Goal: Communication & Community: Answer question/provide support

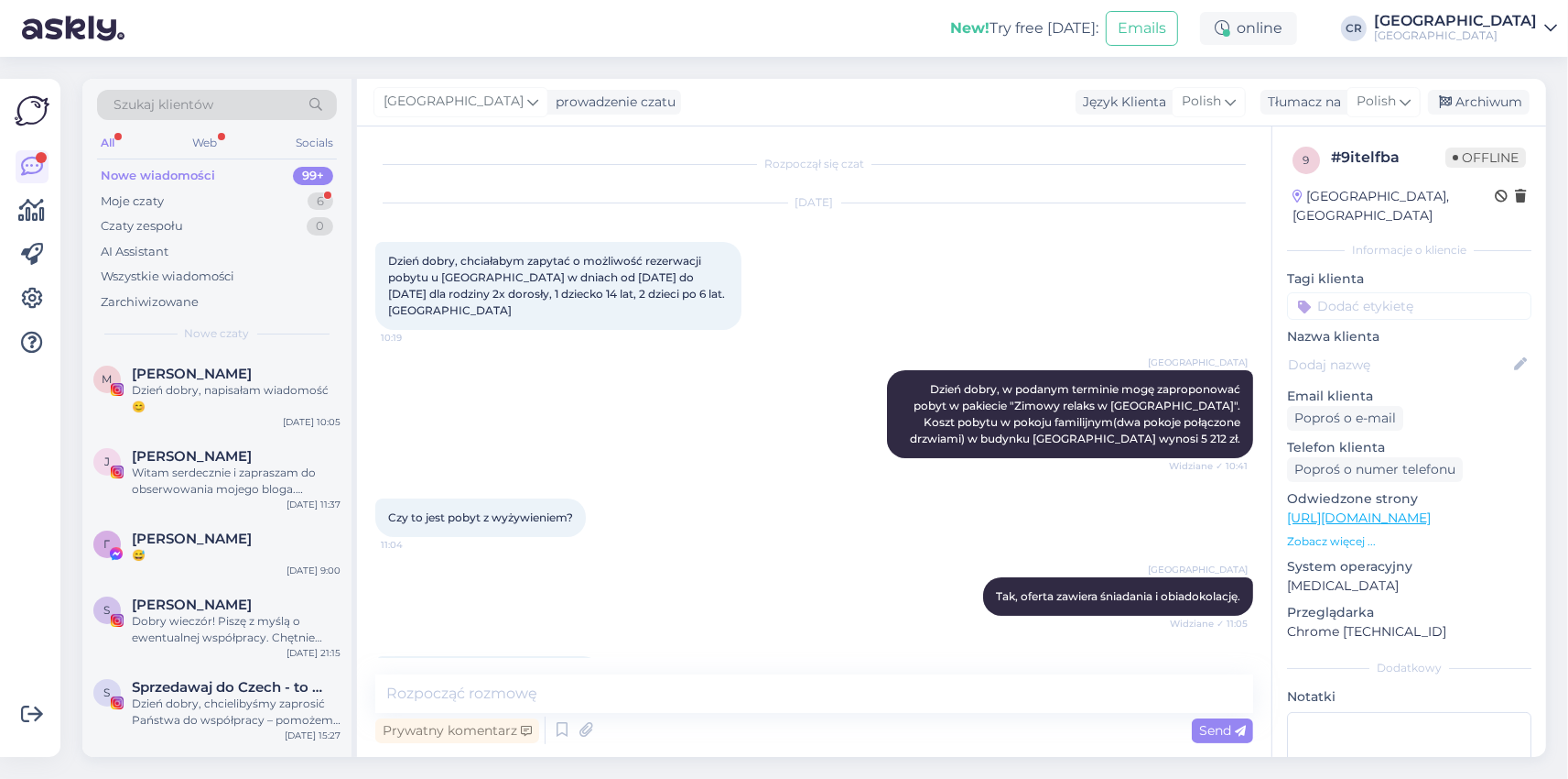
scroll to position [57, 0]
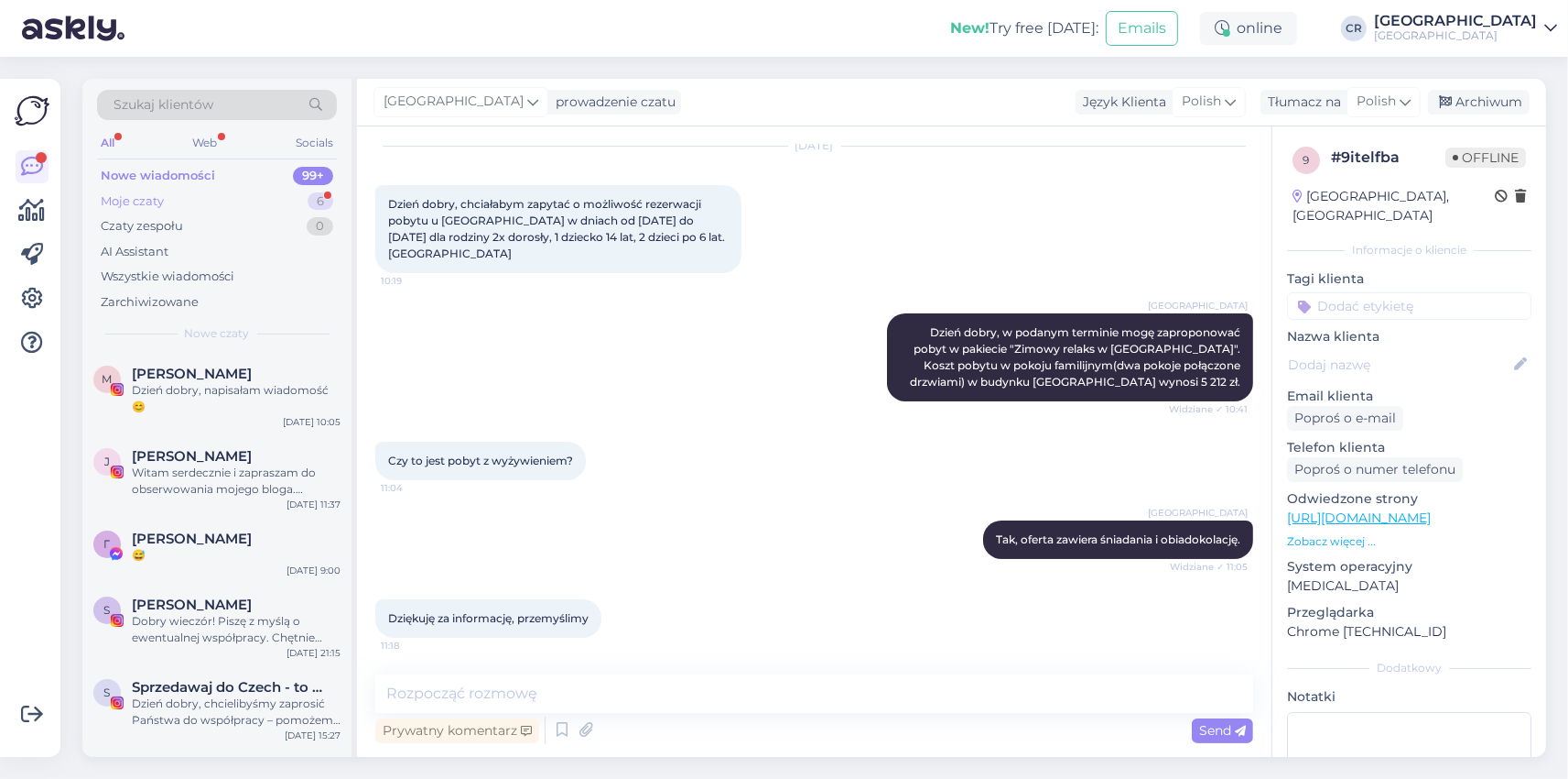
click at [141, 201] on div "Moje czaty" at bounding box center [133, 201] width 63 height 18
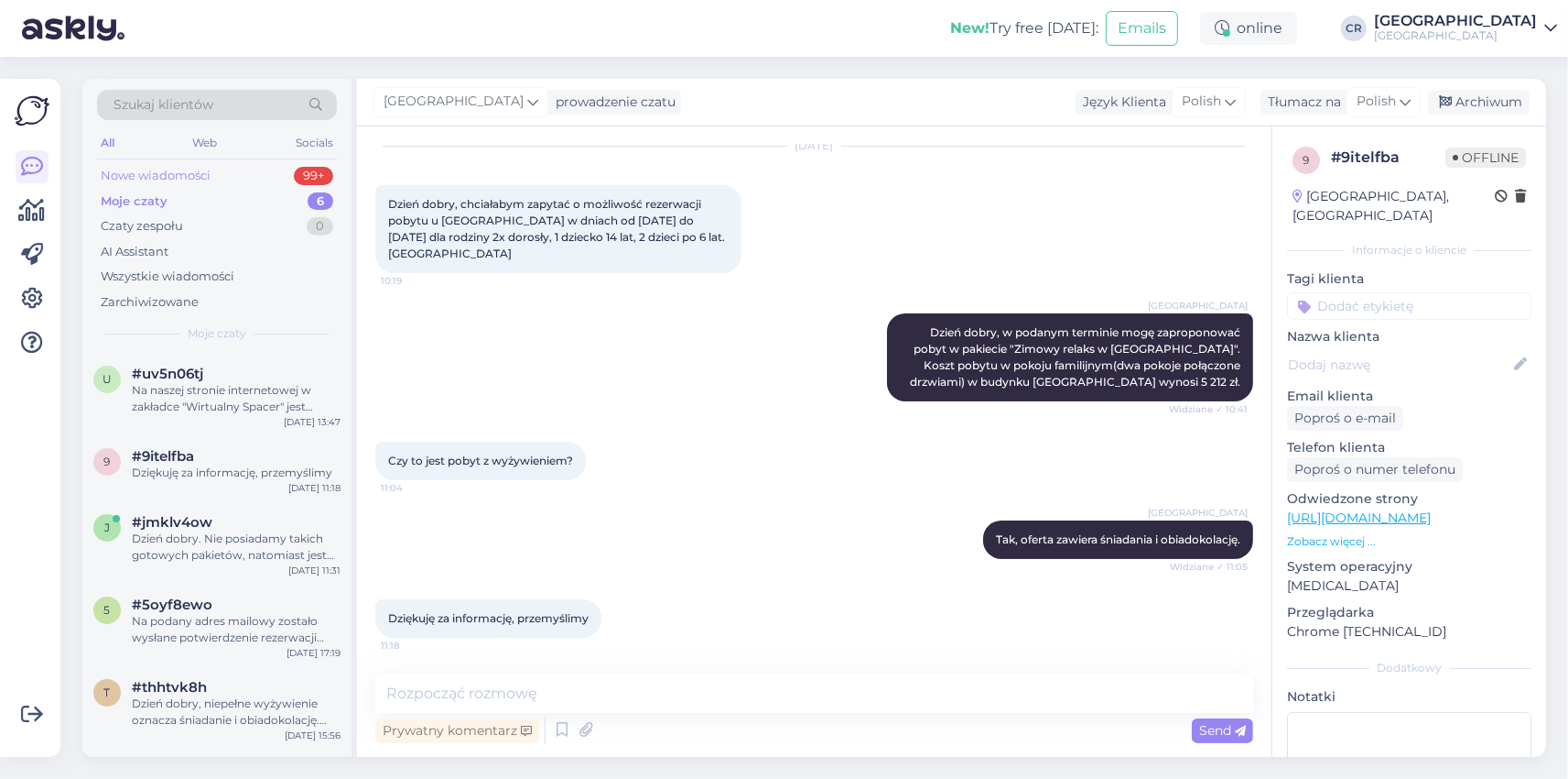
click at [145, 175] on div "Nowe wiadomości" at bounding box center [156, 176] width 110 height 18
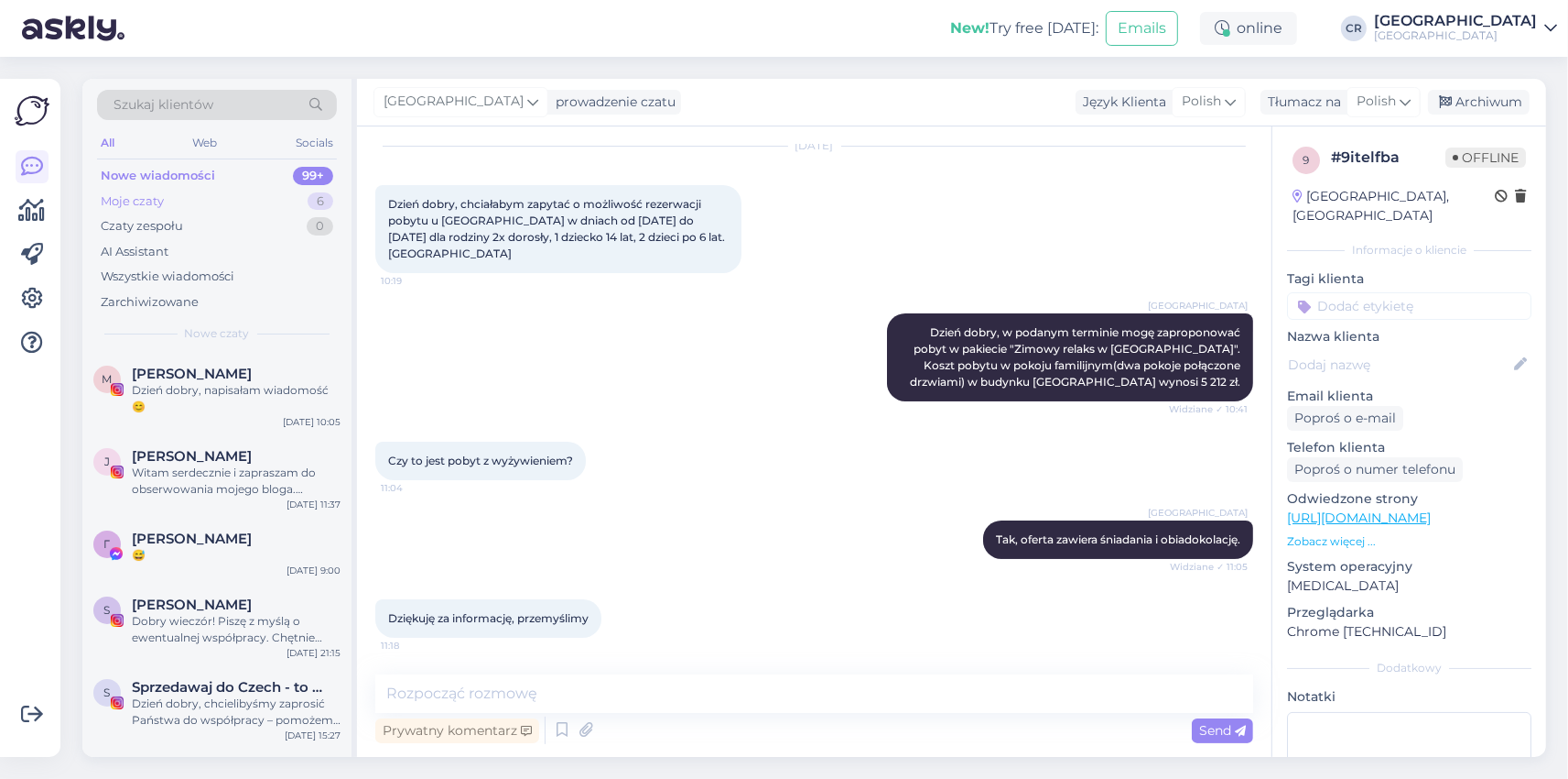
click at [139, 196] on div "Moje czaty" at bounding box center [133, 201] width 63 height 18
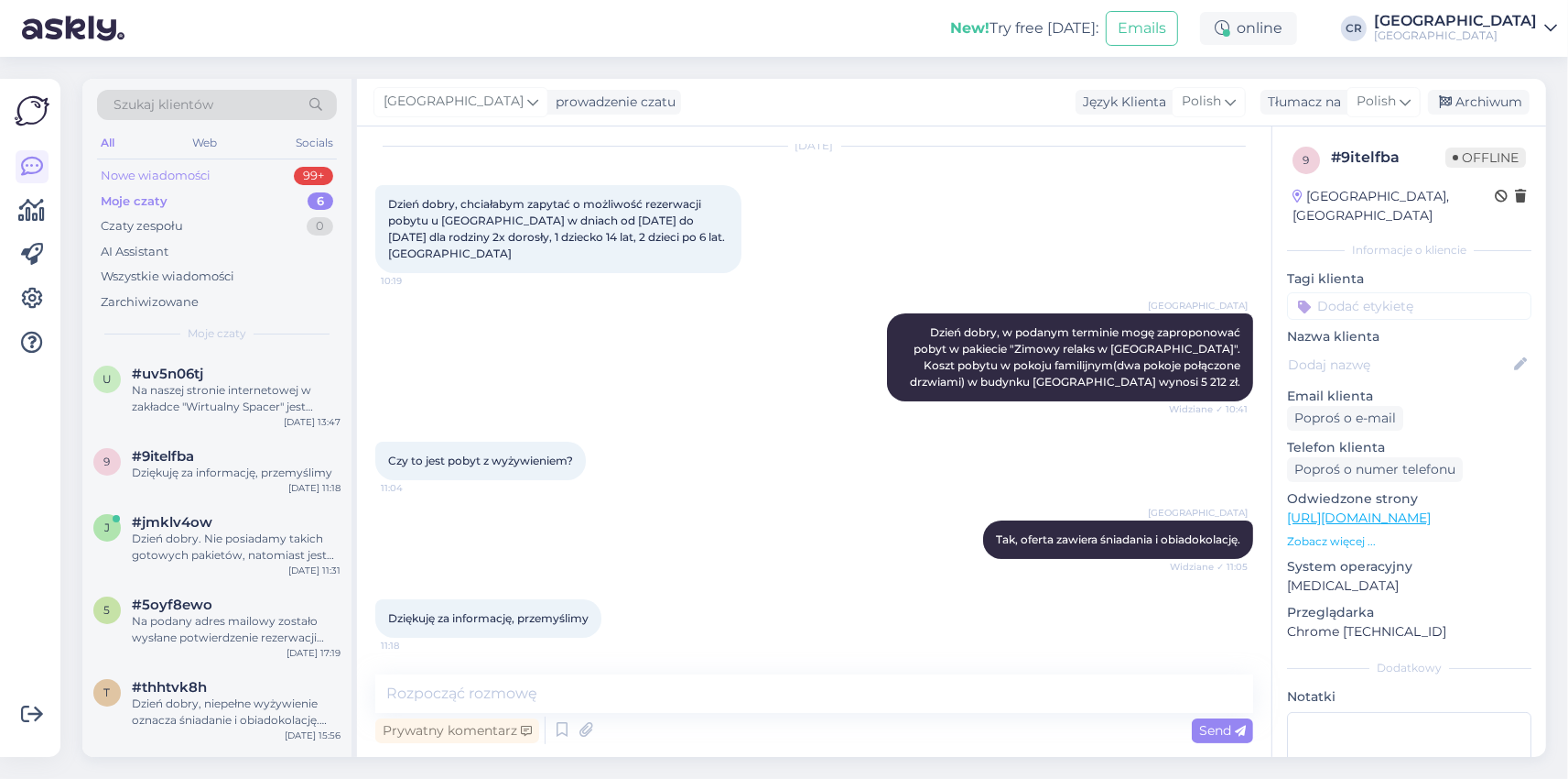
click at [139, 175] on div "Nowe wiadomości" at bounding box center [156, 176] width 110 height 18
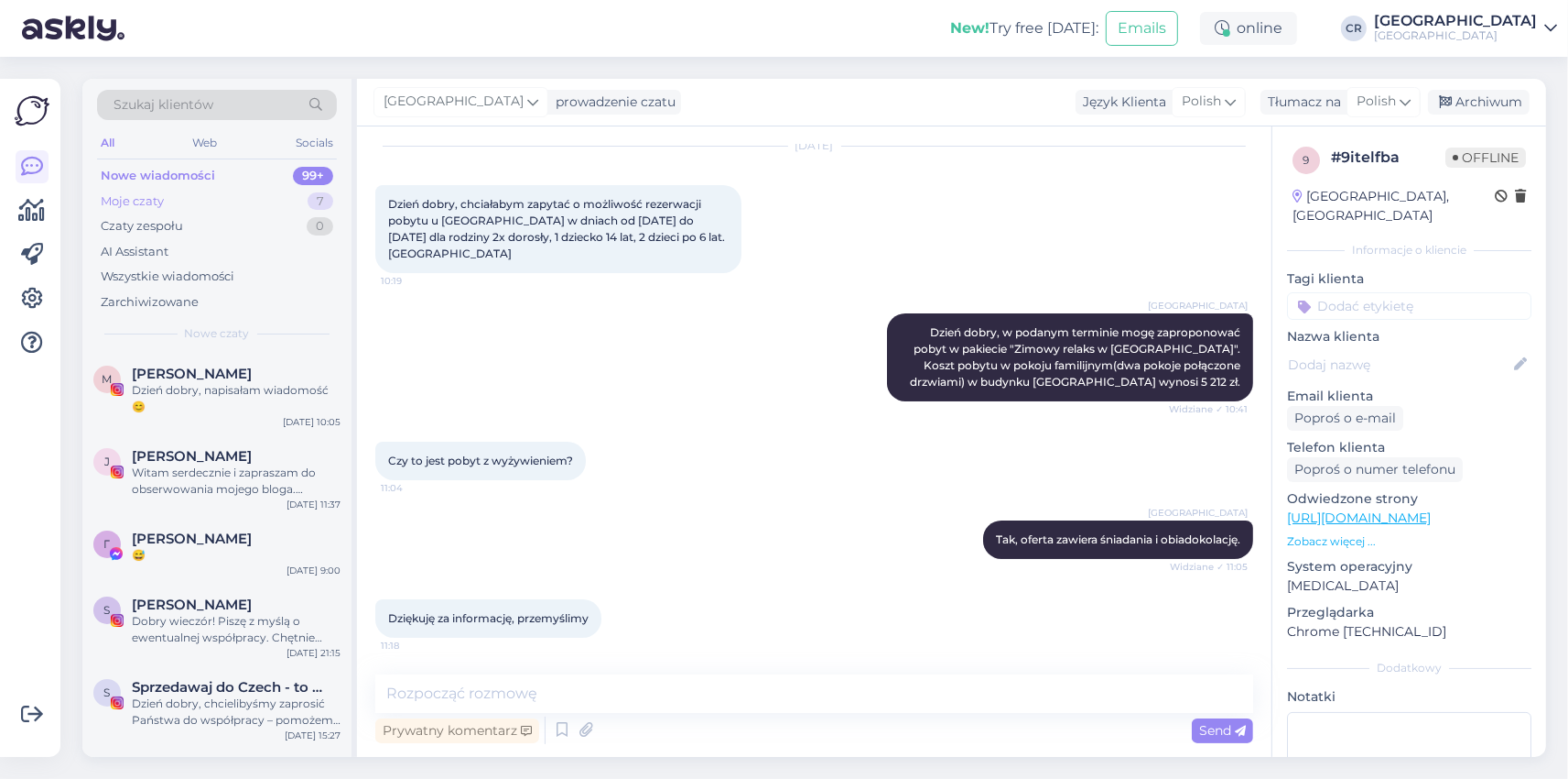
click at [149, 203] on div "Moje czaty" at bounding box center [133, 201] width 63 height 18
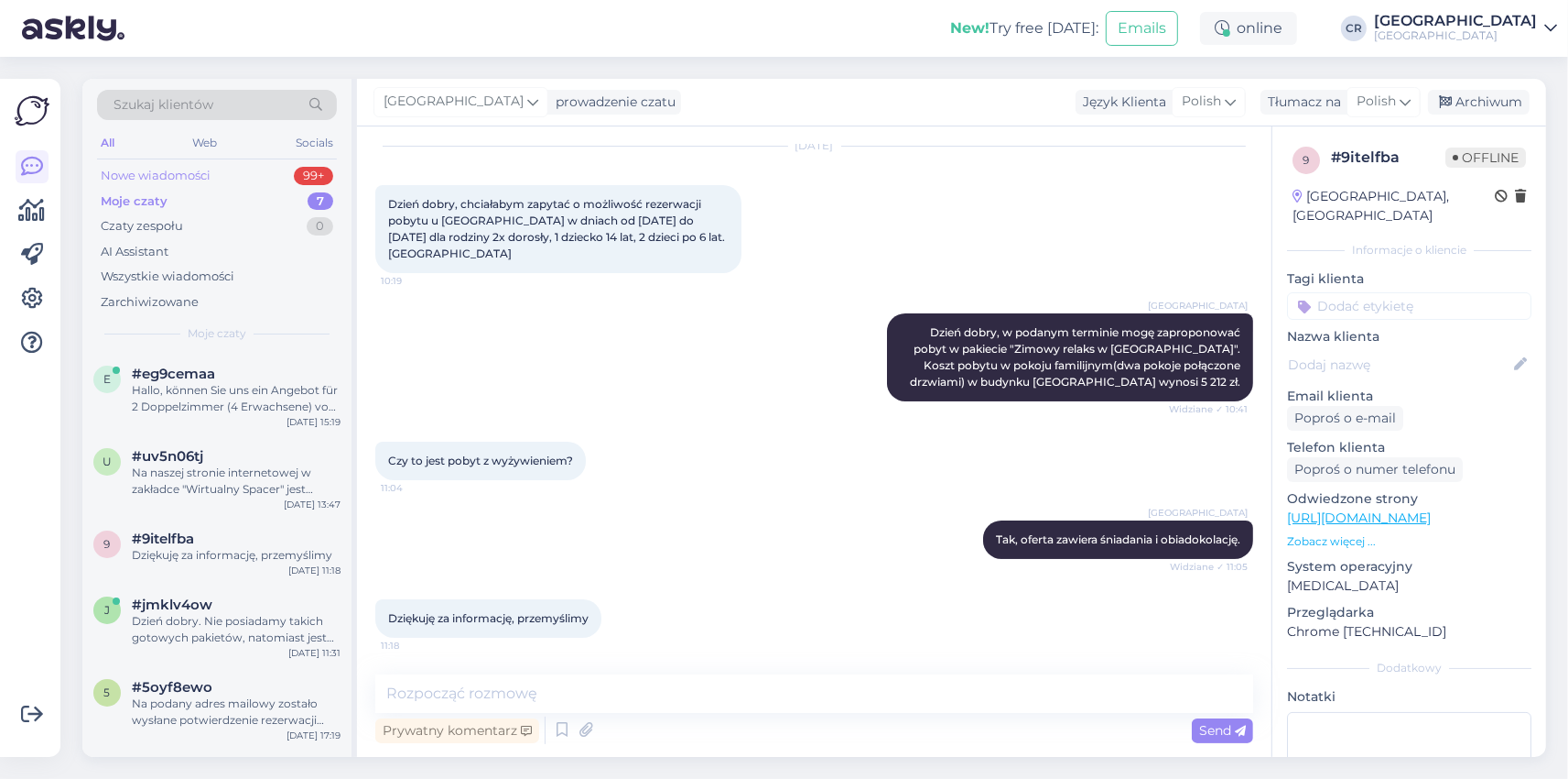
click at [163, 177] on div "Nowe wiadomości" at bounding box center [156, 176] width 110 height 18
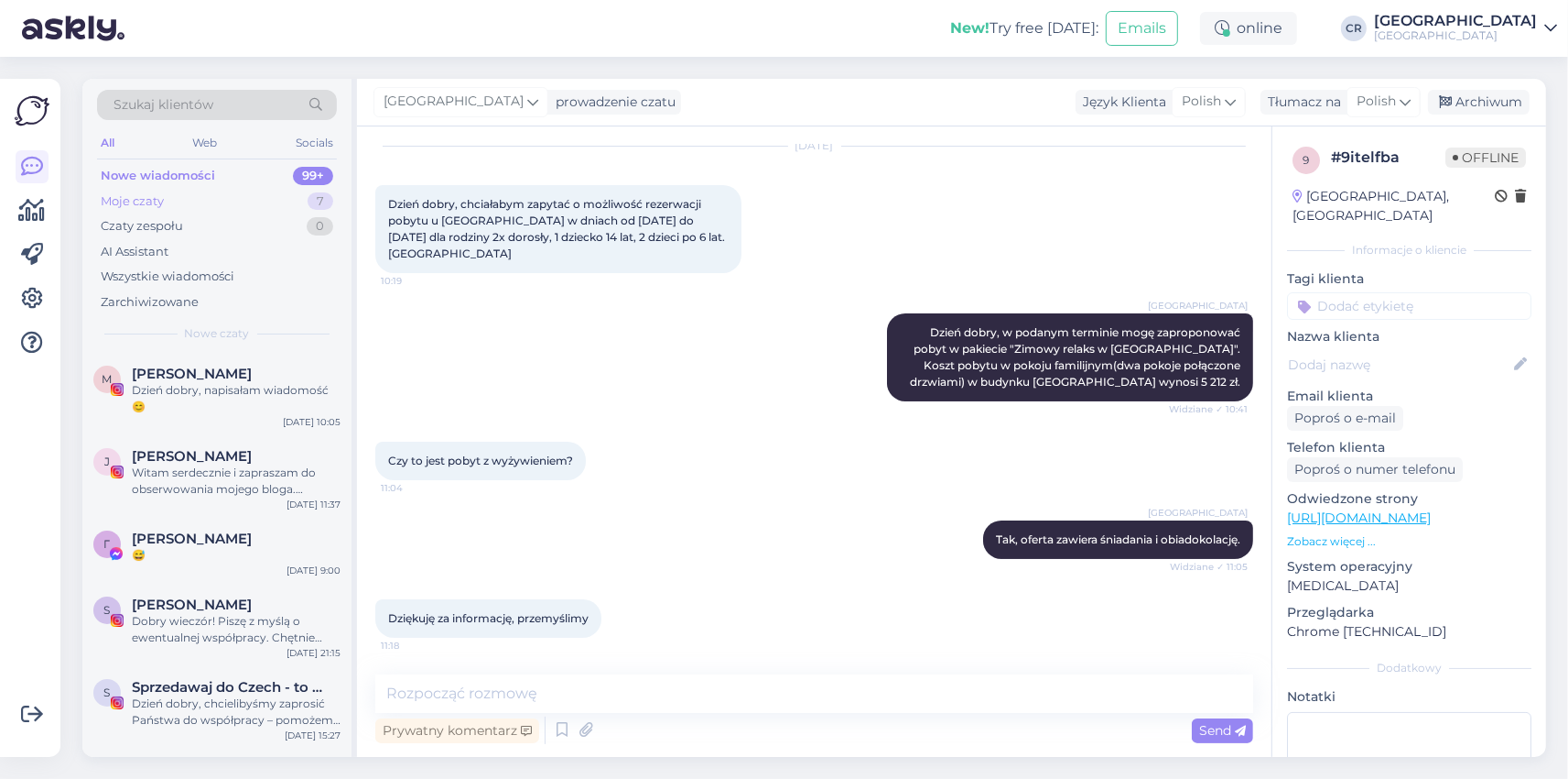
click at [152, 197] on div "Moje czaty" at bounding box center [133, 201] width 63 height 18
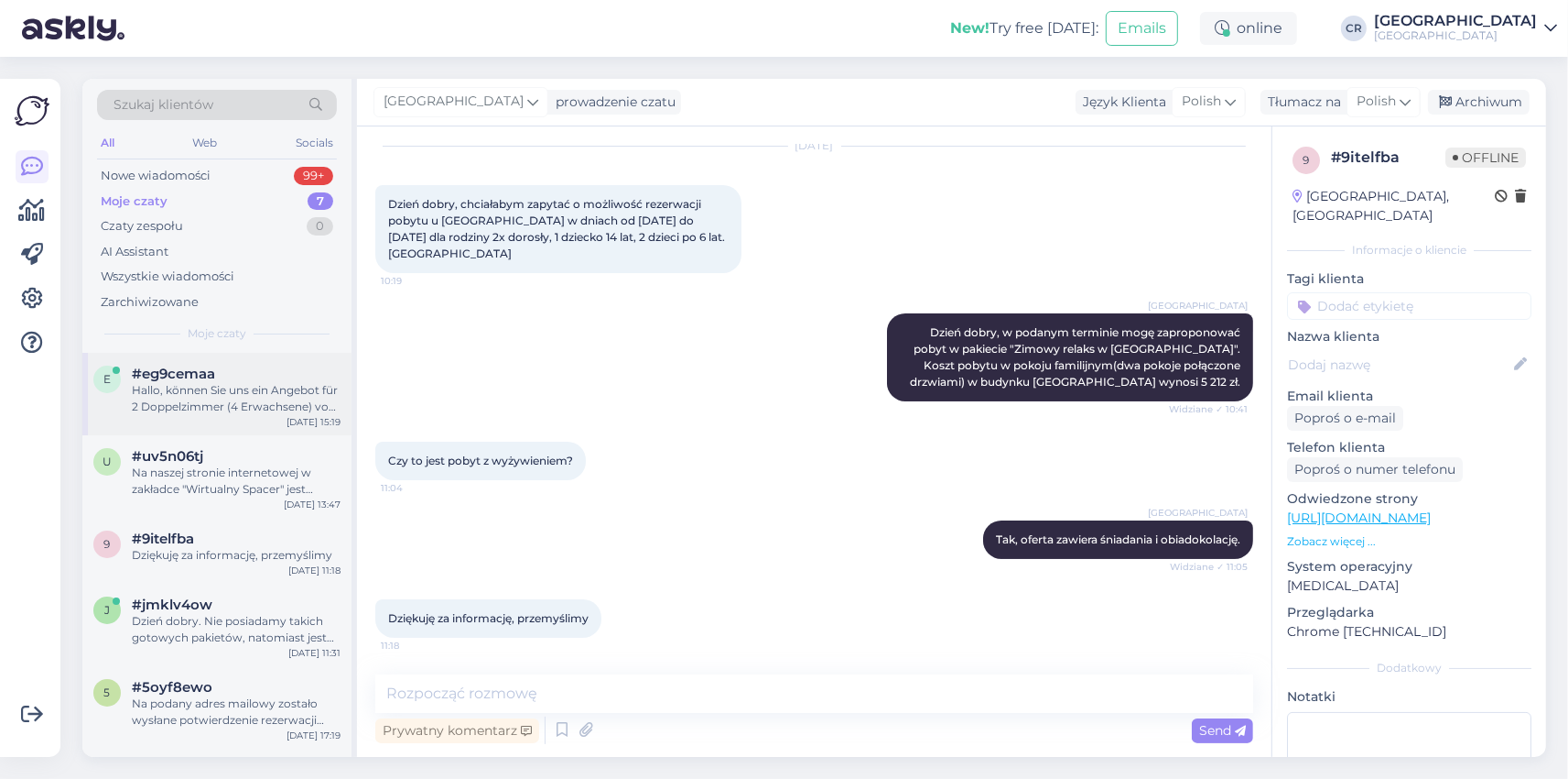
click at [187, 378] on span "#eg9cemaa" at bounding box center [174, 373] width 83 height 17
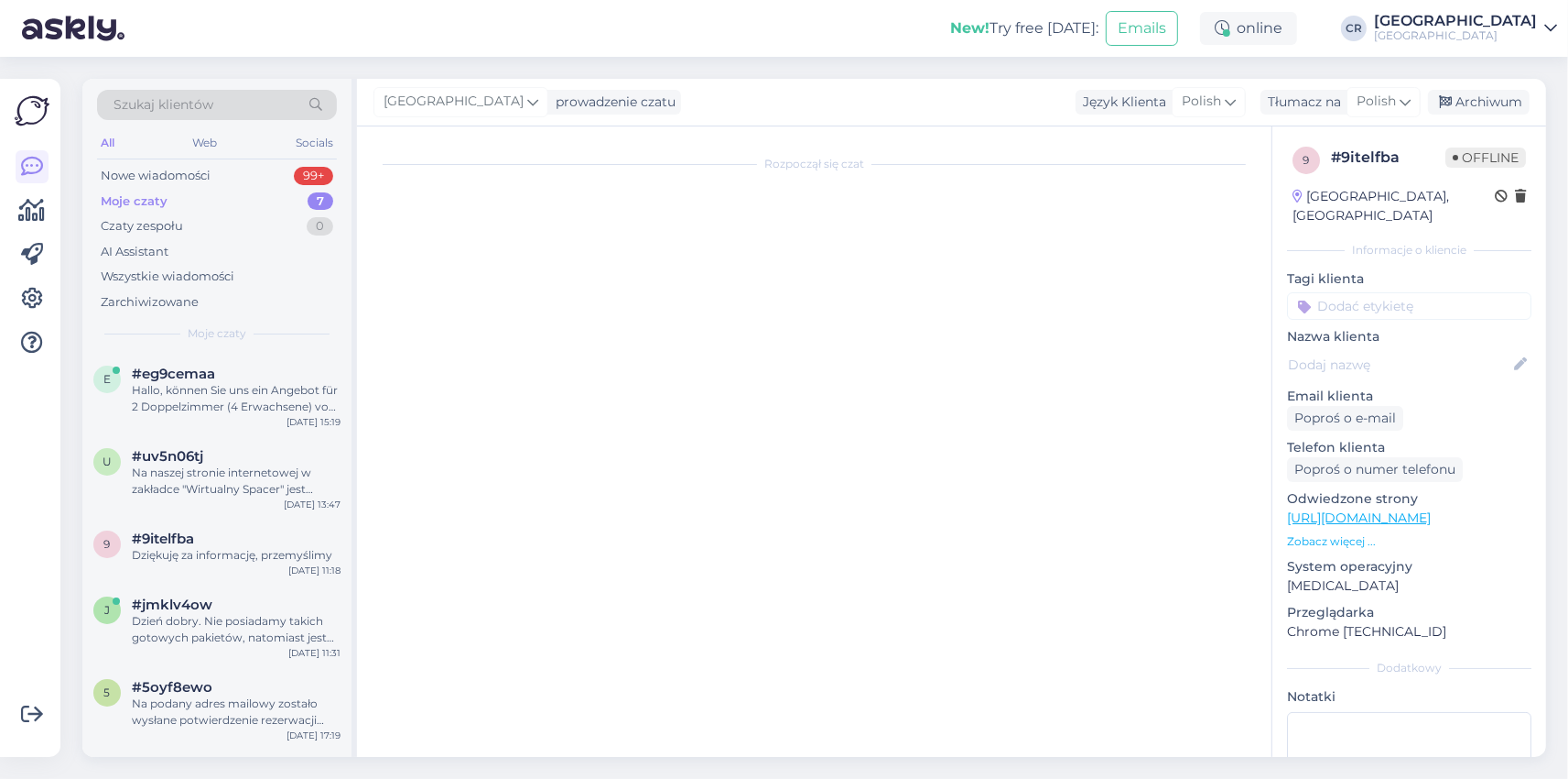
scroll to position [0, 0]
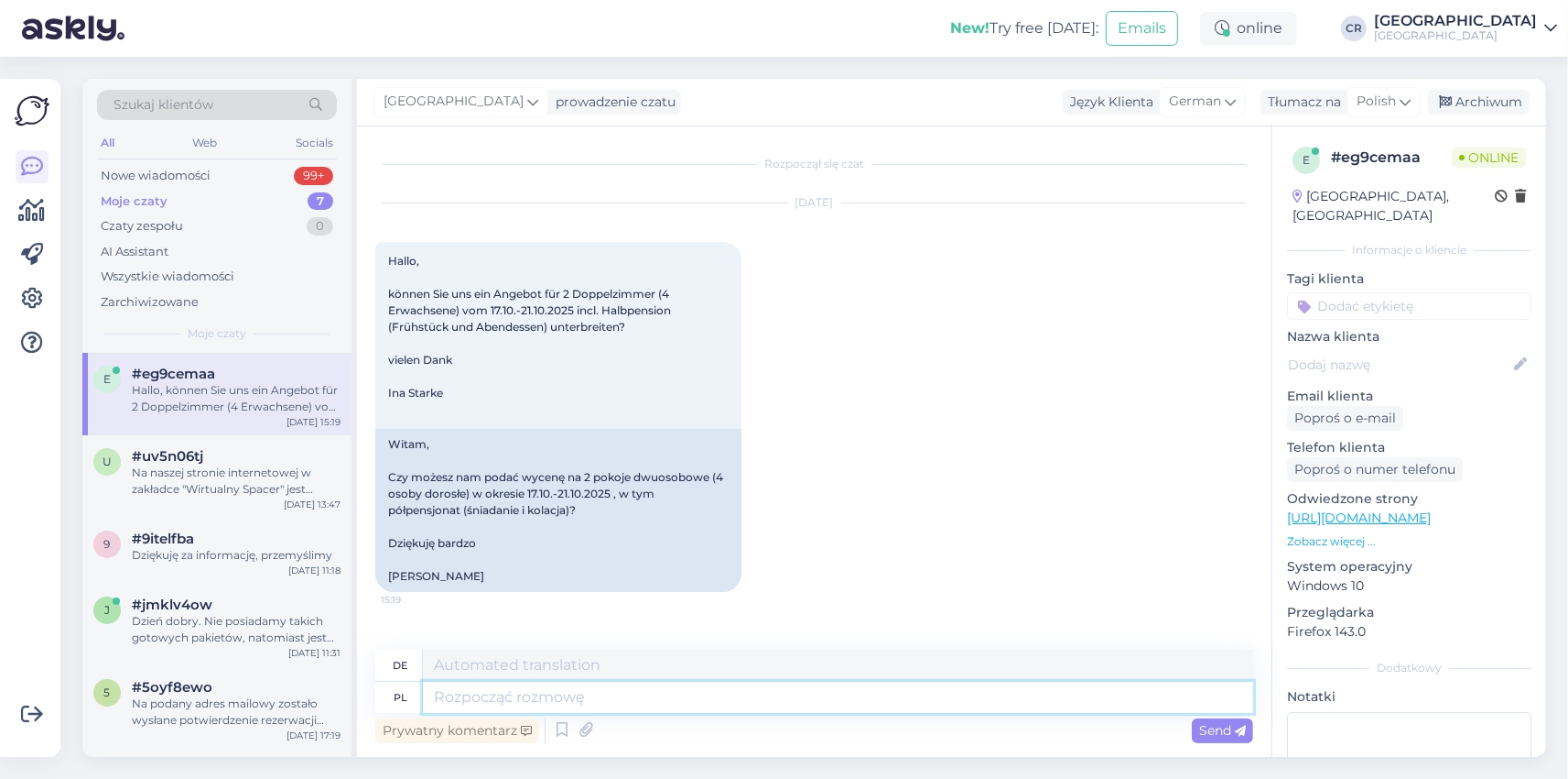
click at [490, 697] on textarea at bounding box center [837, 697] width 830 height 31
type textarea "Dzień"
type textarea "Tag"
type textarea "Dzień dobry"
type textarea "Guten Morgen"
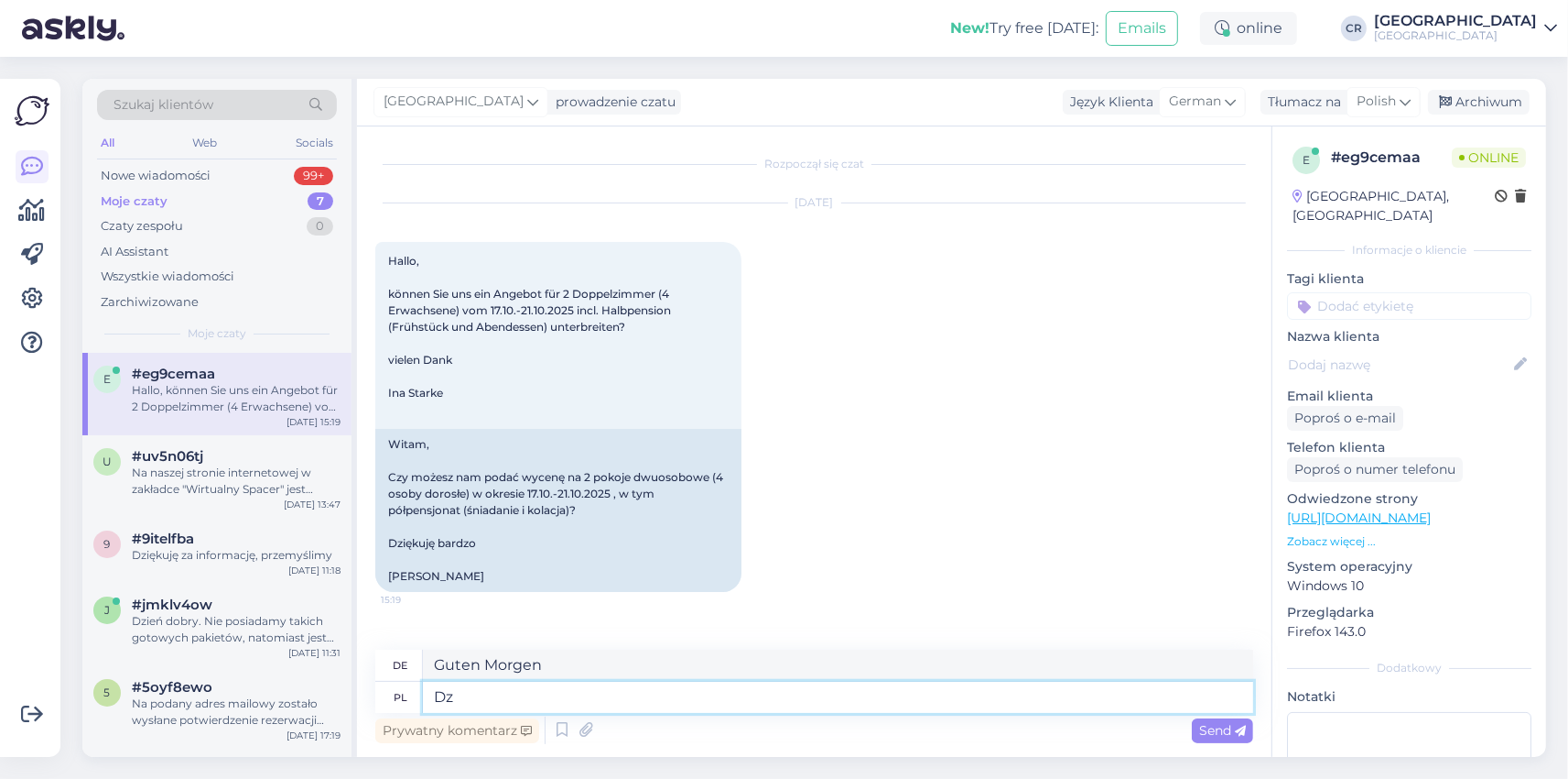
type textarea "D"
type textarea "Tag"
type textarea "Szanowni"
type textarea "Verehrte Gäste"
type textarea "Szanowni Państwo,"
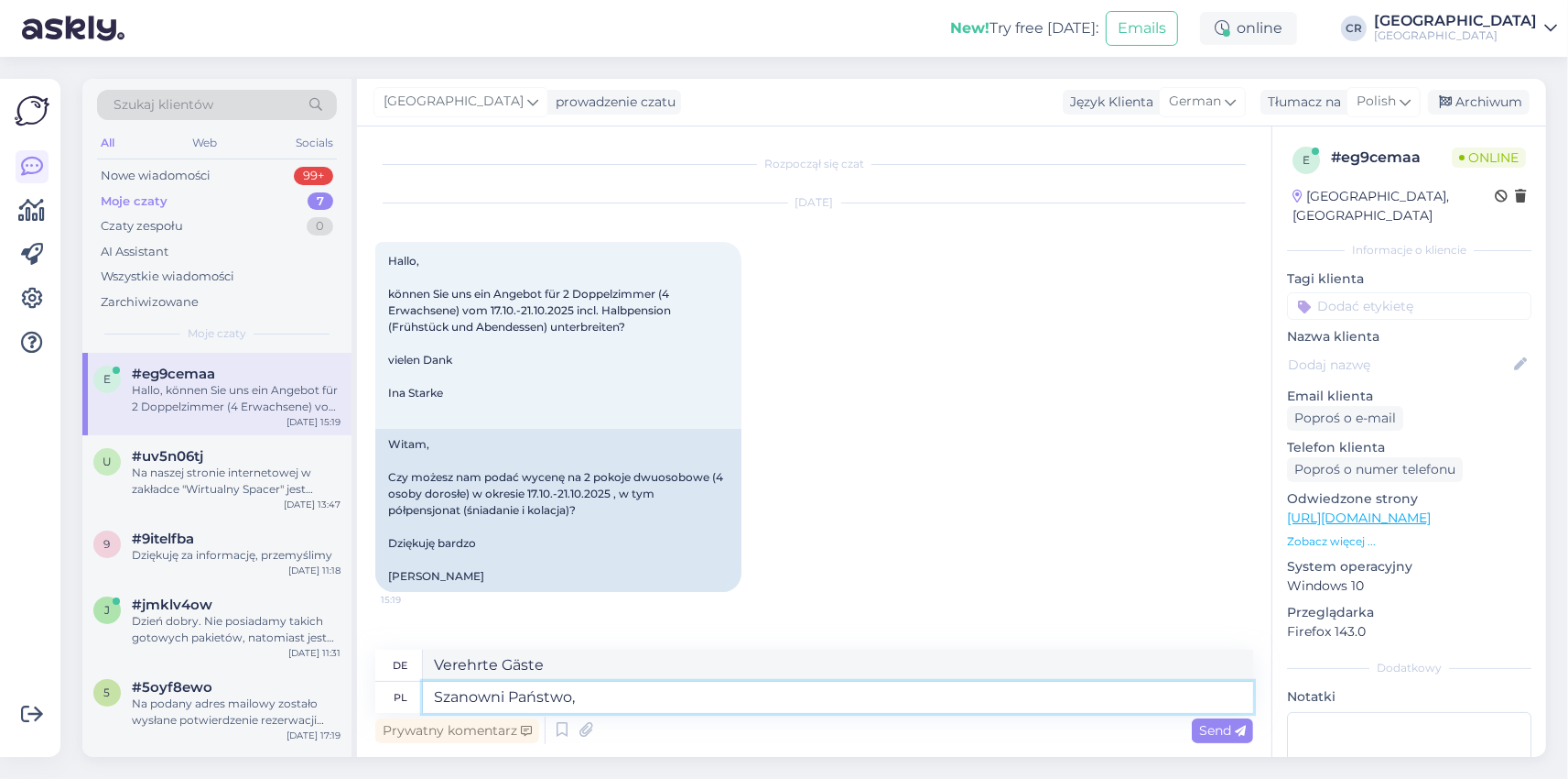
type textarea "Meine Damen und Herren,"
type textarea "Szanowni Państwo, w wybranym t"
type textarea "Meine Damen und Herren, in der gewählten"
type textarea "Szanowni Państwo, w wybranym terminie"
type textarea "Sehr geehrte Damen und Herren, am ausgewählten Datum"
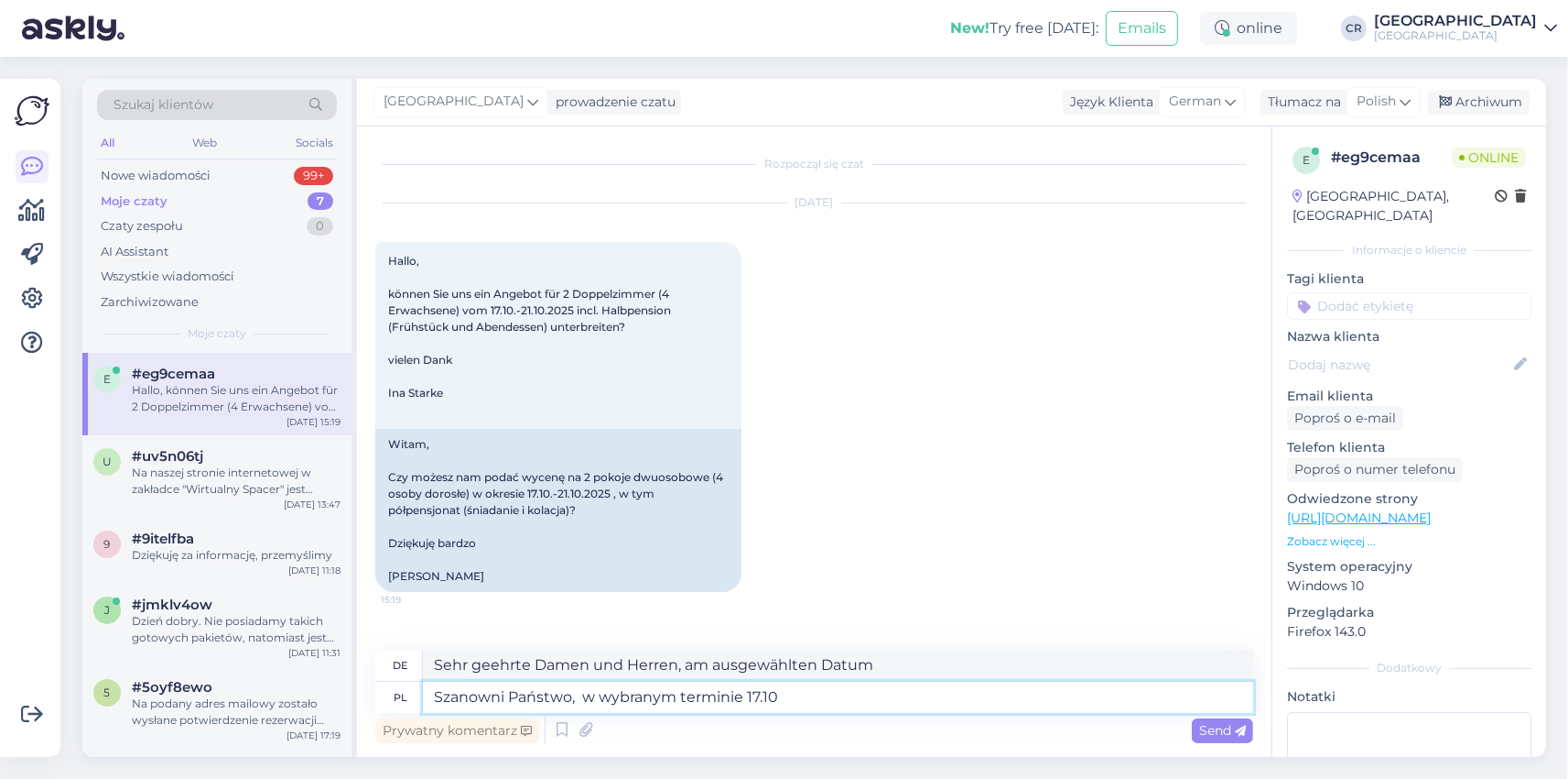
type textarea "Szanowni Państwo, w wybranym terminie 17.10-"
type textarea "Sehr geehrte Damen und Herren, am ausgewählten Datum 17.10-"
type textarea "Szanowni Państwo, w wybranym terminie 17.10-21,"
type textarea "Sehr geehrte Damen und Herren, am ausgewählten Datum 17.10-21"
type textarea "Szanowni Państwo, w wybranym terminie 17.10-21,10."
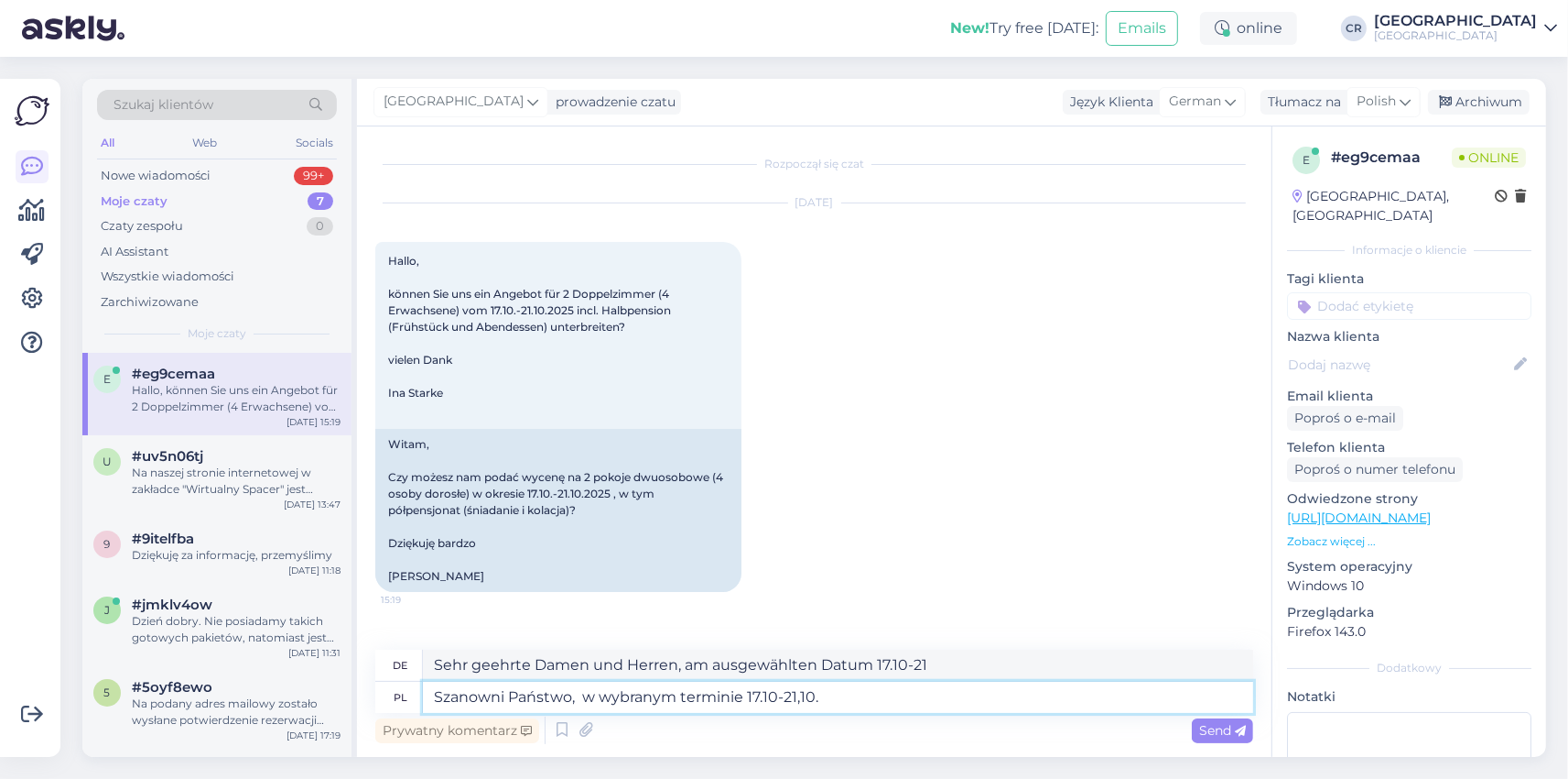
type textarea "Sehr geehrte Damen und Herren, am ausgewählten Datum 17.10-21,10"
type textarea "Szanowni Państwo, w wybranym terminie 17.10-21,10.200"
type textarea "Sehr geehrte Damen und Herren, am ausgewählten Datum 17.10-21,10.2"
type textarea "Szanowni Państwo, w wybranym terminie 17.10-21,10.20"
type textarea "Sehr geehrte Damen und Herren, am ausgewählten Datum 17.10-21,10.200"
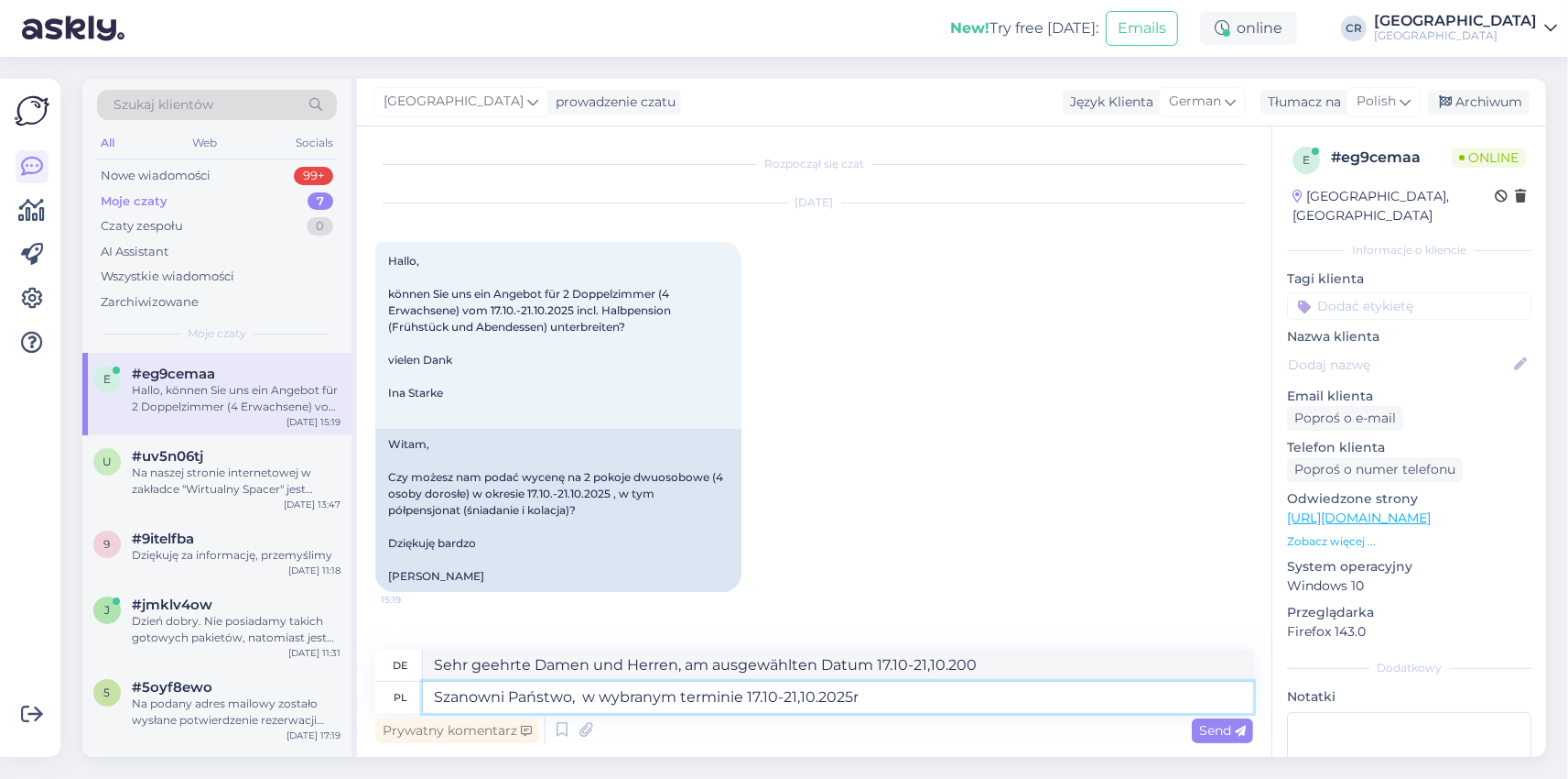
type textarea "Szanowni Państwo, w wybranym terminie 17.10-21,10.2025r"
type textarea "Sehr geehrte Damen und Herren, zum ausgewählten Termin 17.10-21,10.2025r"
type textarea "Szanowni Państwo, w wybranym terminie 17.10-21,10.2025r dysponujemy"
type textarea "Sehr geehrte Damen und Herren, zum ausgewählten Termin 17.10-21,10.2025r haben …"
type textarea "Szanowni Państwo, w wybranym terminie 17.10-21,10.2025r dysponujemy wonym"
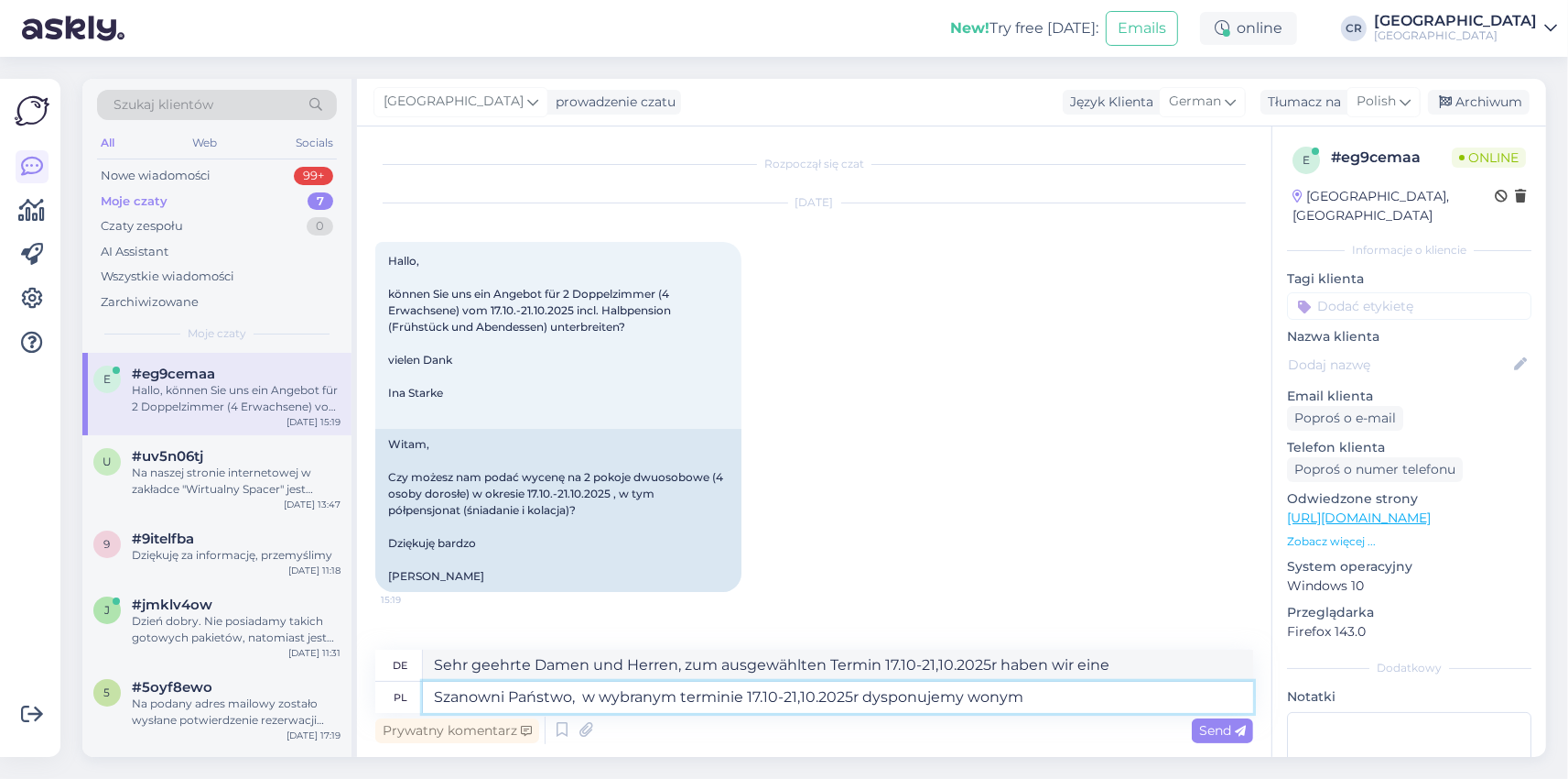
type textarea "Sehr geehrte Damen und Herren, wir haben für den ausgewählten Termin 17.10-21,1…"
type textarea "Szanowni Państwo, w wybranym terminie 17.10-21,10.2025r dysponujemy wol"
type textarea "Sehr geehrte Damen und Herren, zum ausgewählten Termin 17.10-21,10.2025r haben …"
type textarea "Szanowni Państwo, w wybranym terminie 17.10-21,10.2025r dysponujemy wolnym"
type textarea "Sehr geehrte Damen und Herren, wir haben eine freie Stelle zum ausgewählten Dat…"
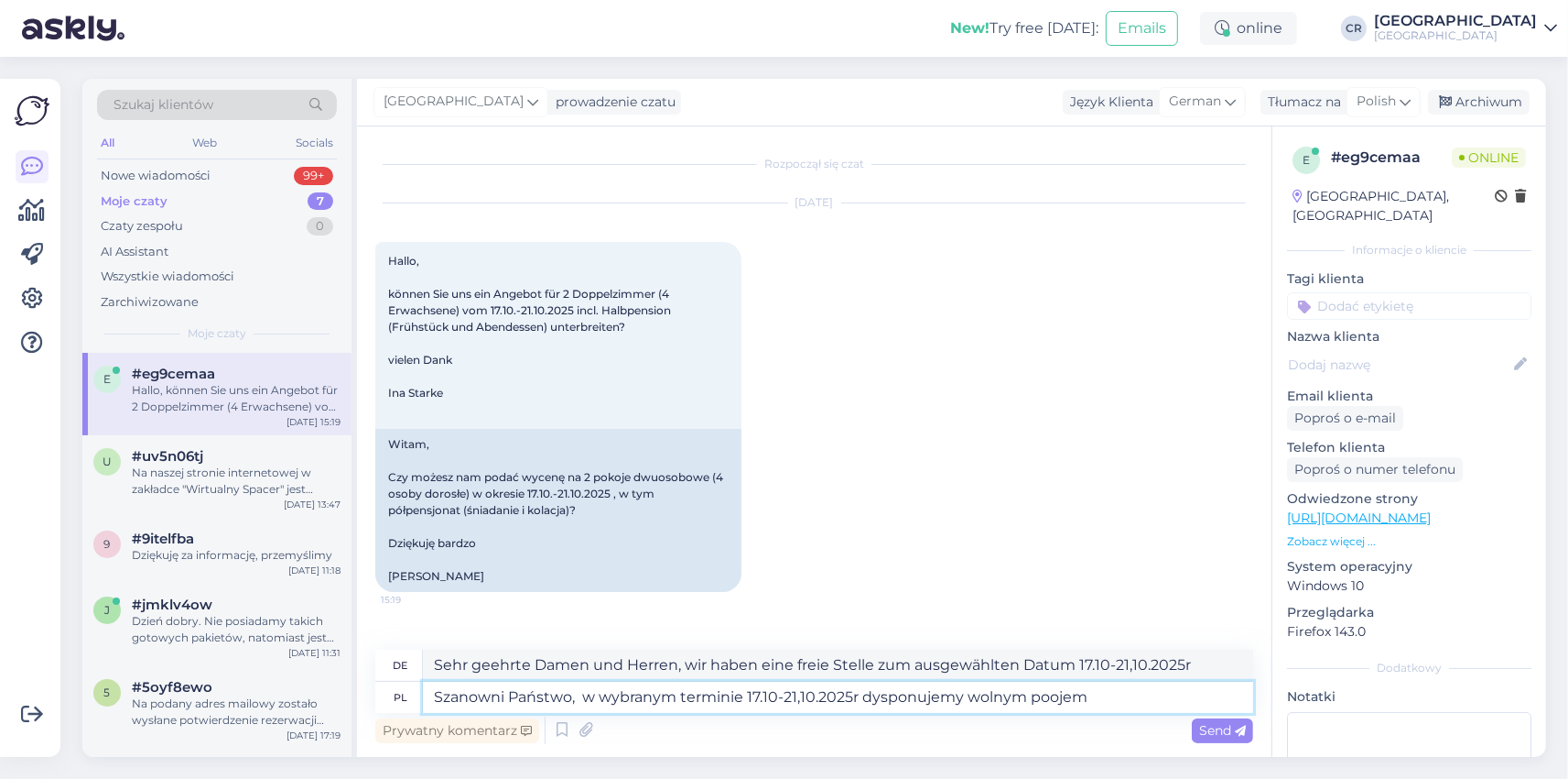
type textarea "Szanowni Państwo, w wybranym terminie 17.10-21,10.2025r dysponujemy wolnym pooj…"
type textarea "Sehr geehrte Herren, wir haben zum ausgewählten Termin 17.10-21,10.2025r ein Zi…"
type textarea "Szanowni Państwo, w wybranym terminie 17.10-21,10.2025r dysponujemy wolnym poko…"
type textarea "Sehr geehrte Herren, wir haben für den ausgewählten Termin 17.10-21,10.2025r ei…"
type textarea "Szanowni Państwo, w wybranym terminie 17.10-21,10.2025r dysponujemy wolnym poko…"
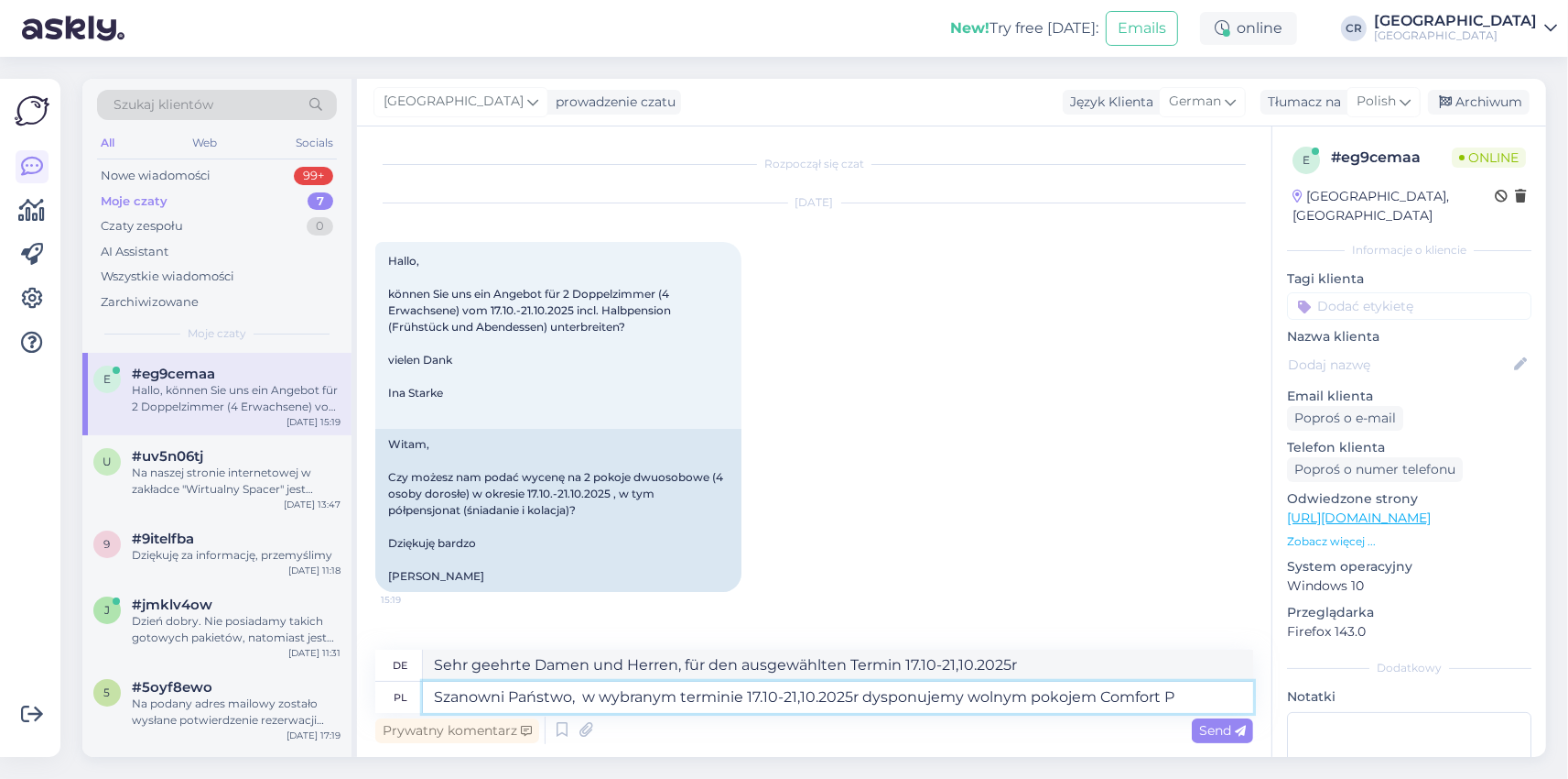
type textarea "Sehr geehrte Damen und Herren, wir haben für den ausgewählten Termin 17.10-21,1…"
type textarea "Szanowni Państwo, w wybranym terminie 17.10-21,10.2025r dysponujemy wolnym poko…"
type textarea "Sehr geehrte Damen und Herren, für den ausgewählten Termin 17.10-21,10.2025r"
type textarea "Szanowni Państwo, w wybranym terminie 17.10-21,10.2025r dysponujemy wolnym poko…"
type textarea "Sehr geehrte Damen und Herren, für den ausgewählten Termin 17.10-21,10.2025r"
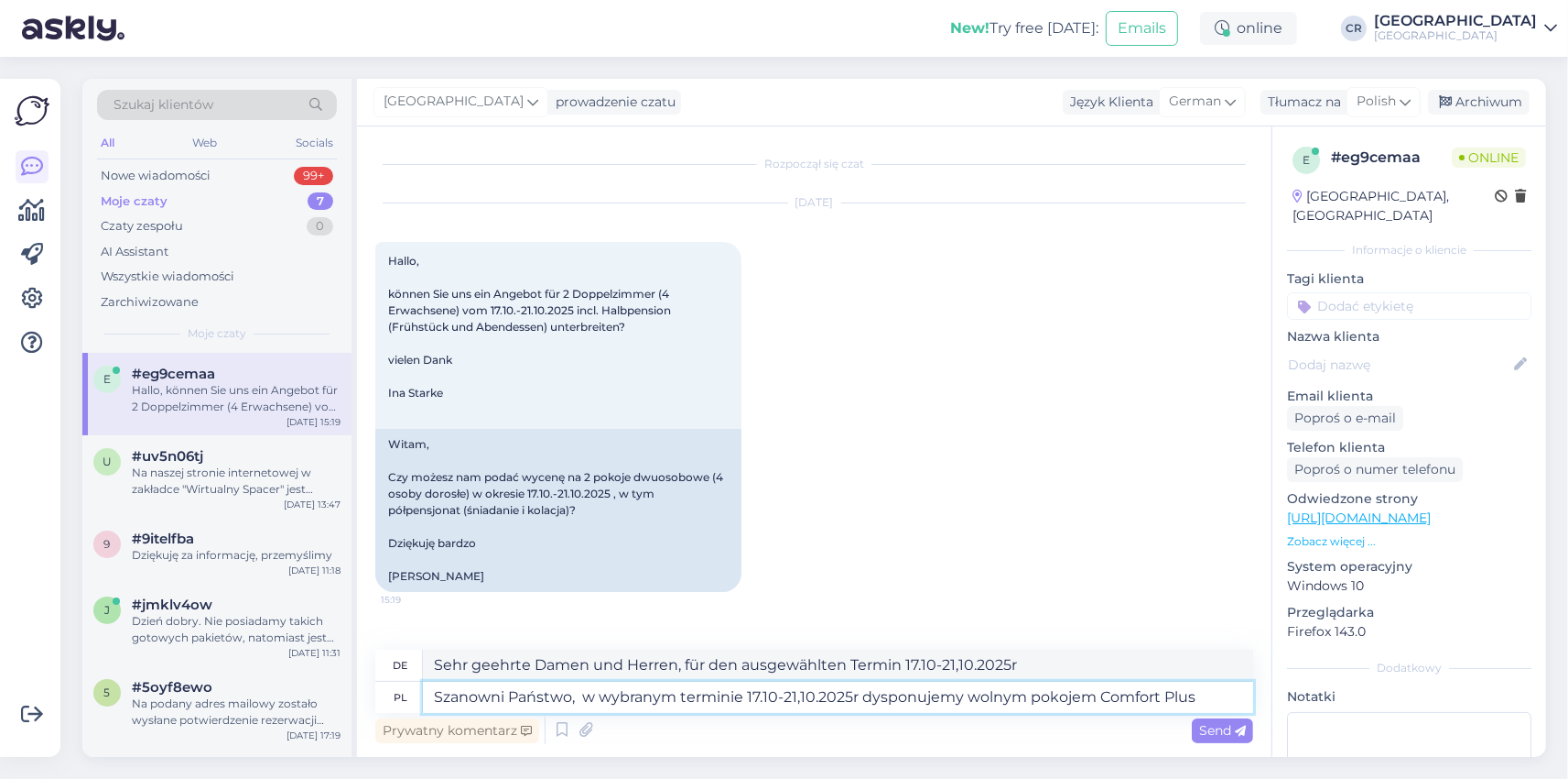
type textarea "Szanowni Państwo, w wybranym terminie 17.10-21,10.2025r dysponujemy wolnym poko…"
type textarea "Sehr geehrte Damen und Herren, für den ausgewählten Termin 17.10-21,10.2025r ha…"
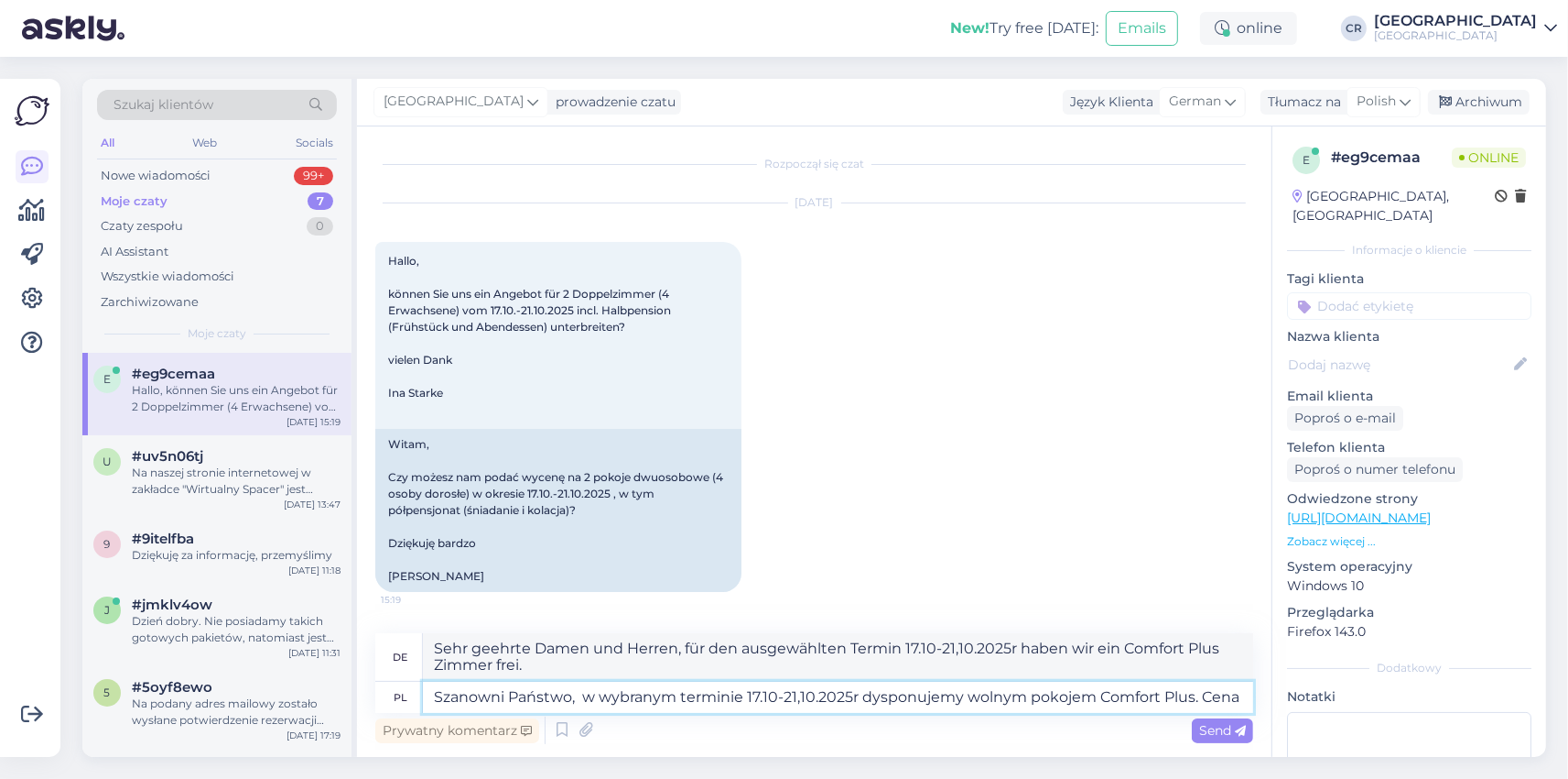
type textarea "Szanowni Państwo, w wybranym terminie 17.10-21,10.2025r dysponujemy wolnym poko…"
type textarea "Sehr geehrte Damen und Herren, wir haben für den ausgewählten Termin, 17.10-21,…"
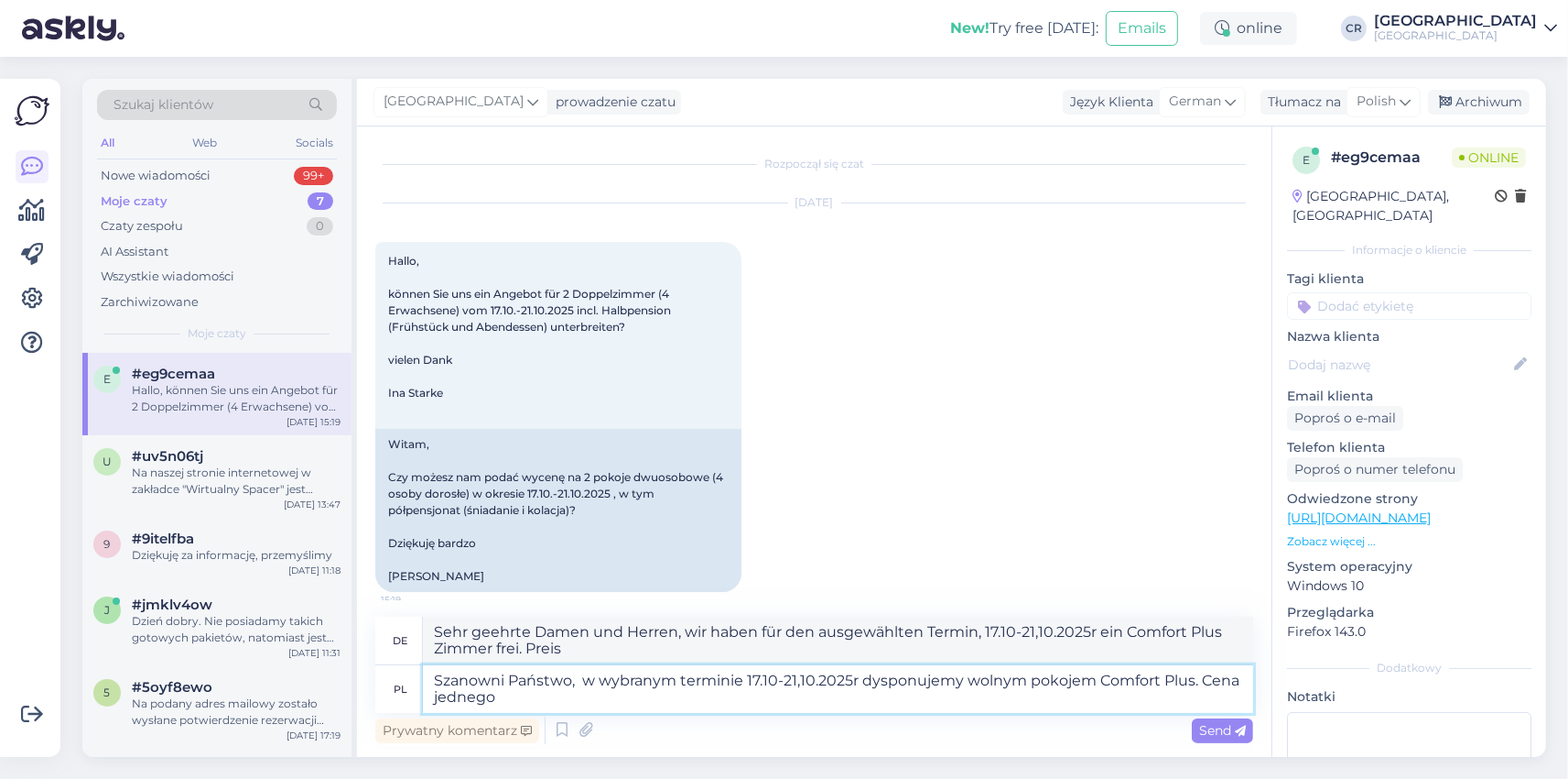
type textarea "Szanowni Państwo, w wybranym terminie 17.10-21,10.2025r dysponujemy wolnym poko…"
type textarea "Sehr geehrte Damen und Herren, wir haben für den ausgewählten Termin 17.10-21,1…"
type textarea "Szanowni Państwo, w wybranym terminie 17.10-21,10.2025r dysponujemy wolnym poko…"
type textarea "Sehr geehrte Damen und Herren, für den ausgewählten Termin 17.10-21,10.2025r ha…"
type textarea "Szanowni Państwo, w wybranym terminie 17.10-21,10.2025r dysponujemy wolnym poko…"
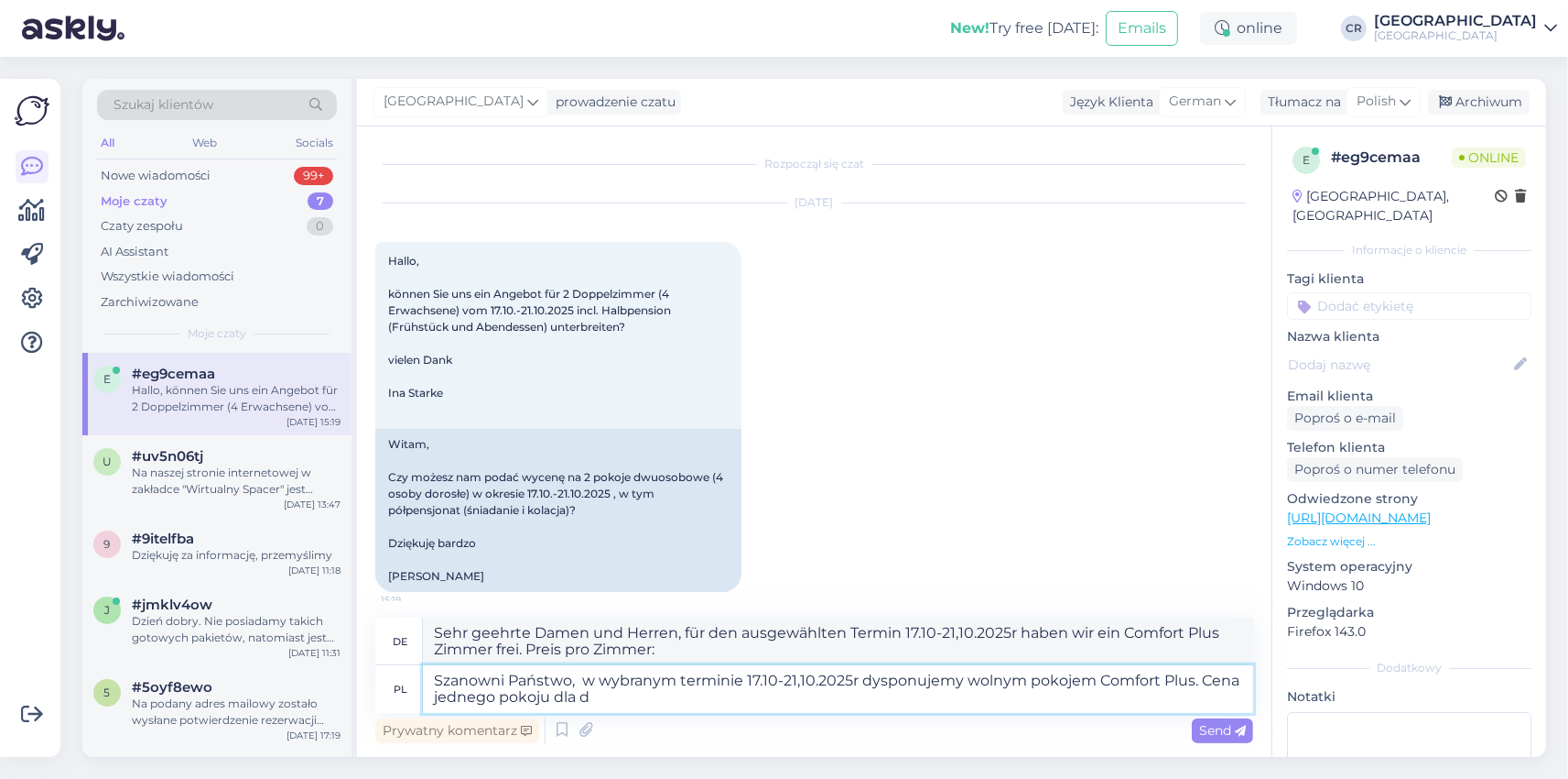
type textarea "Sehr geehrte Damen und Herren, wir haben für den ausgewählten Termin 17.10-21,1…"
type textarea "Szanowni Państwo, w wybranym terminie 17.10-21,10.2025r dysponujemy wolnym poko…"
type textarea "Sehr geehrte Damen und Herren, für den ausgewählten Termin 17.10-21,10.2025r ha…"
type textarea "Szanowni Państwo, w wybranym terminie 17.10-21,10.2025r dysponujemy wolnym poko…"
type textarea "Sehr geehrte Damen und Herren, für den ausgewählten Zeitraum 17.10-21,10.2025r …"
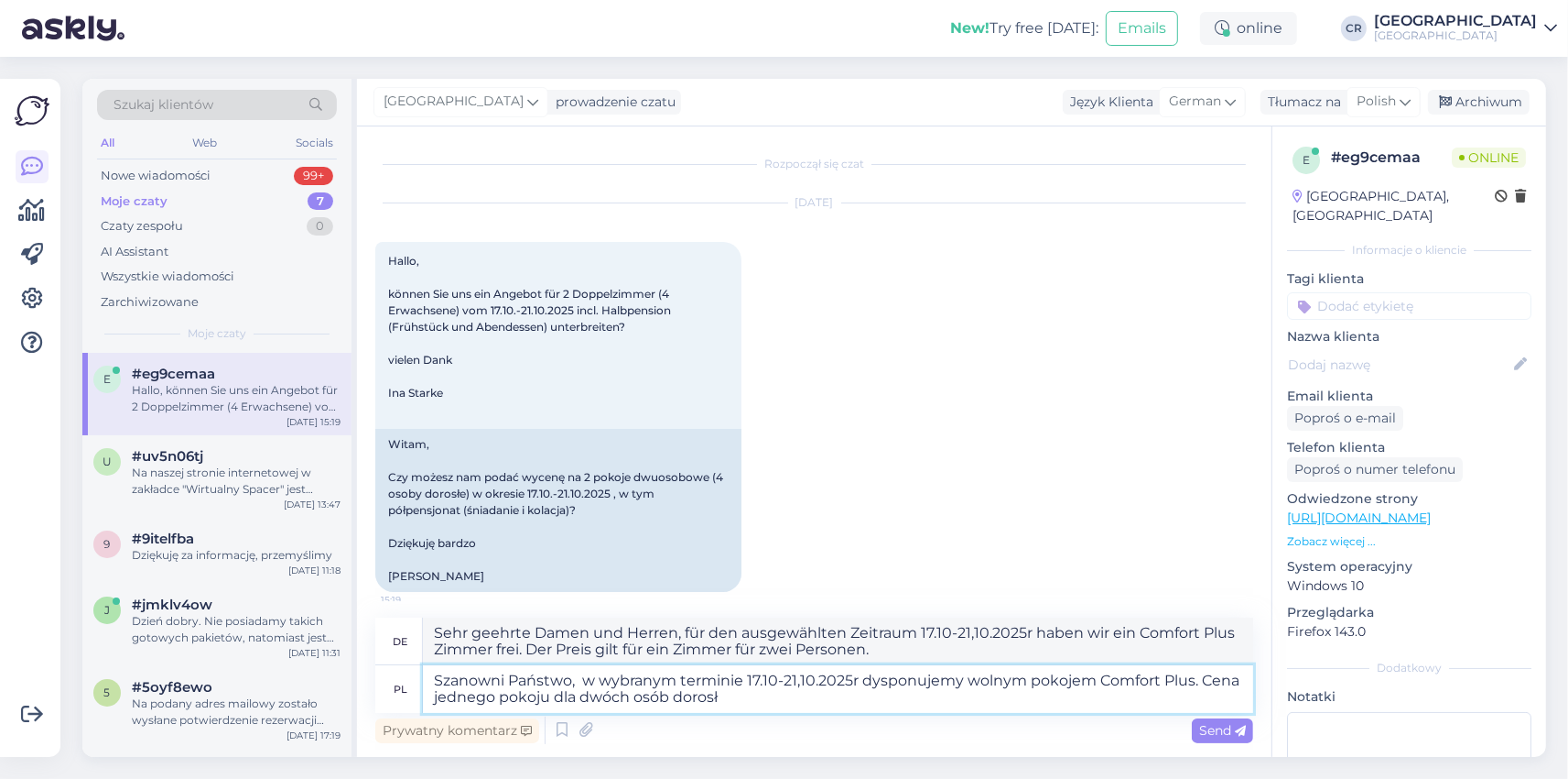
type textarea "Szanowni Państwo, w wybranym terminie 17.10-21,10.2025r dysponujemy wolnym poko…"
type textarea "Sehr geehrte Damen und Herren, für den ausgewählten Termin 17.10-21,10.2025r ha…"
type textarea "Szanowni Państwo, w wybranym terminie 17.10-21,10.2025r dysponujemy wolnym poko…"
type textarea "Sehr geehrte Damen und Herren, für den ausgewählten Zeitraum 17.10-21,10.2025r …"
type textarea "Szanowni Państwo, w wybranym terminie 17.10-21,10.2025r dysponujemy wolnym poko…"
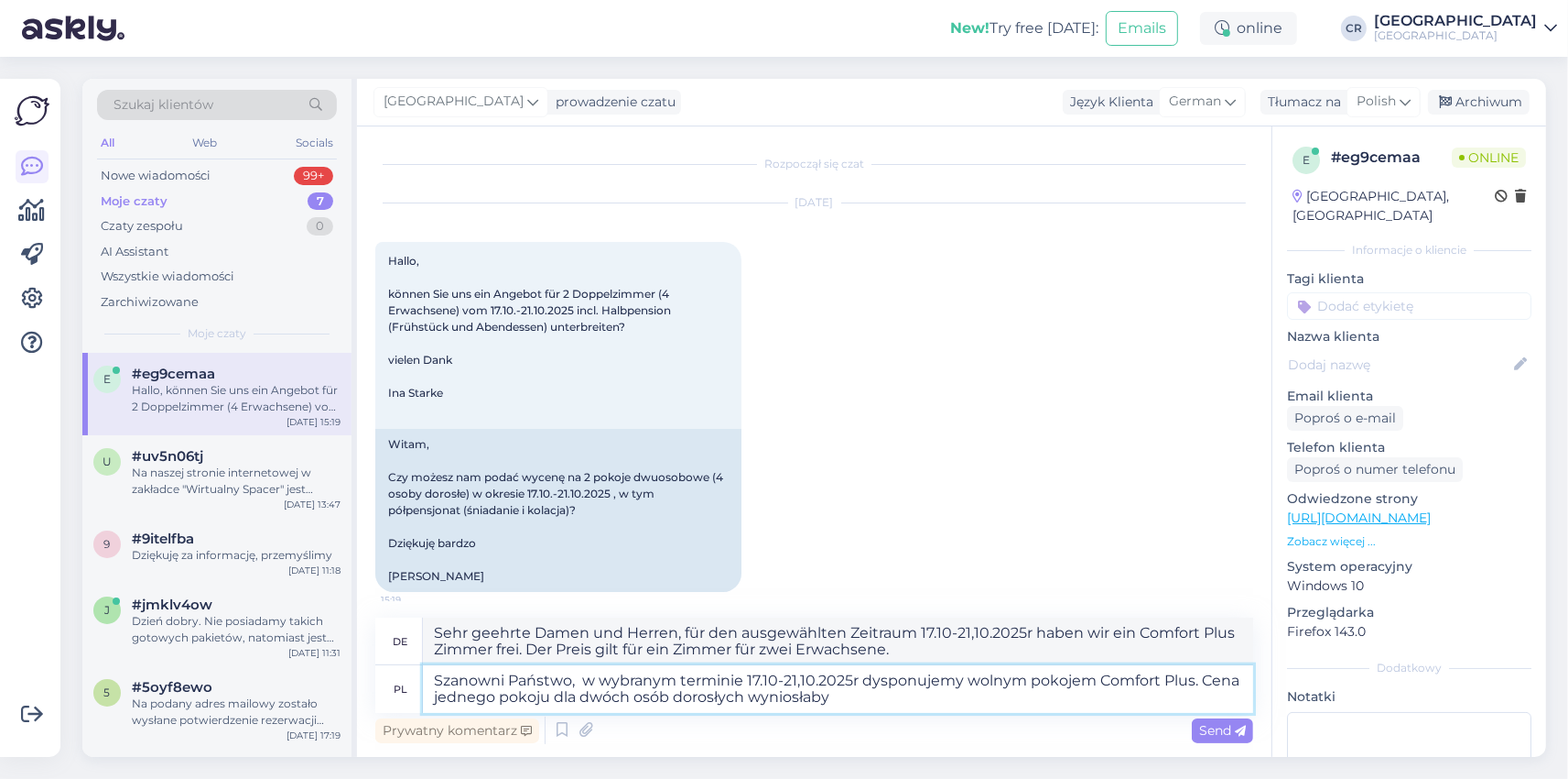
type textarea "Sehr geehrte Damen und Herren, wir haben für den ausgewählten Termin, 17.10-21,…"
type textarea "Szanowni Państwo, w wybranym terminie 17.10-21,10.2025r dysponujemy wolnym poko…"
type textarea "Sehr geehrte Damen und Herren, für den ausgewählten Termin 17.10-21,10.2025r is…"
type textarea "Szanowni Państwo, w wybranym terminie 17.10-21,10.2025r dysponujemy wolnym poko…"
type textarea "Sehr geehrte Damen und Herren, für den ausgewählten Termin, 17.10-21,10.2025r i…"
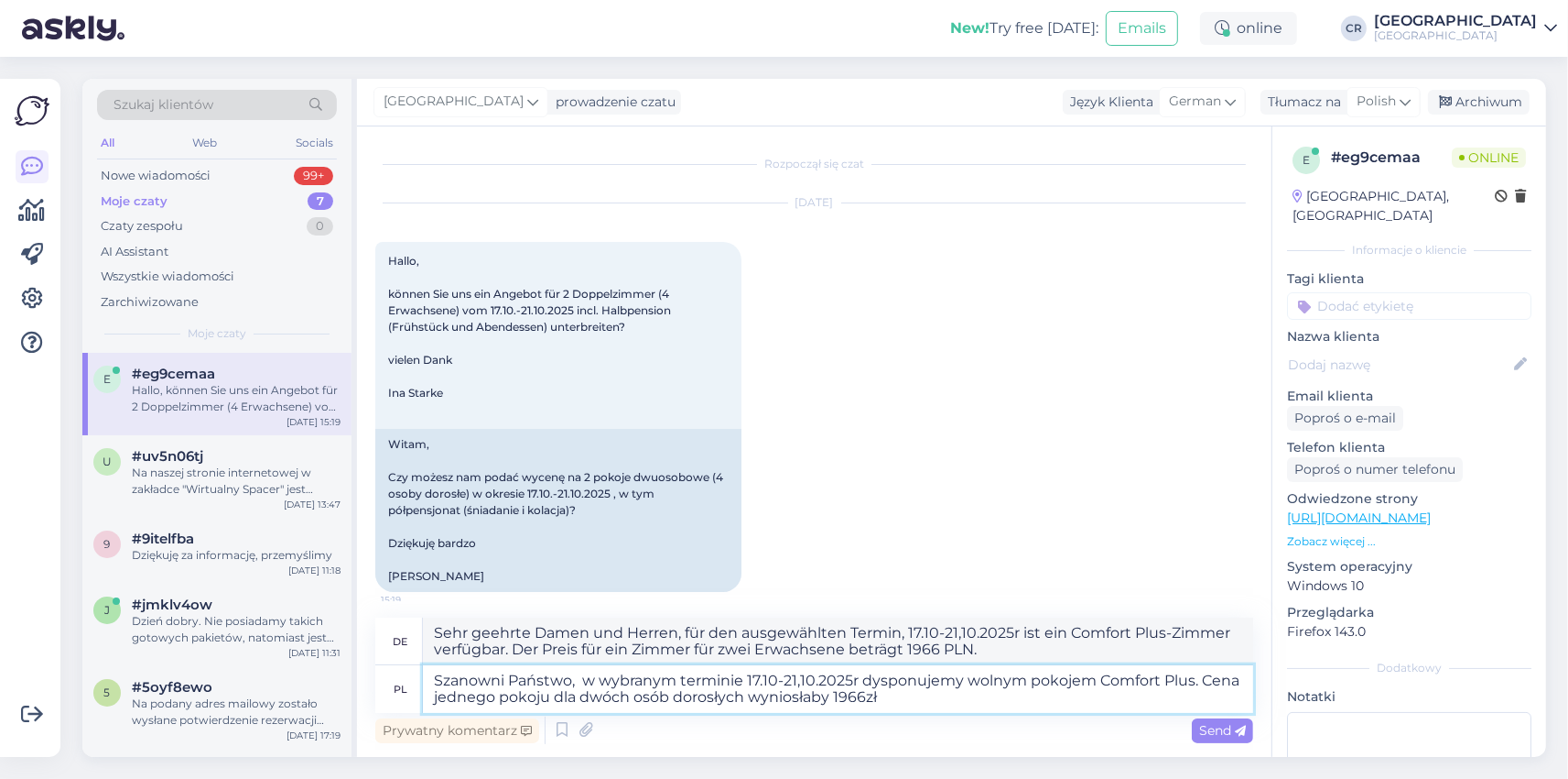
type textarea "Szanowni Państwo, w wybranym terminie 17.10-21,10.2025r dysponujemy wolnym poko…"
type textarea "Sehr geehrte Damen und Herren, für Ihren ausgewählten Zeitraum 17.10-21,10.2025…"
click at [749, 696] on textarea "Szanowni Państwo, w wybranym terminie 17.10-21,10.2025r dysponujemy wolnym poko…" at bounding box center [837, 689] width 830 height 48
click at [884, 697] on textarea "Szanowni Państwo, w wybranym terminie 17.10-21,10.2025r dysponujemy wolnym poko…" at bounding box center [837, 689] width 830 height 48
type textarea "Szanowni Państwo, w wybranym terminie 17.10-21,10.2025r dysponujemy wolnym poko…"
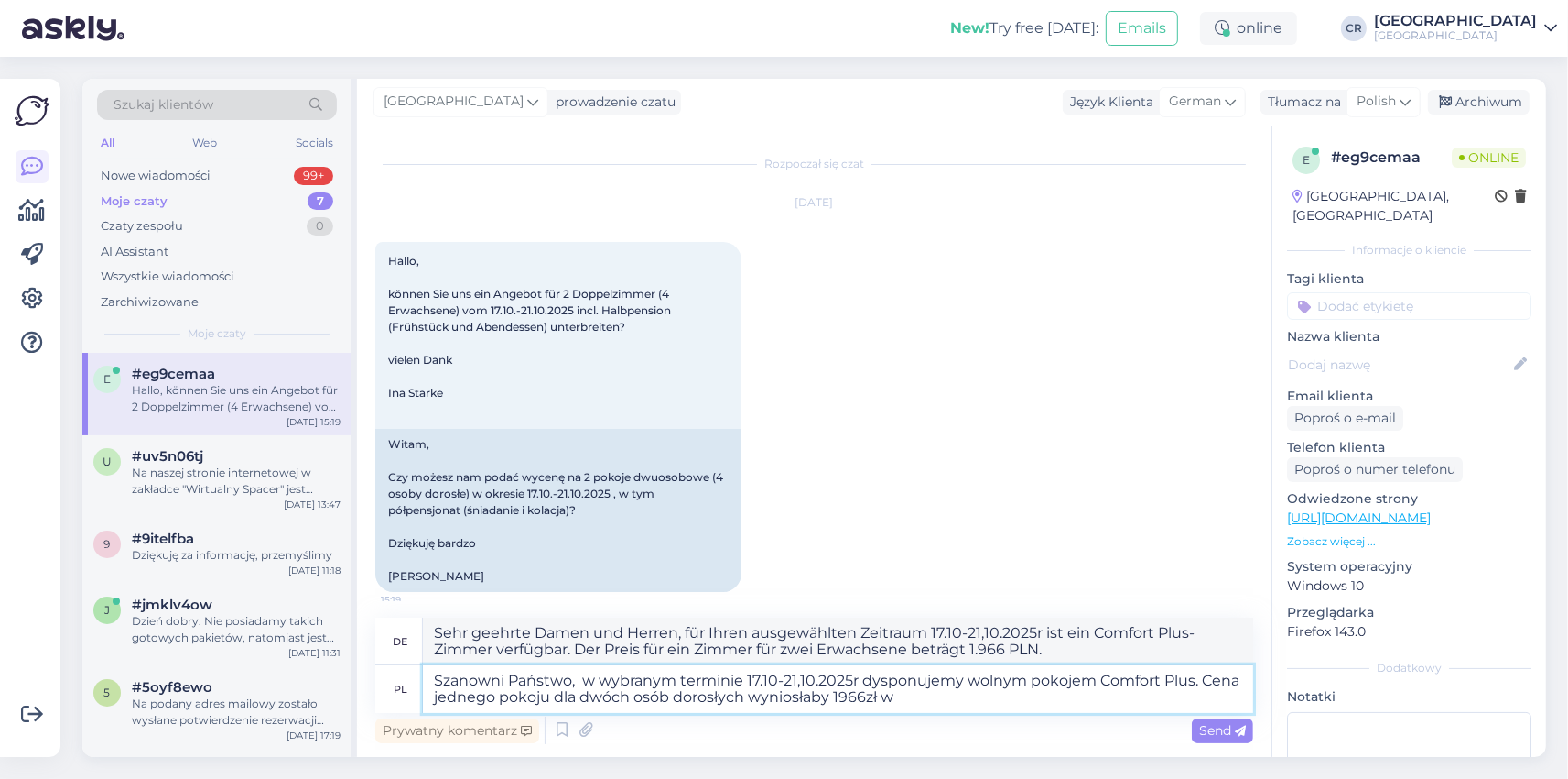
type textarea "Sehr geehrte Damen und Herren, für den ausgewählten Termin 17.10-21,10.2025r is…"
type textarea "Szanowni Państwo, w wybranym terminie 17.10-21,10.2025r dysponujemy wolnym poko…"
type textarea "Sehr geehrte Damen und Herren, wir haben für den ausgewählten Termin, 17.10-21,…"
type textarea "Szanowni Państwo, w wybranym terminie 17.10-21,10.2025r dysponujemy wolnym poko…"
type textarea "Sehr geehrte Damen und Herren, wir haben für den ausgewählten Termin, 17.10-21,…"
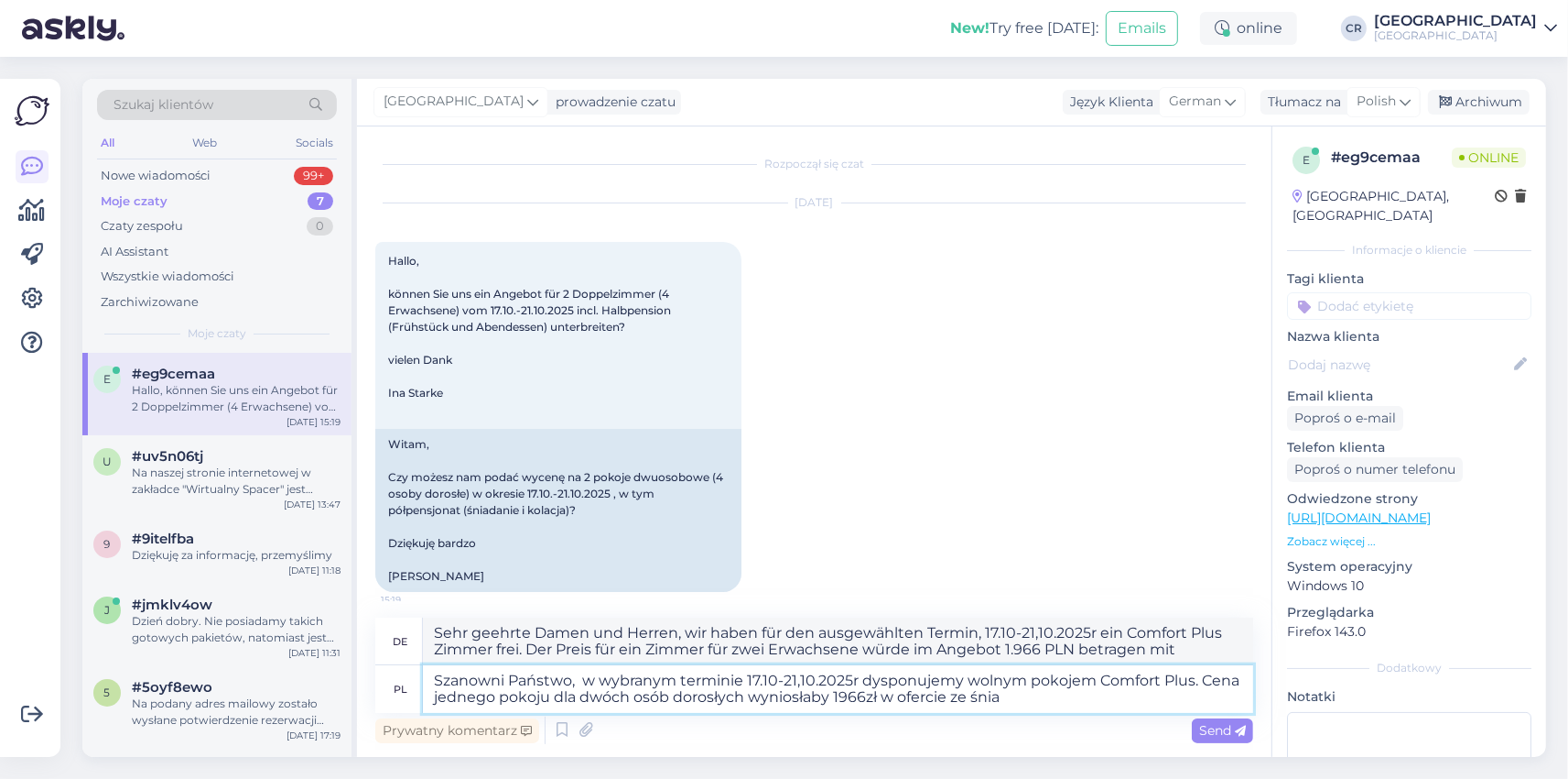
type textarea "Szanowni Państwo, w wybranym terminie 17.10-21,10.2025r dysponujemy wolnym poko…"
type textarea "Sehr geehrte Damen und Herren, für den ausgewählten Termin 17.10-21,10.2025r is…"
type textarea "Szanowni Państwo, w wybranym terminie 17.10-21,10.2025r dysponujemy wolnym poko…"
type textarea "Sehr geehrte Damen und Herren, für den ausgewählten Zeitraum 17.10-21,10.2025r …"
type textarea "Szanowni Państwo, w wybranym terminie 17.10-21,10.2025r dysponujemy wolnym poko…"
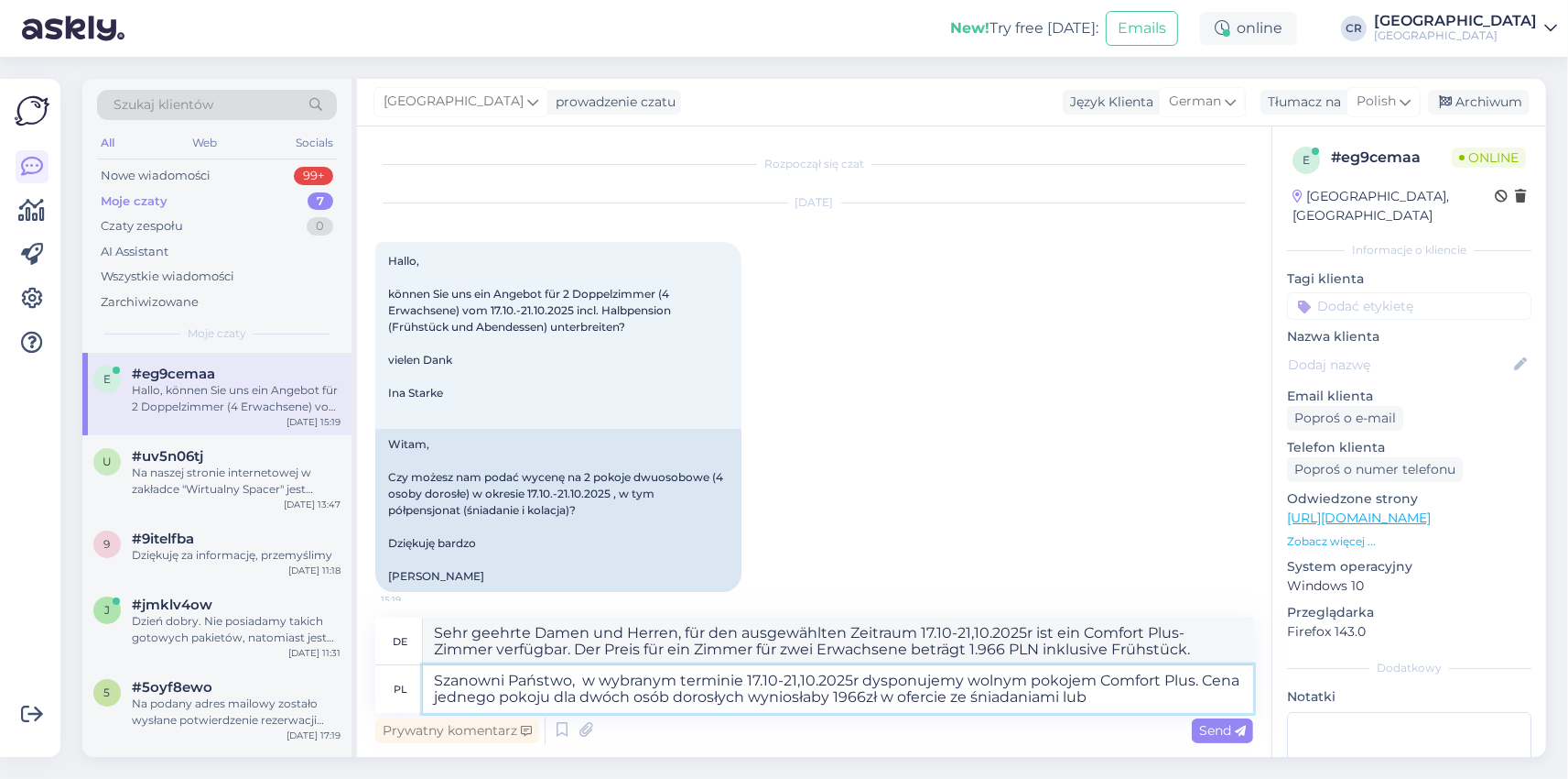
type textarea "Sehr geehrte Damen und Herren, wir haben für den ausgewählten Termin, 17.10-21,…"
type textarea "Szanowni Państwo, w wybranym terminie 17.10-21,10.2025r dysponujemy wolnym poko…"
type textarea "Sehr geehrte Damen und Herren, wir haben für den ausgewählten Termin, 17.10-21,…"
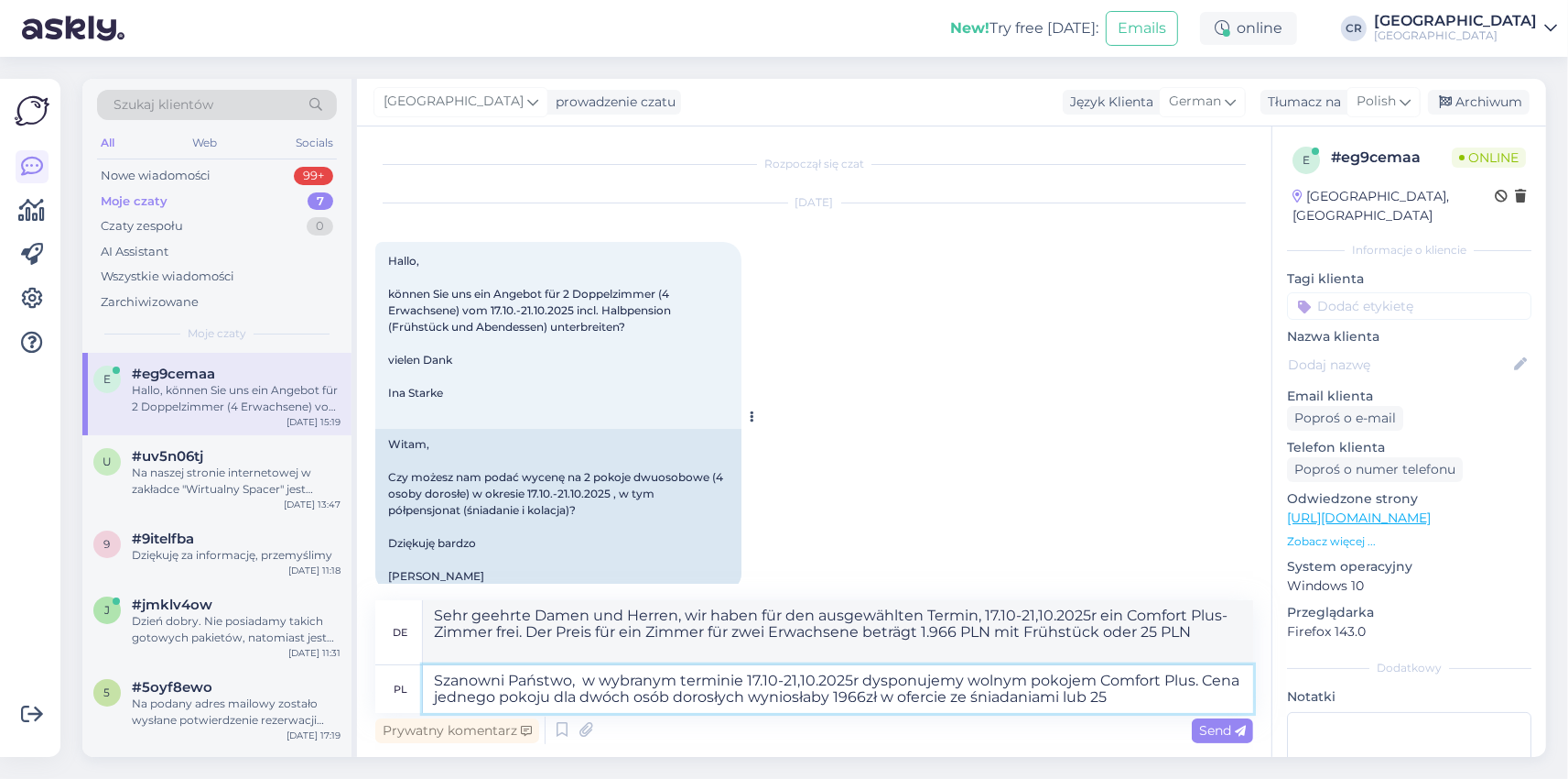
type textarea "Szanowni Państwo, w wybranym terminie 17.10-21,10.2025r dysponujemy wolnym poko…"
type textarea "Sehr geehrte Damen und Herren, wir haben für den ausgewählten Termin, 17.10-21,…"
type textarea "Szanowni Państwo, w wybranym terminie 17.10-21,10.2025r dysponujemy wolnym poko…"
type textarea "Sehr geehrte Damen und Herren, für den ausgewählten Termin 17.10-21,10.2025r is…"
type textarea "Szanowni Państwo, w wybranym terminie 17.10-21,10.2025r dysponujemy wolnym poko…"
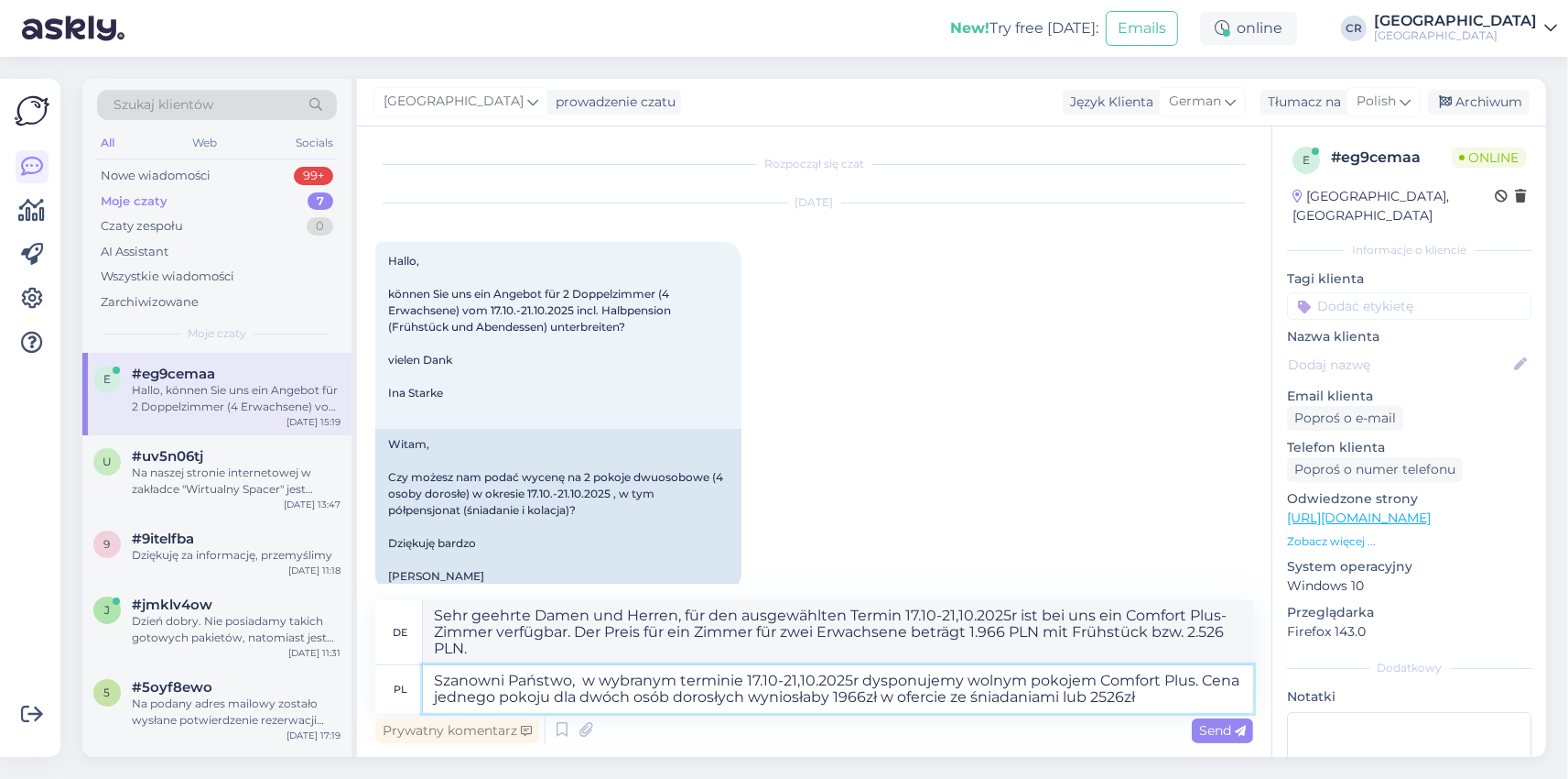
type textarea "Sehr geehrte Damen und Herren, für den ausgewählten Zeitraum 17.10-21,10.2025r …"
type textarea "Szanowni Państwo, w wybranym terminie 17.10-21,10.2025r dysponujemy wolnym poko…"
type textarea "Sehr geehrte Damen und Herren, für den ausgewählten Termin 17.10-21,10.2025r is…"
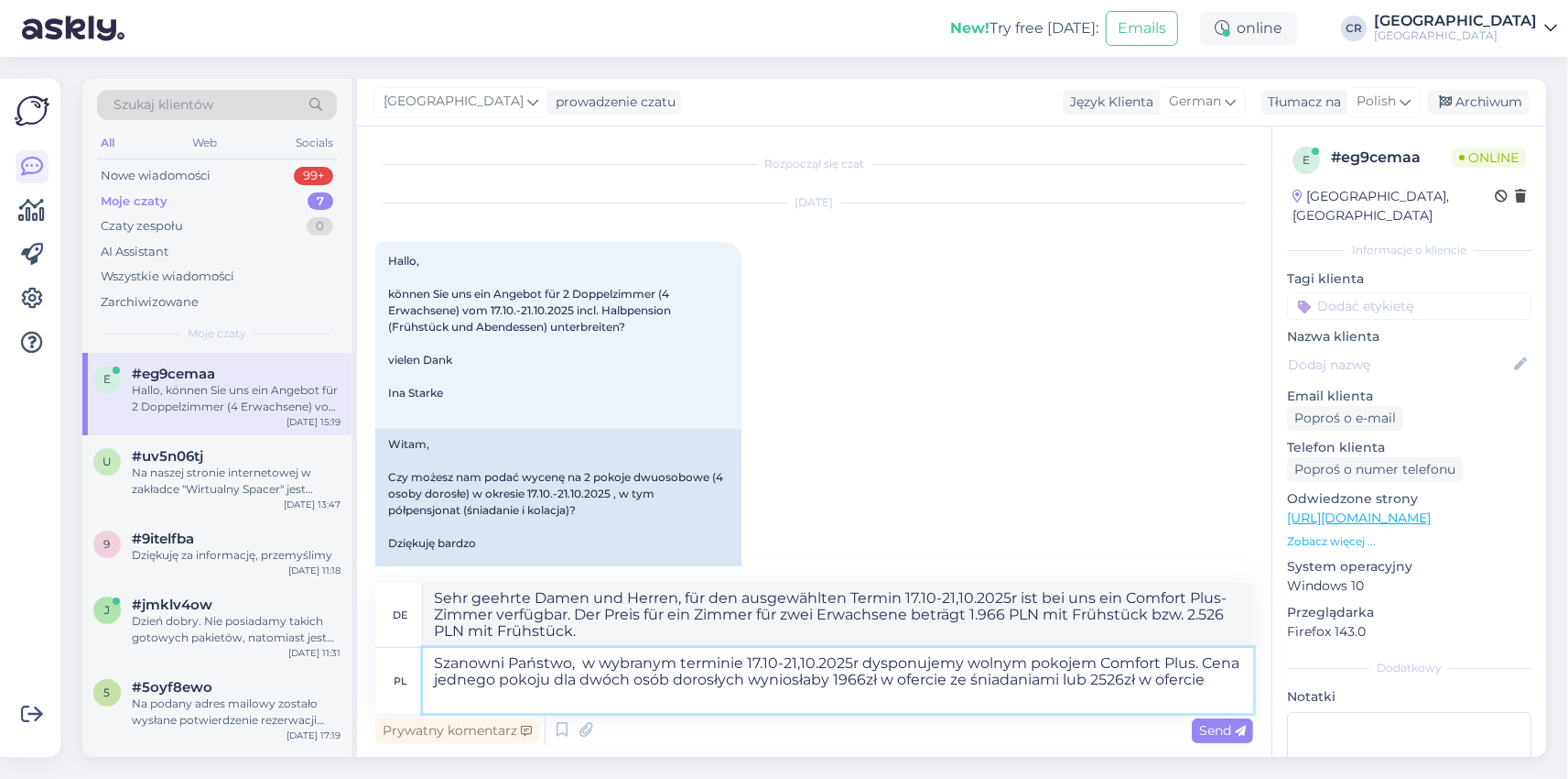
type textarea "Szanowni Państwo, w wybranym terminie 17.10-21,10.2025r dysponujemy wolnym poko…"
type textarea "Sehr geehrte Damen und Herren, für den ausgewählten Termin, 17.10-21,10.2025r i…"
type textarea "Szanowni Państwo, w wybranym terminie 17.10-21,10.2025r dysponujemy wolnym poko…"
type textarea "Sehr geehrte Damen und Herren, wir haben für den ausgewählten Termin, 17.10-21,…"
type textarea "Szanowni Państwo, w wybranym terminie 17.10-21,10.2025r dysponujemy wolnym poko…"
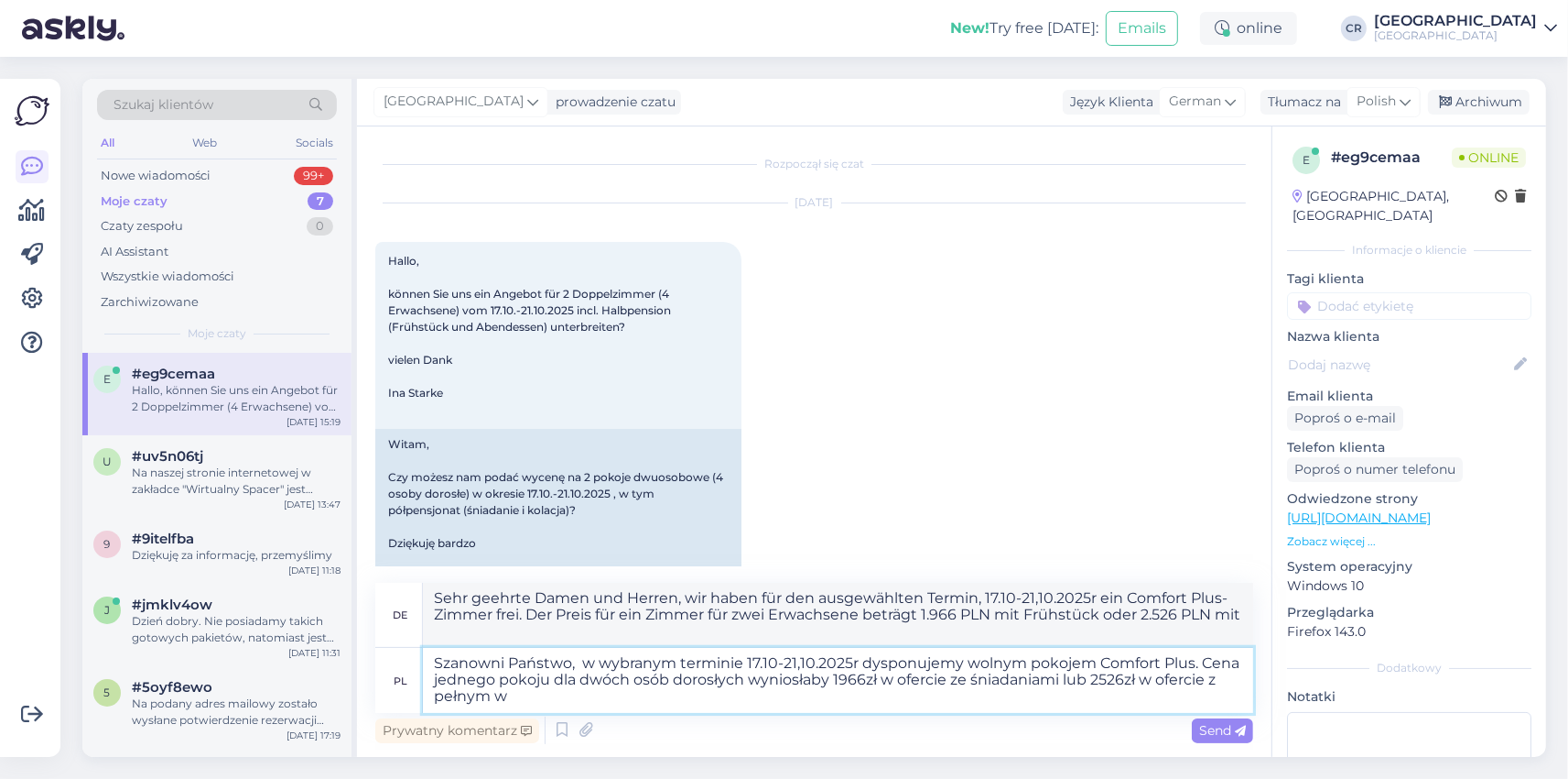
type textarea "Sehr geehrte Damen und Herren, für den ausgewählten Termin 17.10-21,10.2025r is…"
type textarea "Szanowni Państwo, w wybranym terminie 17.10-21,10.2025r dysponujemy wolnym poko…"
type textarea "Sehr geehrte Damen und Herren, für den ausgewählten Zeitraum 17.10-21,10.2025r …"
type textarea "Szanowni Państwo, w wybranym terminie 17.10-21,10.2025r dysponujemy wolnym poko…"
type textarea "Sehr geehrte Damen und Herren, für den ausgewählten Termin 17.10-21,10.2025r is…"
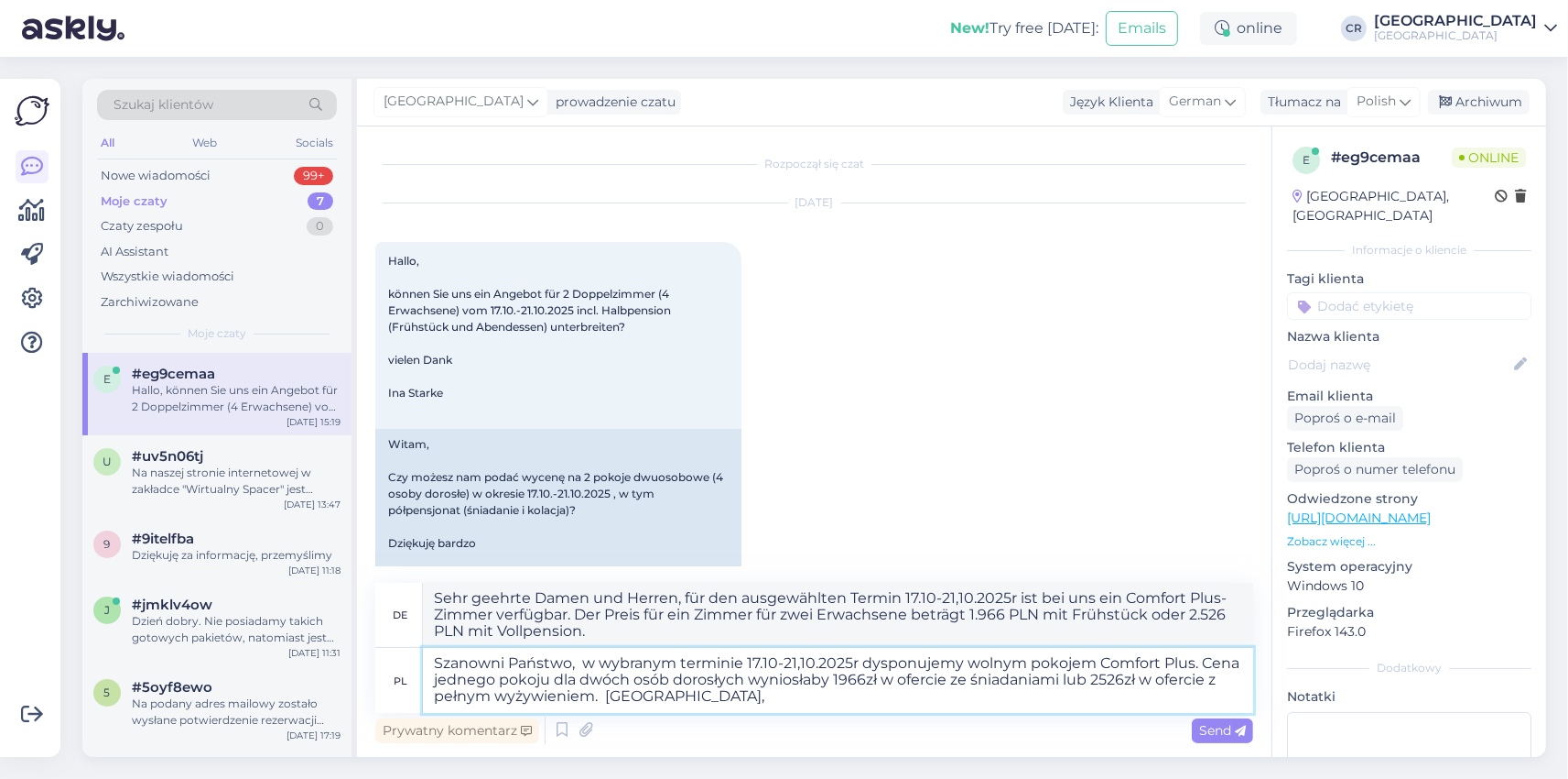
type textarea "Szanowni Państwo, w wybranym terminie 17.10-21,10.2025r dysponujemy wolnym poko…"
type textarea "Sehr geehrte Damen und Herren, wir haben für den ausgewählten Zeitraum 17.10-21…"
type textarea "Szanowni Państwo, w wybranym terminie 17.10-21,10.2025r dysponujemy wolnym poko…"
type textarea "Sehr geehrte Damen und Herren, wir haben für den ausgewählten Termin, 17.10-21,…"
type textarea "Szanowni Państwo, w wybranym terminie 17.10-21,10.2025r dysponujemy wolnym poko…"
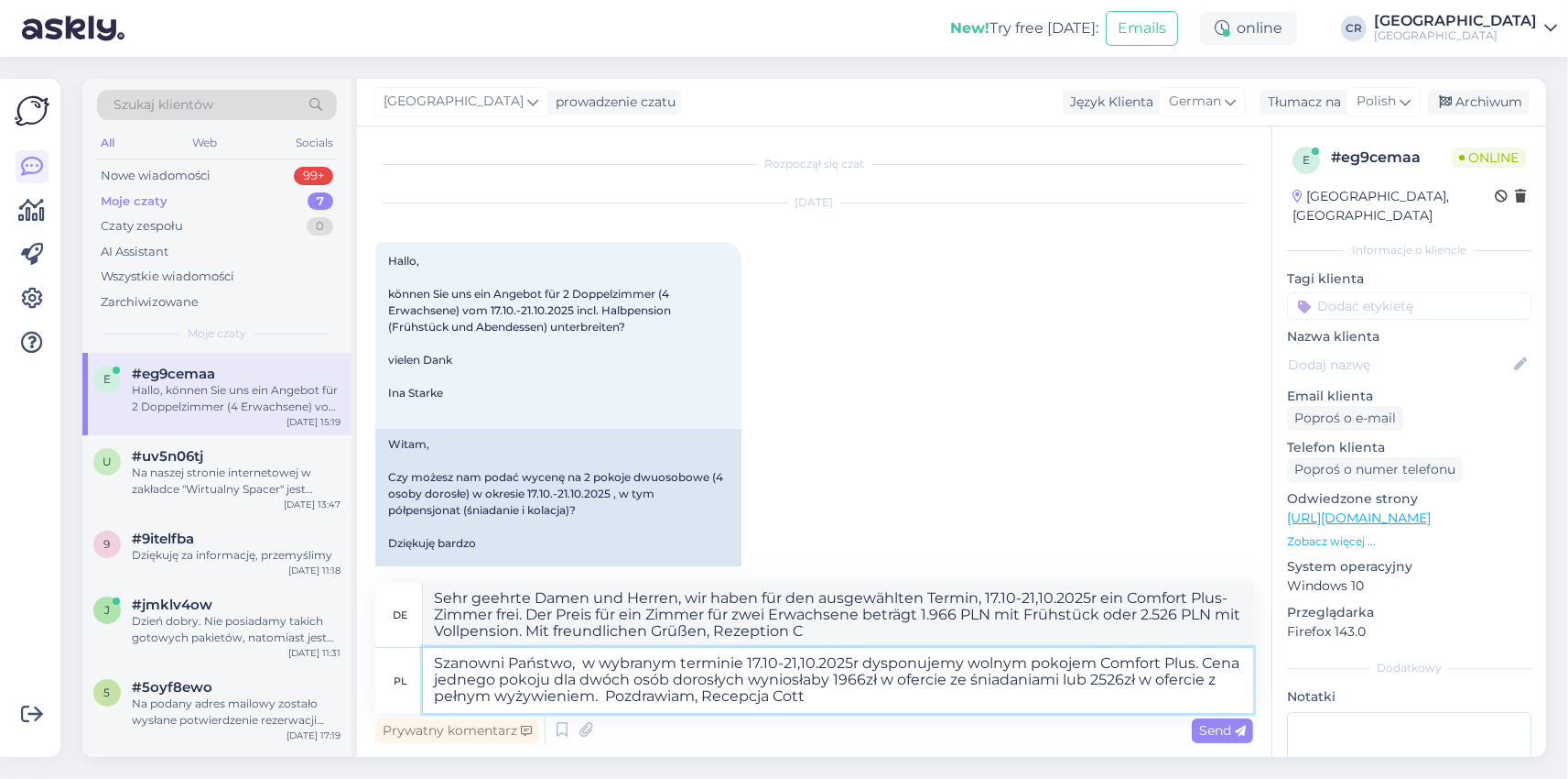
type textarea "Sehr geehrte Damen und Herren, für den ausgewählten Termin, 17.10-21,10.2025r i…"
type textarea "Szanowni Państwo, w wybranym terminie 17.10-21,10.2025r dysponujemy wolnym poko…"
type textarea "Sehr geehrte Damen und Herren, wir haben für den ausgewählten Zeitraum 17.10-21…"
type textarea "Szanowni Państwo, w wybranym terminie 17.10-21,10.2025r dysponujemy wolnym poko…"
type textarea "Sehr geehrte Damen und Herren, für Ihren Wunschtermin 17.10-21,10.2025r ist ein…"
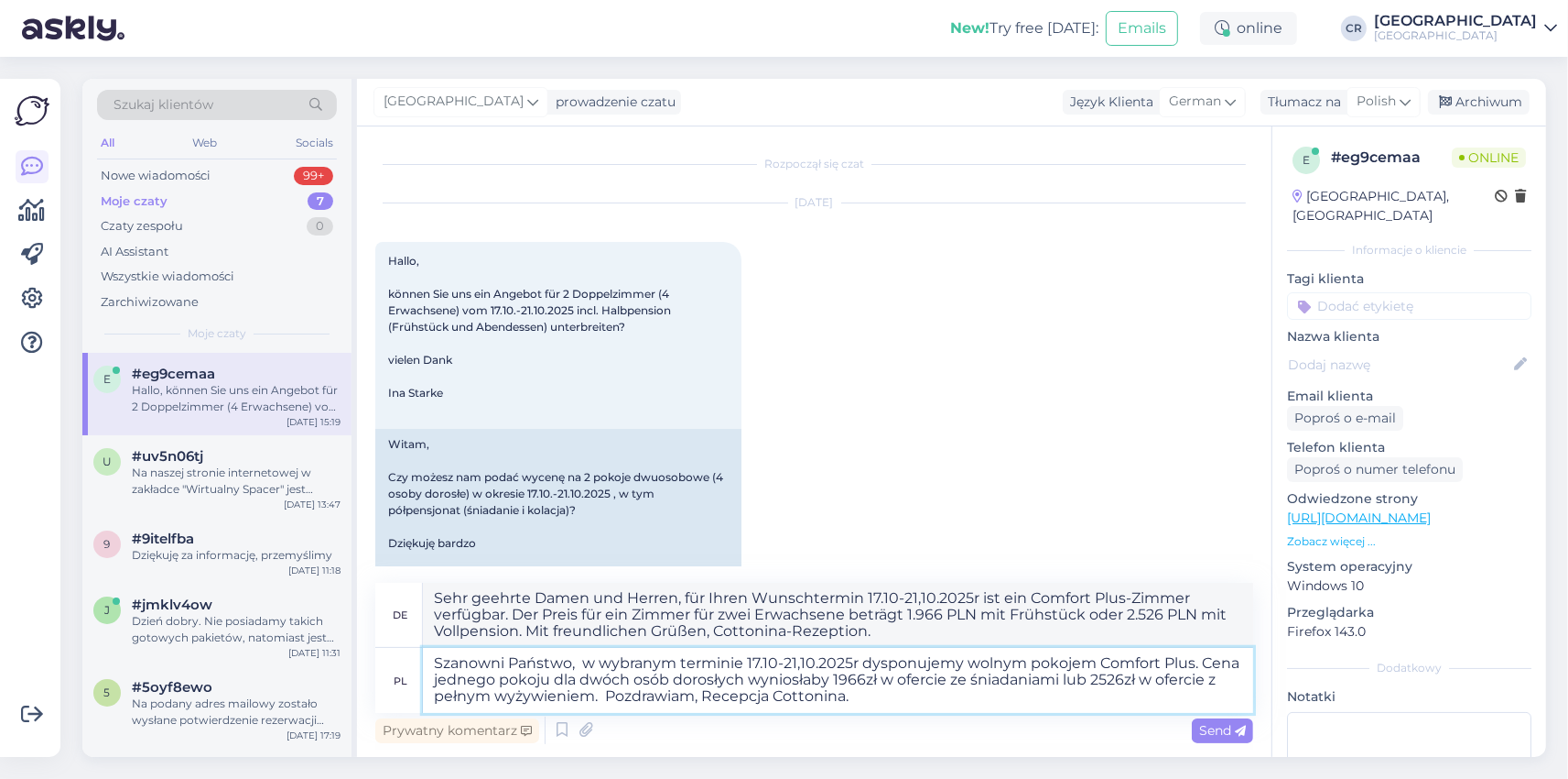
type textarea "Szanowni Państwo, w wybranym terminie 17.10-21,10.2025r dysponujemy wolnym poko…"
type textarea "Sehr geehrte Damen und Herren, wir haben für den ausgewählten Zeitraum 17.10-21…"
click at [1201, 661] on textarea "Szanowni Państwo, w wybranym terminie 17.10-21,10.2025r dysponujemy wolnym poko…" at bounding box center [837, 681] width 830 height 65
type textarea "Szanowni Państwo, w wybranym terminie 17.10-21,10.2025r dysponujemy wolnym poko…"
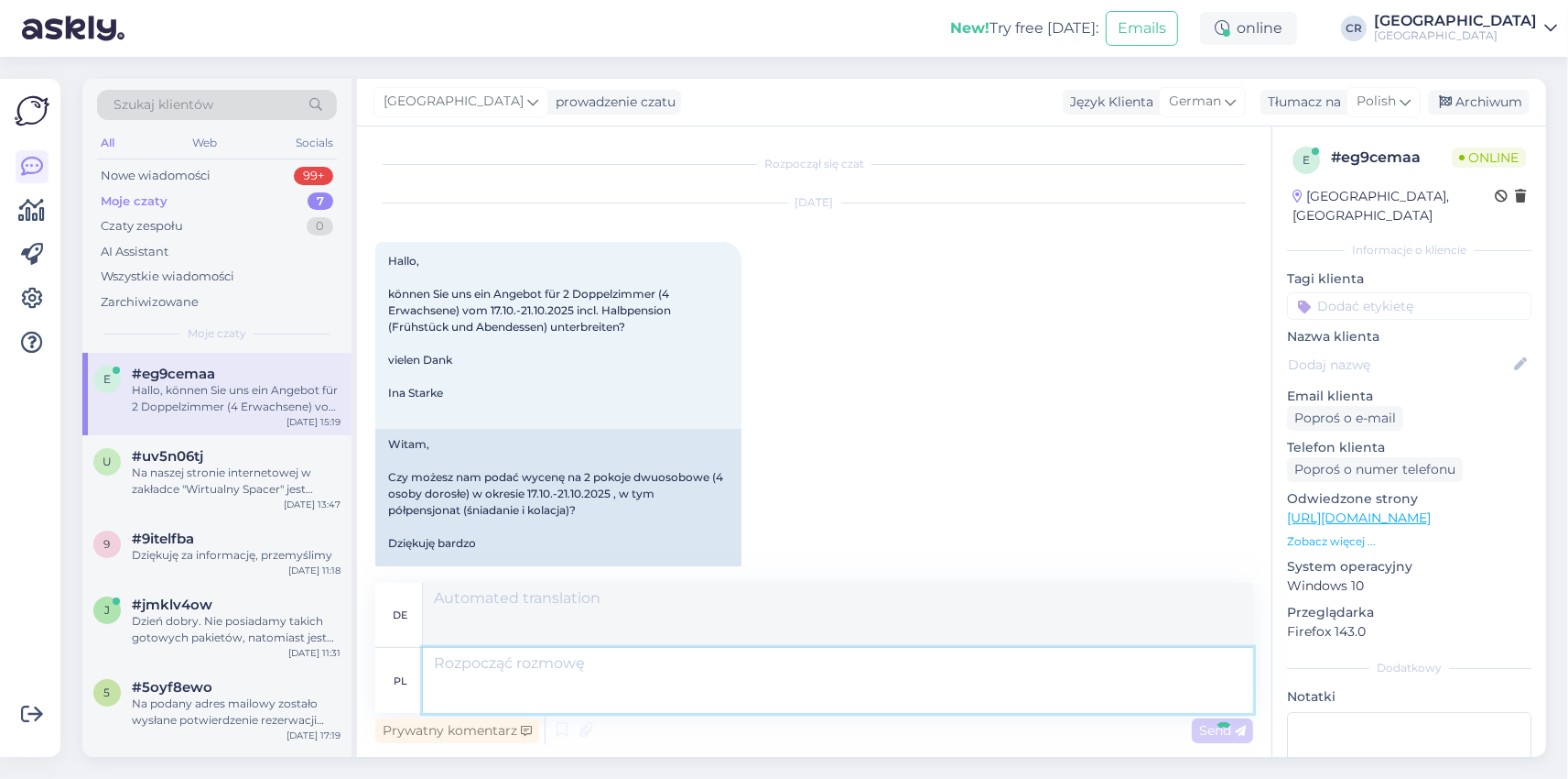
scroll to position [220, 0]
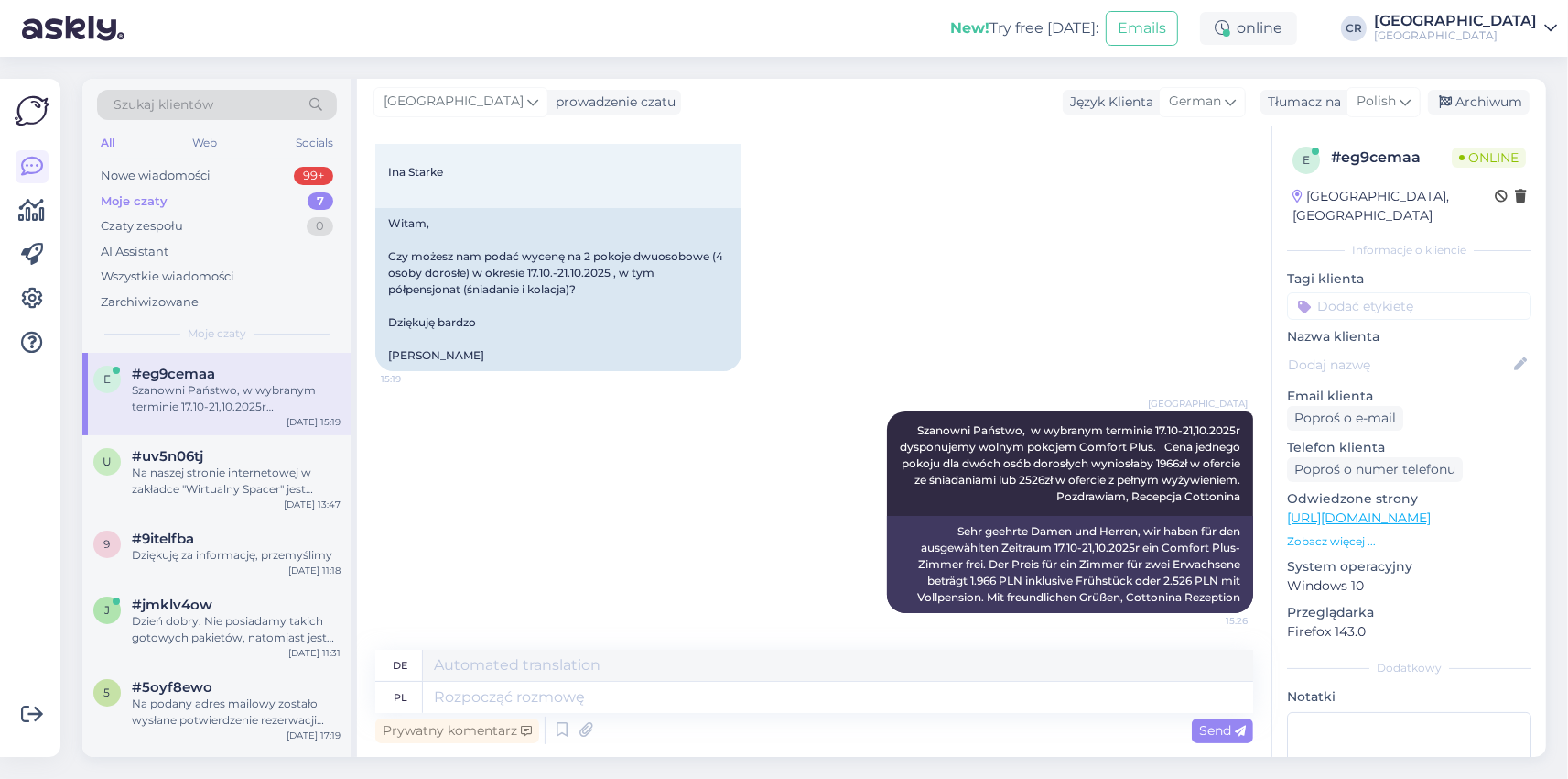
click at [167, 202] on div "Moje czaty 7" at bounding box center [217, 201] width 240 height 26
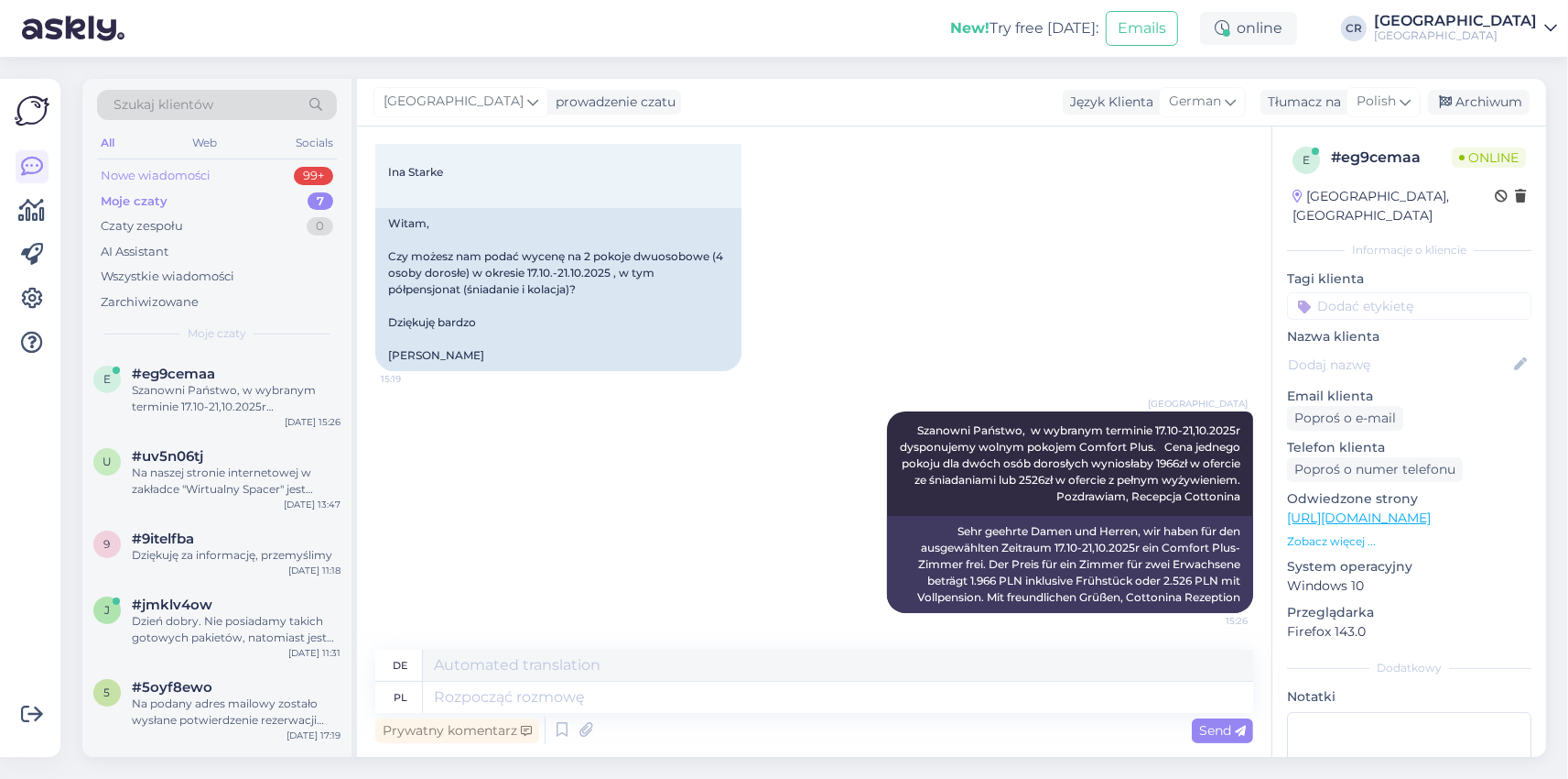
click at [170, 167] on div "Nowe wiadomości" at bounding box center [156, 176] width 110 height 18
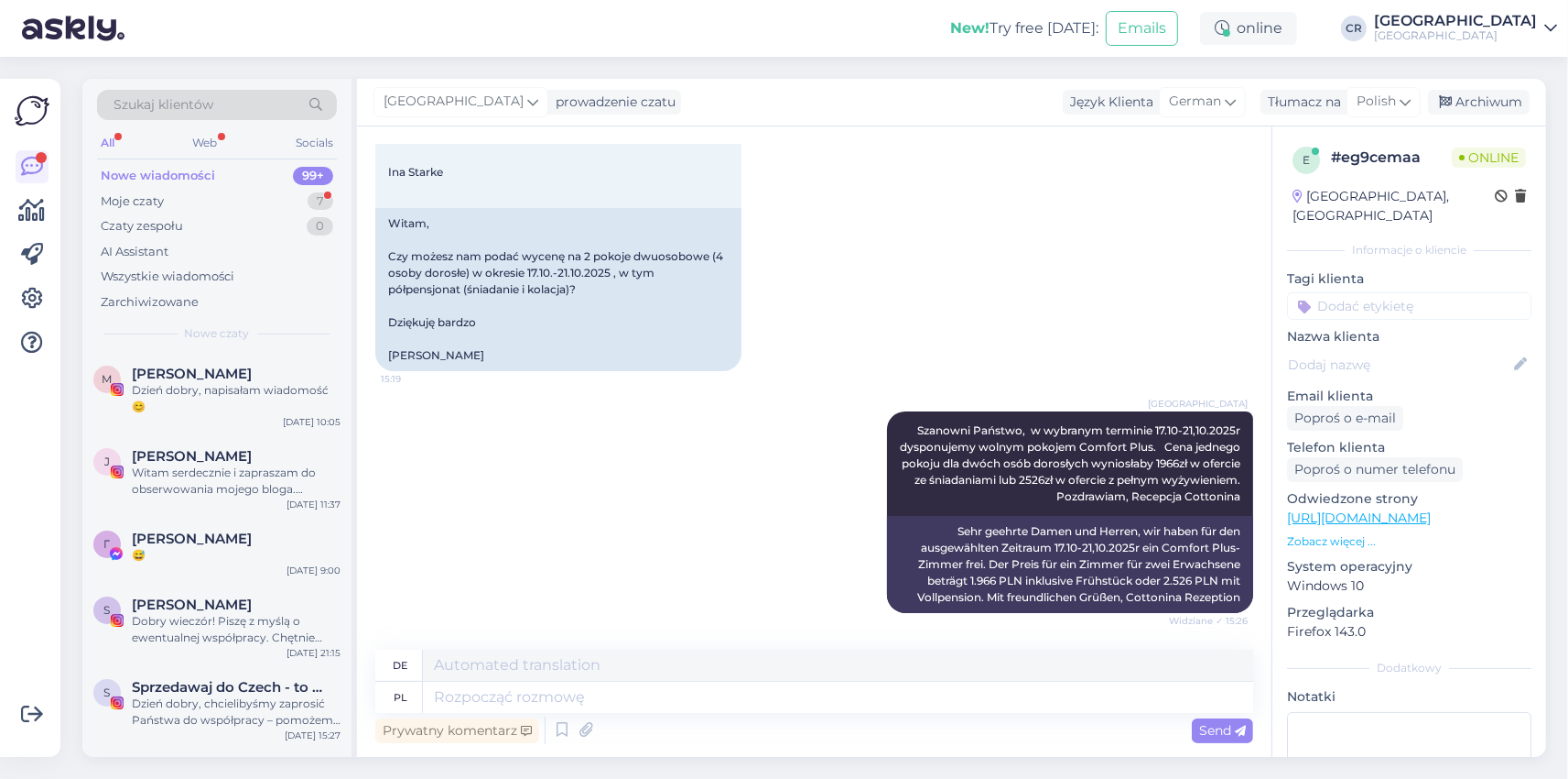
scroll to position [380, 0]
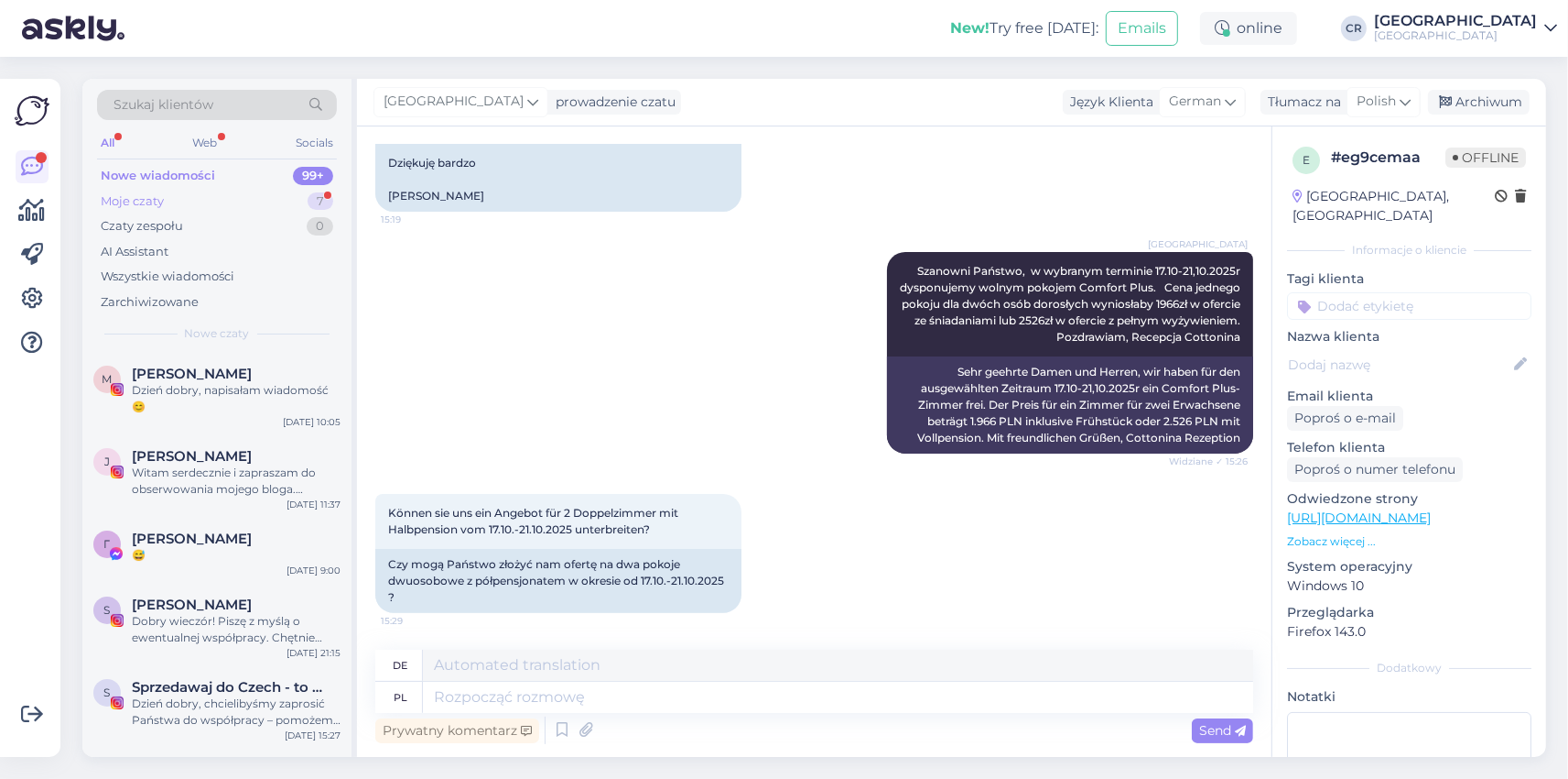
click at [150, 200] on div "Moje czaty" at bounding box center [133, 201] width 63 height 18
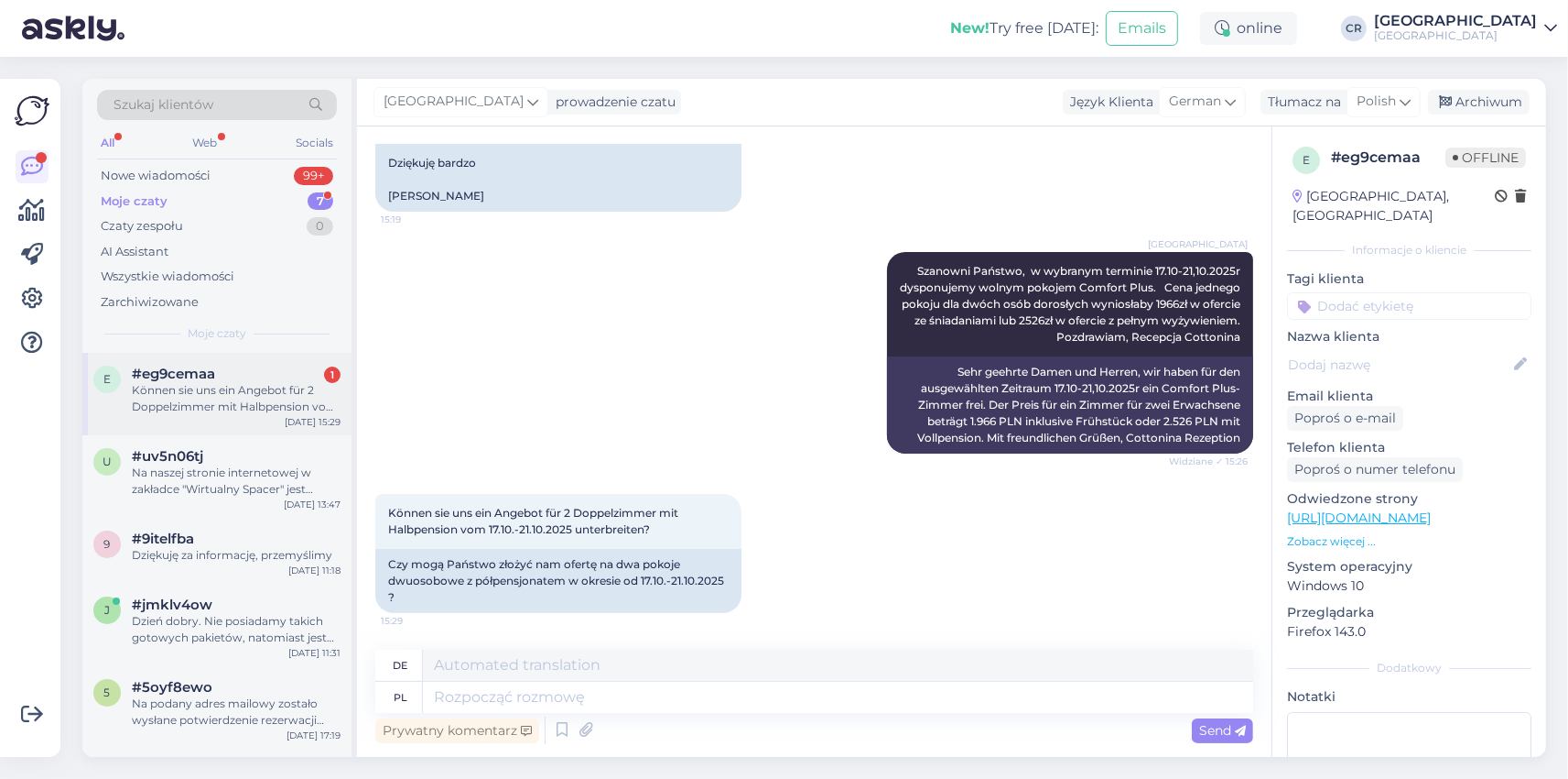
click at [183, 395] on div "Können sie uns ein Angebot für 2 Doppelzimmer mit Halbpension vom 17.10.-21.10.…" at bounding box center [236, 398] width 208 height 33
click at [482, 697] on textarea at bounding box center [837, 697] width 830 height 31
type textarea "Szanowni"
type textarea "Verehrte Gäste"
type textarea "Szanowni Pań"
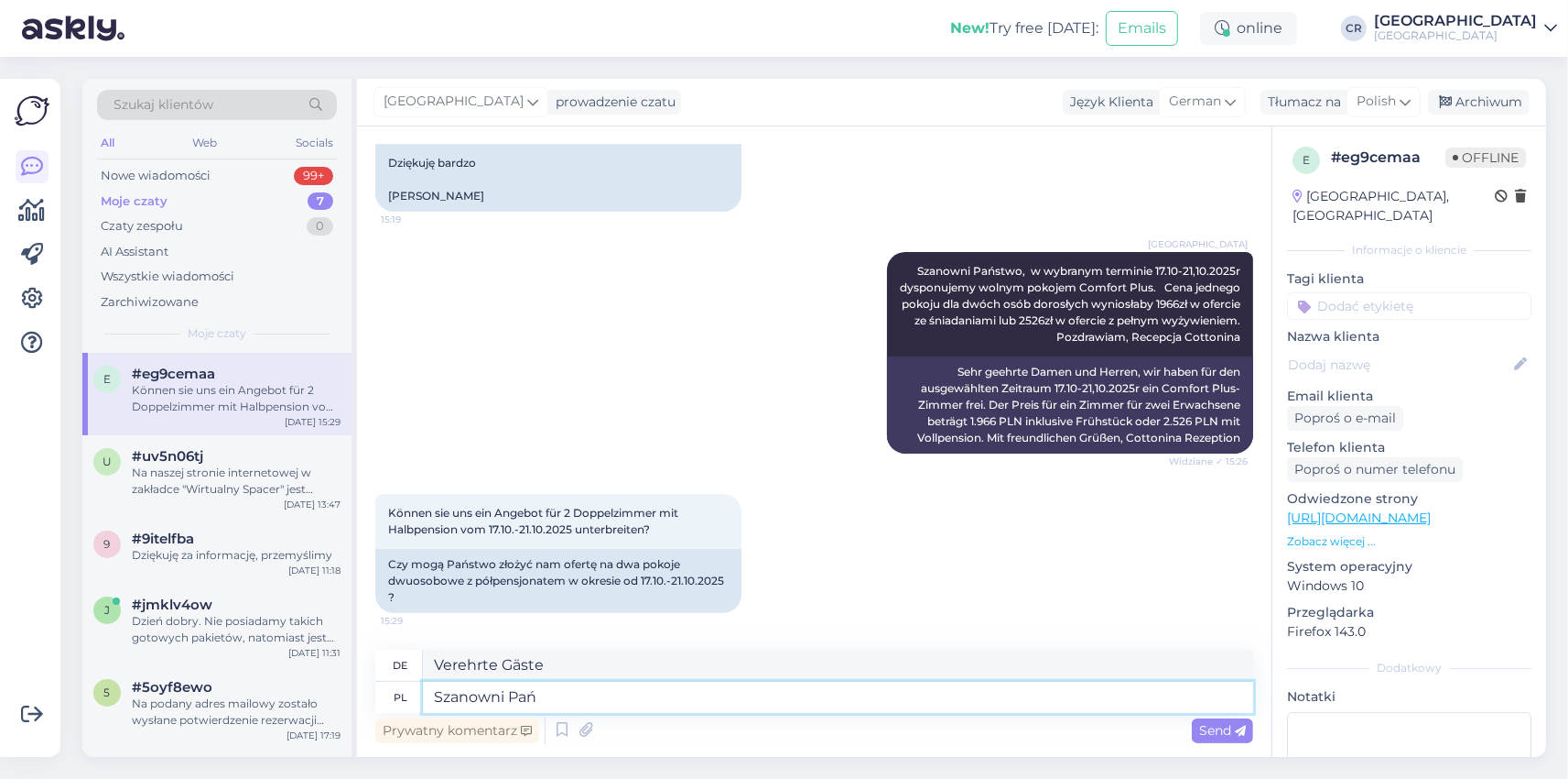
type textarea "Sehr geehrte Damen und Herren"
type textarea "Szanowni Państw,"
type textarea "Meine Damen und Herren,"
type textarea "Szanowni Państwo, do"
type textarea "Sehr geehrte Damen und Herren,"
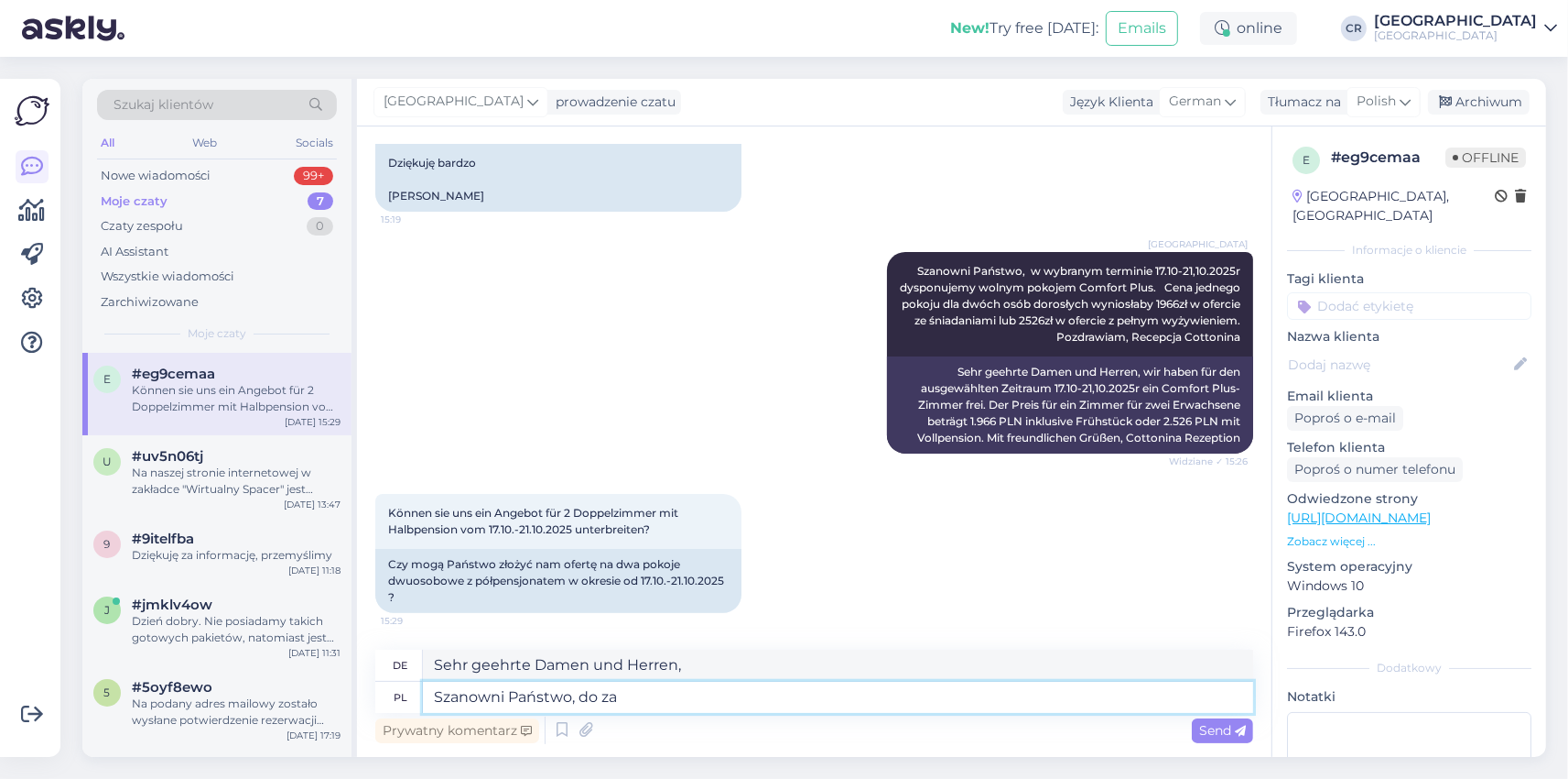
type textarea "Szanowni Państwo, do zał"
type textarea "Sehr geehrte Herren, an"
type textarea "Szanowni Państwo, do założenia"
type textarea "Meine Damen und Herren, um festzustellen"
type textarea "Szanowni Państwo, do założenia rezerwacji"
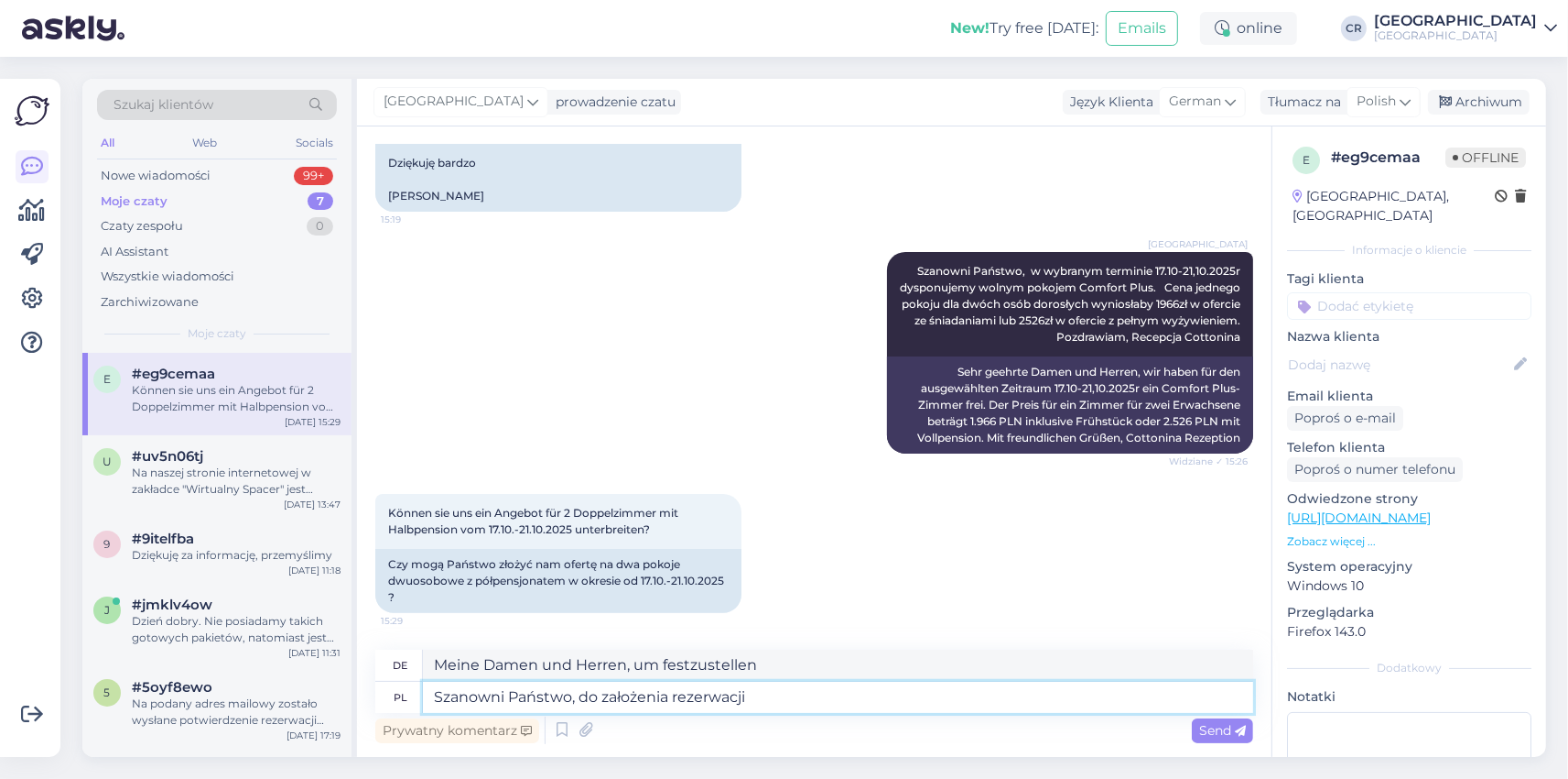
type textarea "Sehr geehrte Herren, um eine Reservierung vorzunehmen"
type textarea "Szanowni Państwo, do założenia rezerwacji potrzebuję"
type textarea "Sehr geehrte Damen und Herren, für eine Reservierung benötige ich"
type textarea "Szanowni Państwo, do założenia rezerwacji potrzebuję imi"
type textarea "Sehr geehrte Herren, für eine Reservierung benötige ich Ihren Namen"
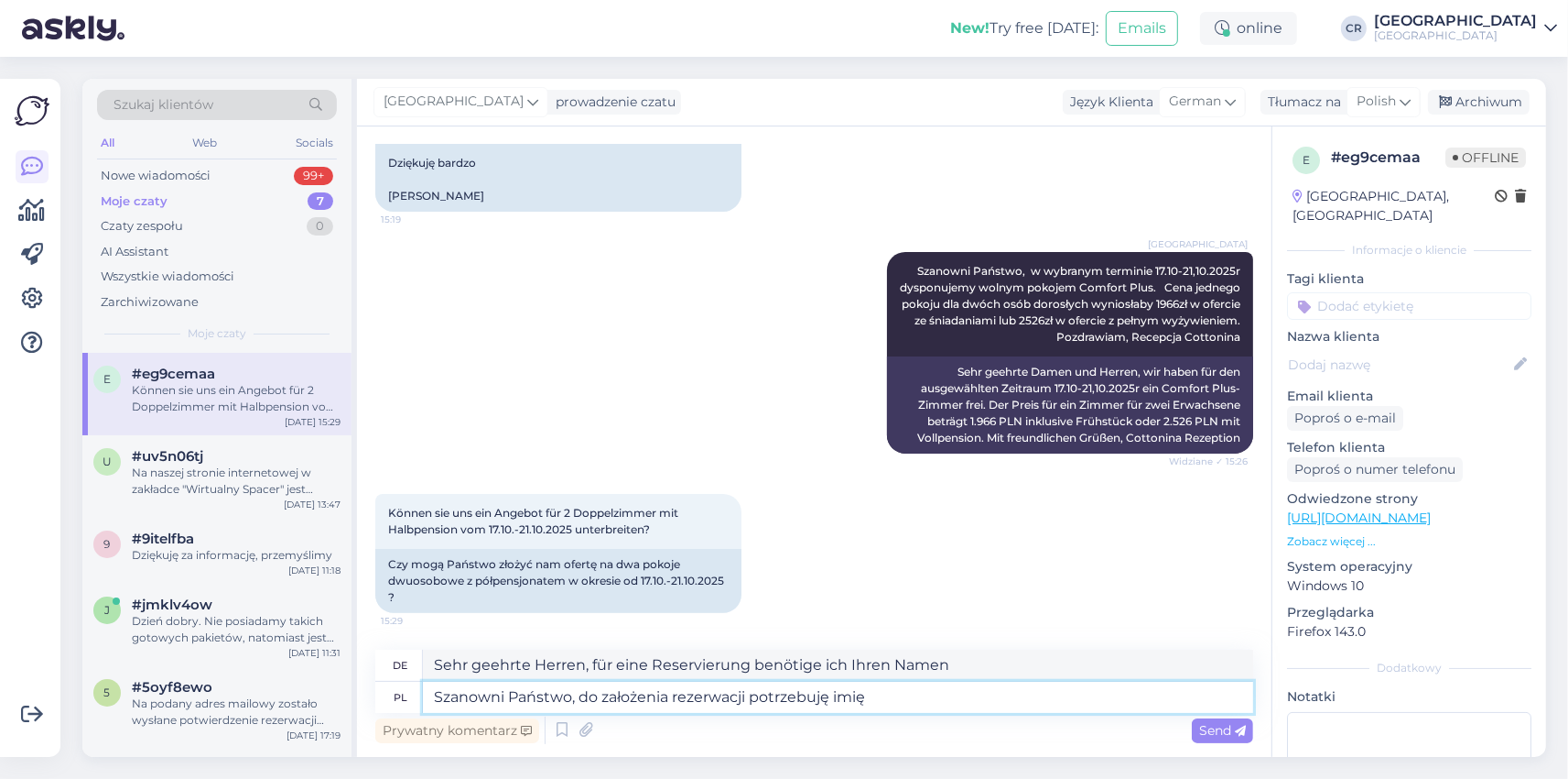
type textarea "Szanowni Państwo, do założenia rezerwacji potrzebuję imię"
type textarea "Sehr geehrte Herren, für eine Reservierung benötige ich Ihren Namen."
type textarea "Szanowni Państwo, do założenia rezerwacji potrzebuję imię i"
type textarea "Sehr geehrte Damen und Herren, für eine Reservierung benötige ich Ihren Namen u…"
type textarea "Szanowni Państwo, do założenia rezerwacji potrzebuję imię i nazwisko,"
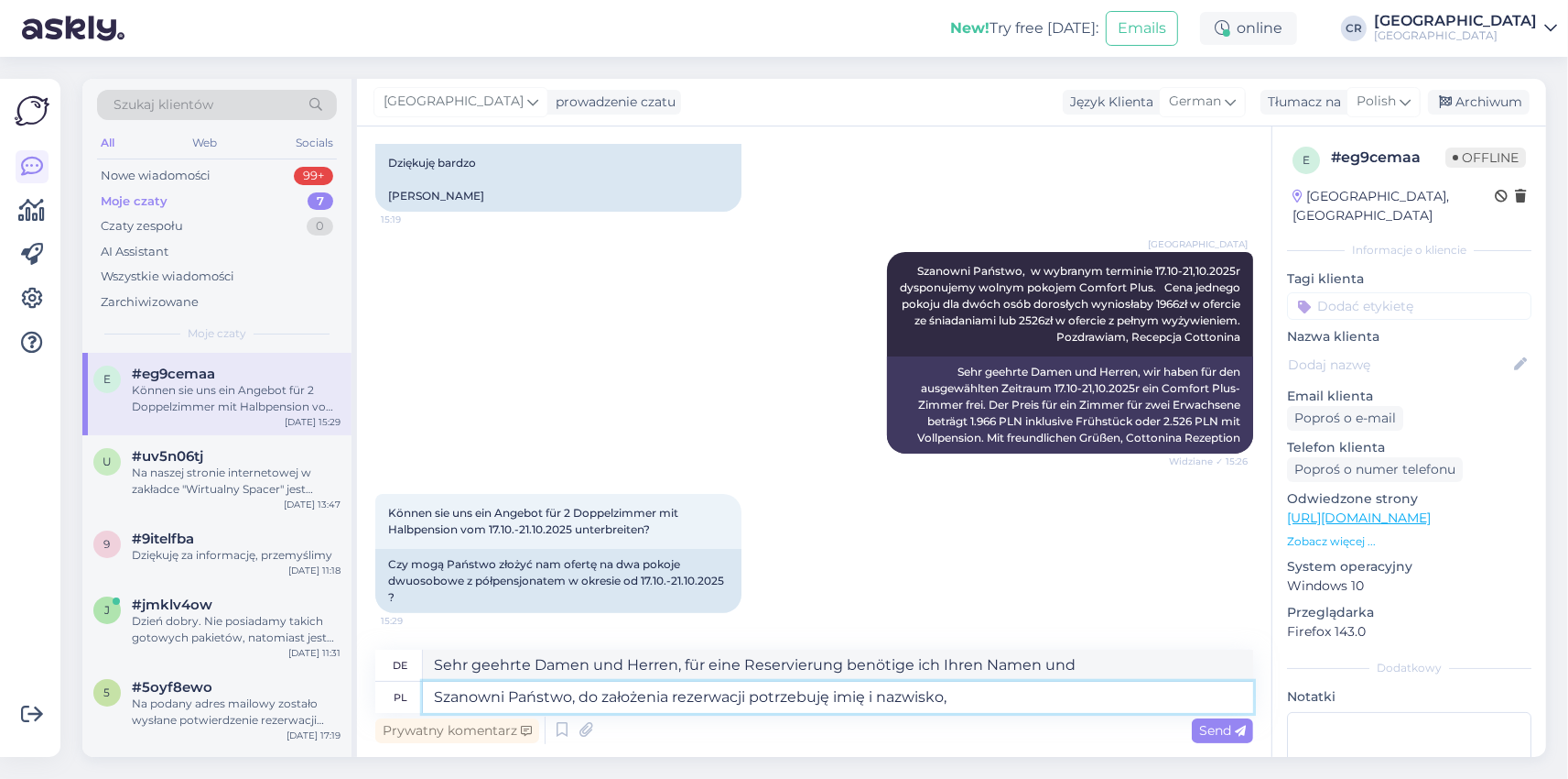
type textarea "Sehr geehrte Damen und Herren, für eine Reservierung benötige ich Ihren Vor- un…"
type textarea "Szanowni Państwo, do założenia rezerwacji potrzebuję imię i nazwisko,"
type textarea "Sehr geehrte Herren, für eine Reservierung benötige ich Ihren Vor- und Nachname…"
type textarea "Szanowni Państwo, do założenia rezerwacji potrzebuję imię i nazwisko, numer"
type textarea "Sehr geehrte Herren, für eine Reservierung benötige ich Ihren Vor- und Nachname…"
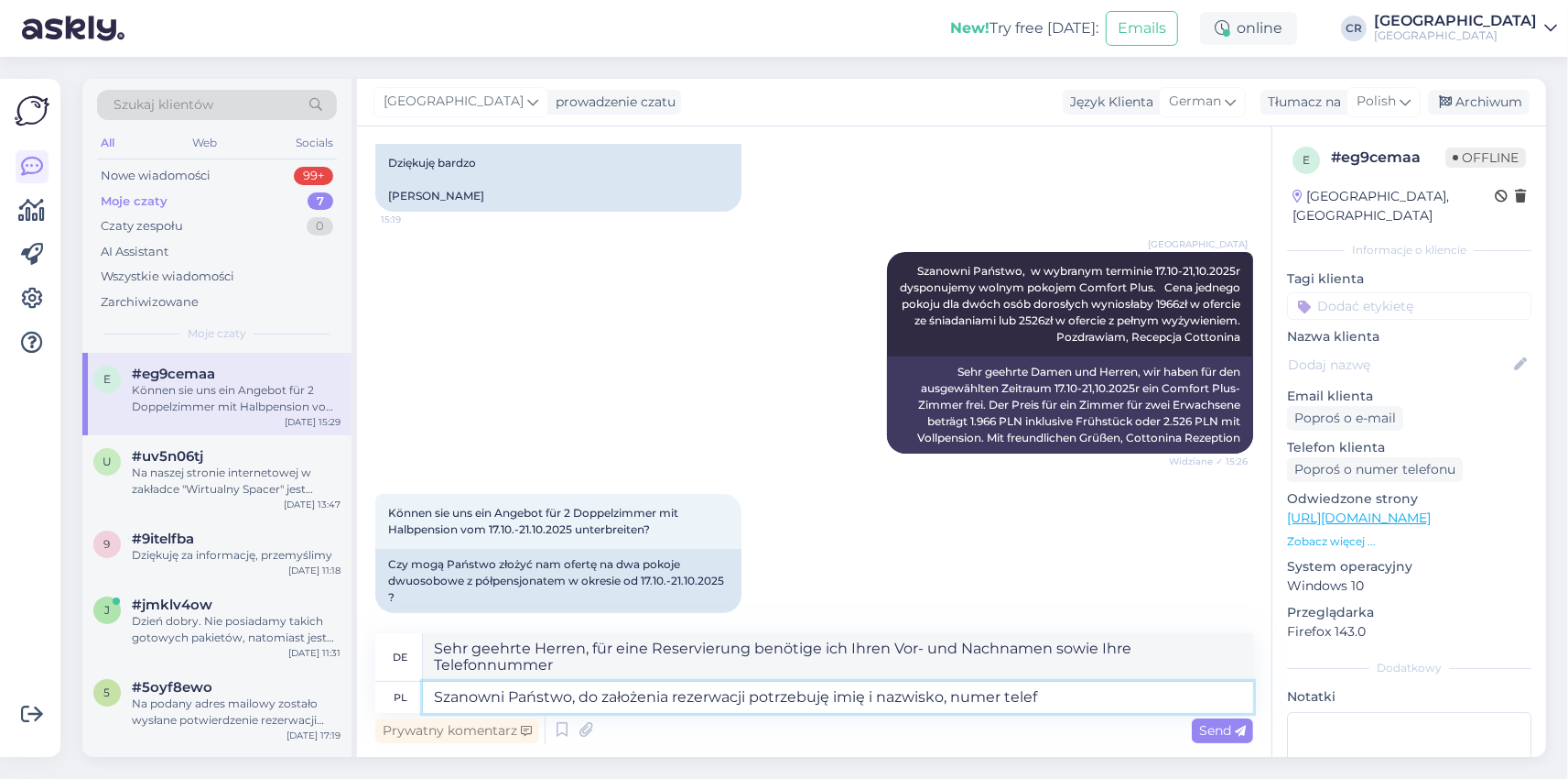
type textarea "Szanowni Państwo, do założenia rezerwacji potrzebuję imię i nazwisko, numer tel…"
type textarea "Sehr geehrte Damen und Herren, für eine Reservierung benötige ich Ihren Vor- un…"
type textarea "Szanowni Państwo, do założenia rezerwacji potrzebuję imię i nazwisko, numer tel…"
type textarea "Sehr geehrte Herren, für eine Reservierung benötige ich Ihren Vor- und Nachname…"
type textarea "Szanowni Państwo, do założenia rezerwacji potrzebuję imię i nazwisko, numer tel…"
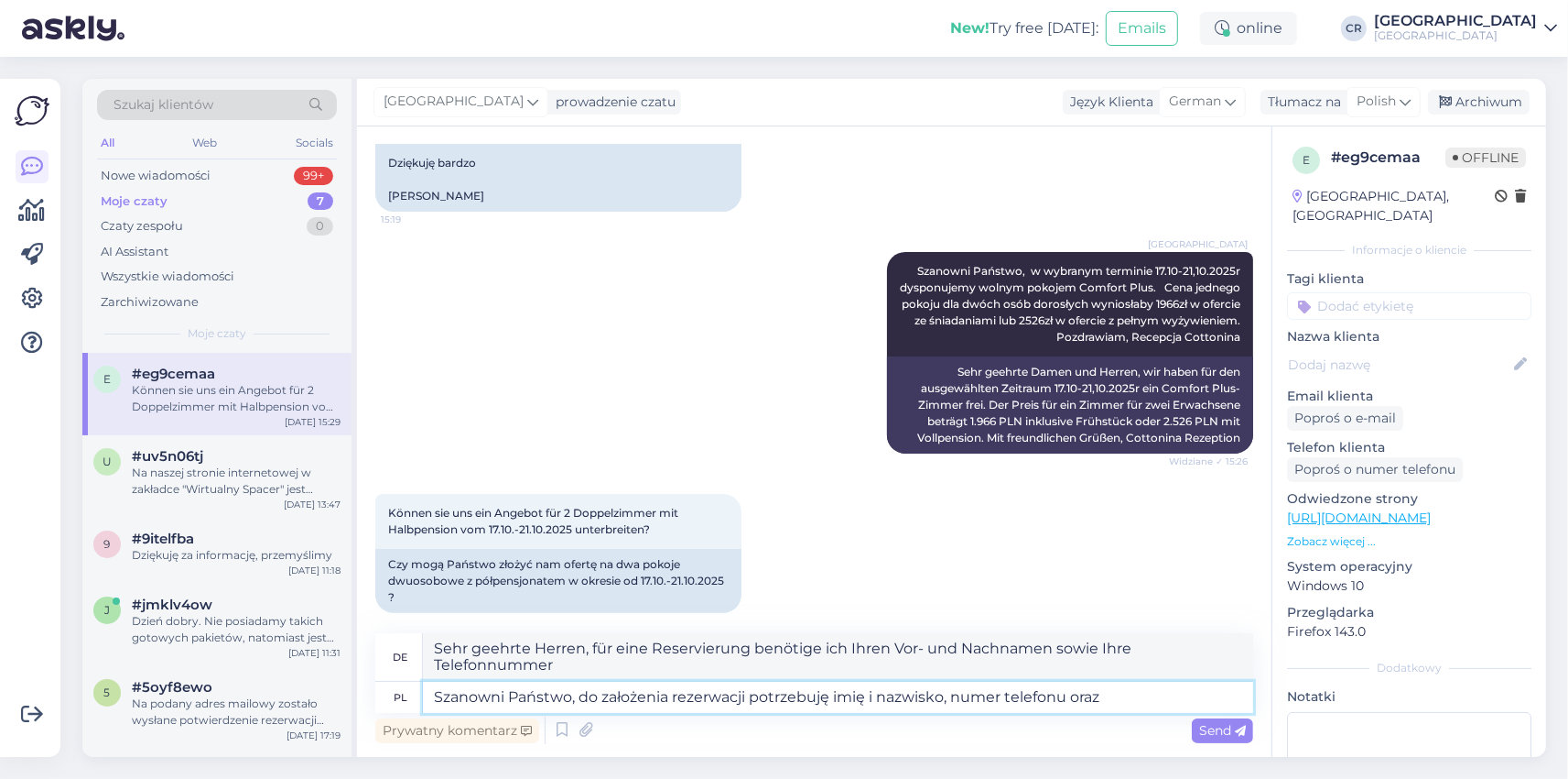
type textarea "Sehr geehrte Damen und Herren, für eine Reservierung benötige ich Ihren Vor- un…"
type textarea "Szanowni Państwo, do założenia rezerwacji potrzebuję imię i nazwisko, numer tel…"
type textarea "Sehr geehrte Damen und Herren, für eine Reservierung benötige ich Ihren Vor- un…"
type textarea "Szanowni Państwo, do założenia rezerwacji potrzebuję imię i nazwisko, numer tel…"
type textarea "Sehr geehrte Damen und Herren, für eine Reservierung benötige ich Ihren Vor- un…"
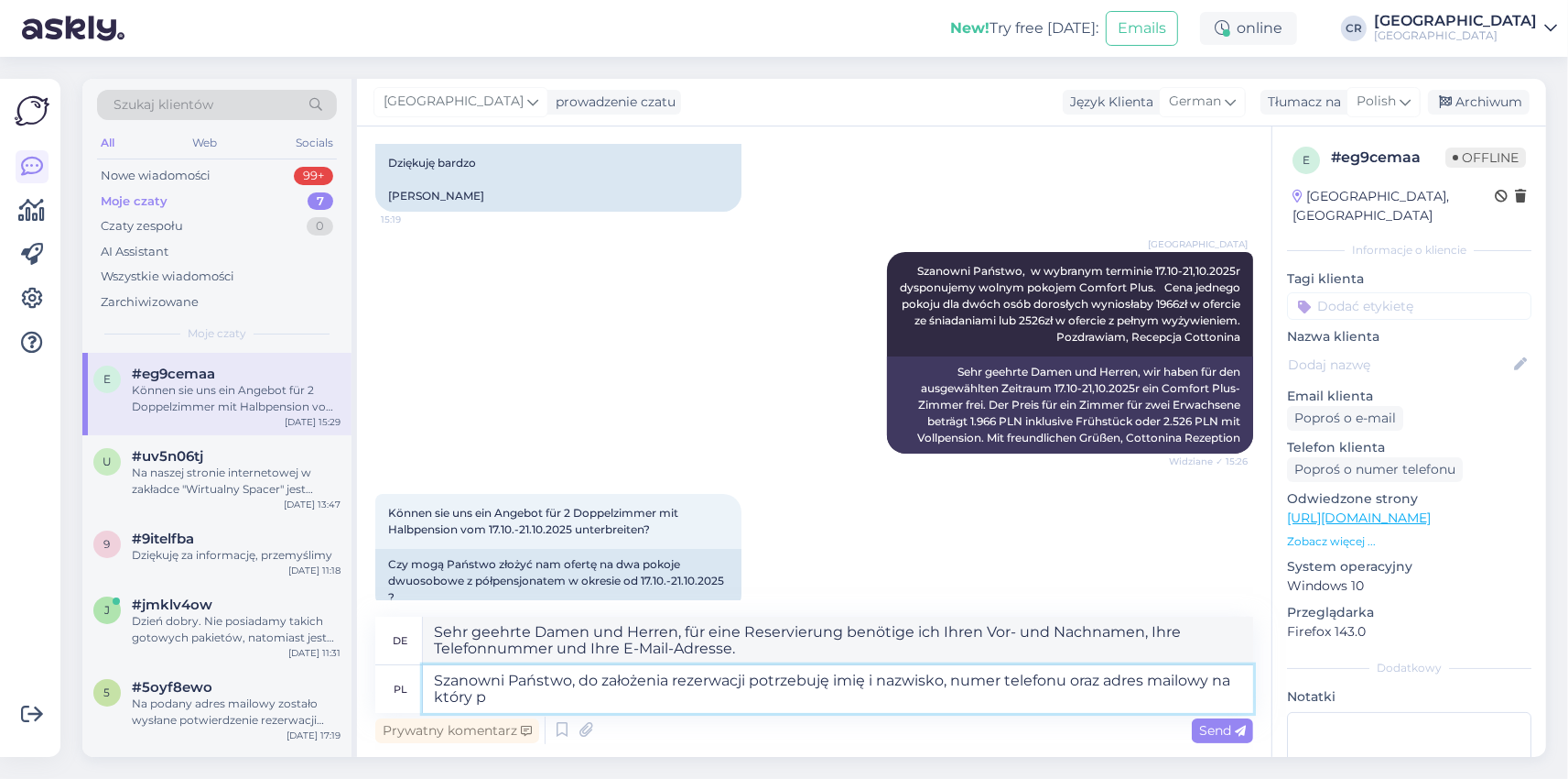
type textarea "Szanowni Państwo, do założenia rezerwacji potrzebuję imię i nazwisko, numer tel…"
type textarea "Sehr geehrte Damen und Herren, für eine Reservierung benötige ich Ihren Vor- un…"
type textarea "Szanowni Państwo, do założenia rezerwacji potrzebuję imię i nazwisko, numer tel…"
type textarea "Sehr geehrte Damen und Herren, für eine Reservierung benötige ich Ihren Vor- un…"
type textarea "Szanowni Państwo, do założenia rezerwacji potrzebuję imię i nazwisko, numer tel…"
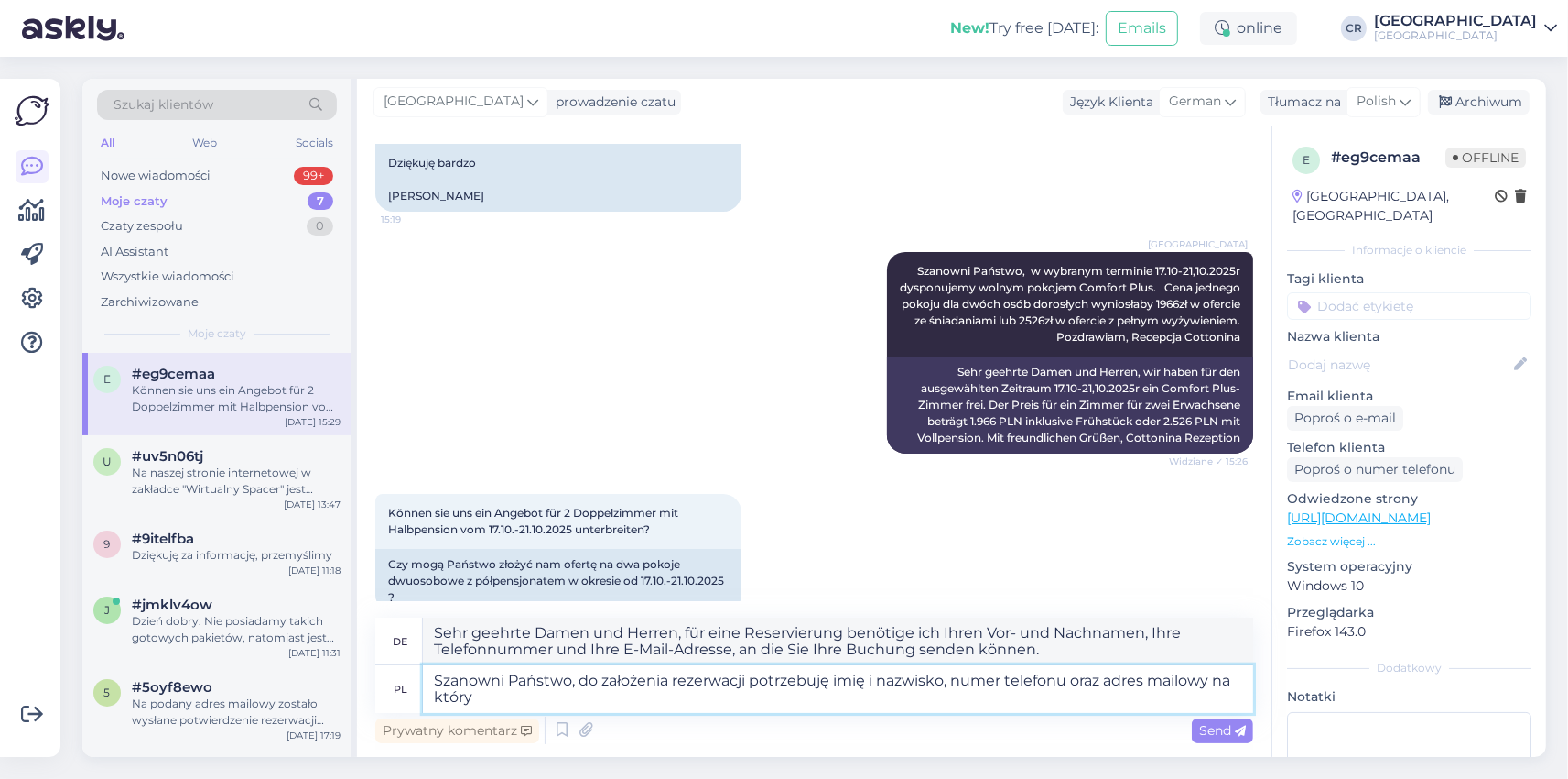
type textarea "Sehr geehrte Damen und Herren, für eine Reservierung benötige ich Ihren Vor- un…"
type textarea "Szanowni Państwo, do założenia rezerwacji potrzebuję imię i nazwisko, numer tel…"
type textarea "Sehr geehrte Damen und Herren, für die Reservierung benötige ich Ihren Vor- und…"
type textarea "Szanowni Państwo, do założenia rezerwacji potrzebuję imię i nazwisko, numer tel…"
type textarea "Sehr geehrte Damen und Herren, für eine Reservierung benötige ich Ihren Vor- un…"
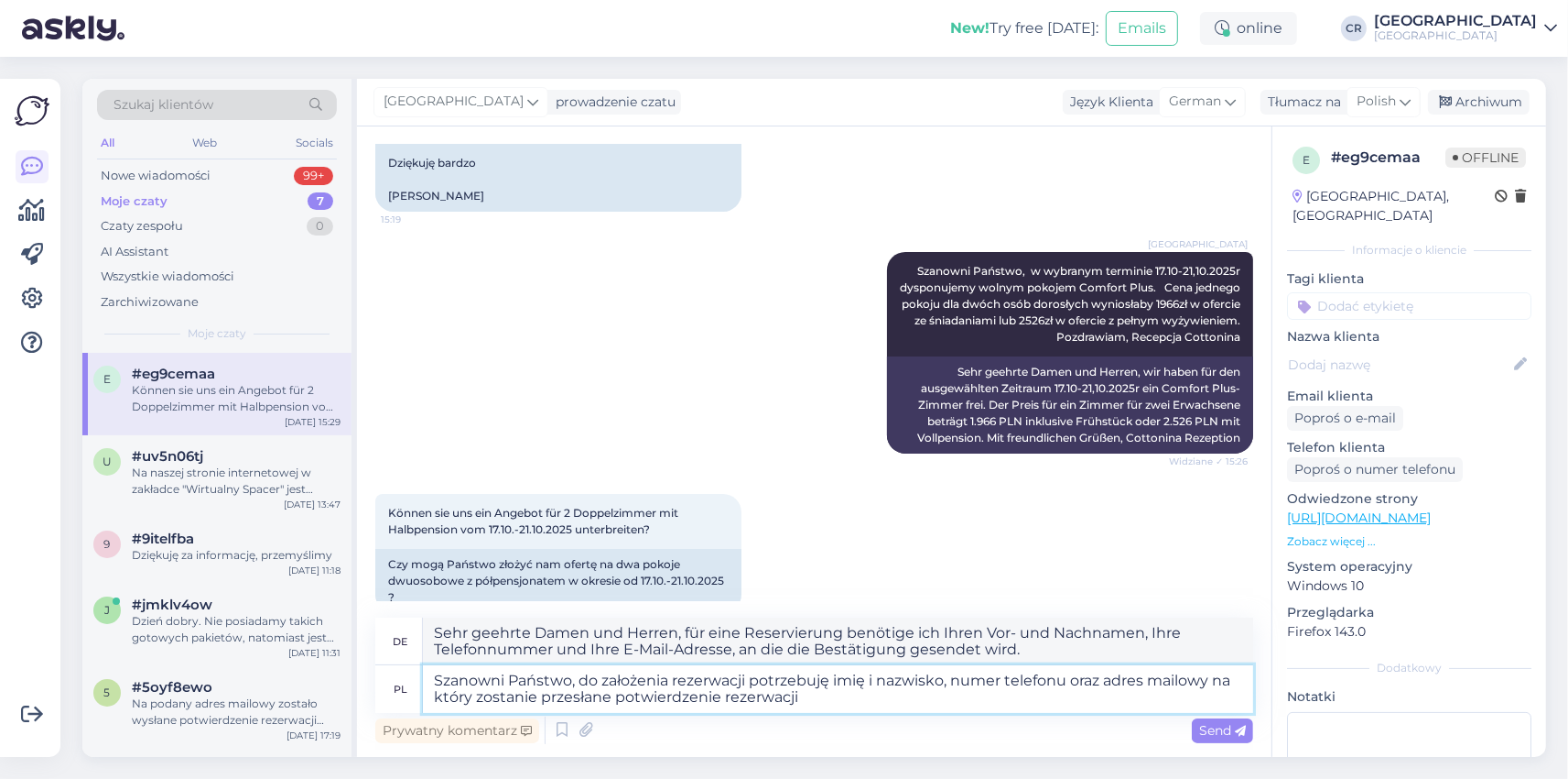
type textarea "Szanowni Państwo, do założenia rezerwacji potrzebuję imię i nazwisko, numer tel…"
type textarea "Sehr geehrte Damen und Herren, für eine Reservierung benötige ich Ihren Vor- un…"
type textarea "Szanowni Państwo, do założenia rezerwacji potrzebuję imię i nazwisko, numer tel…"
type textarea "Sehr geehrte Damen und Herren, für eine Reservierung benötige ich Ihren Vor- un…"
type textarea "Szanowni Państwo, do założenia rezerwacji potrzebuję imię i nazwisko, numer tel…"
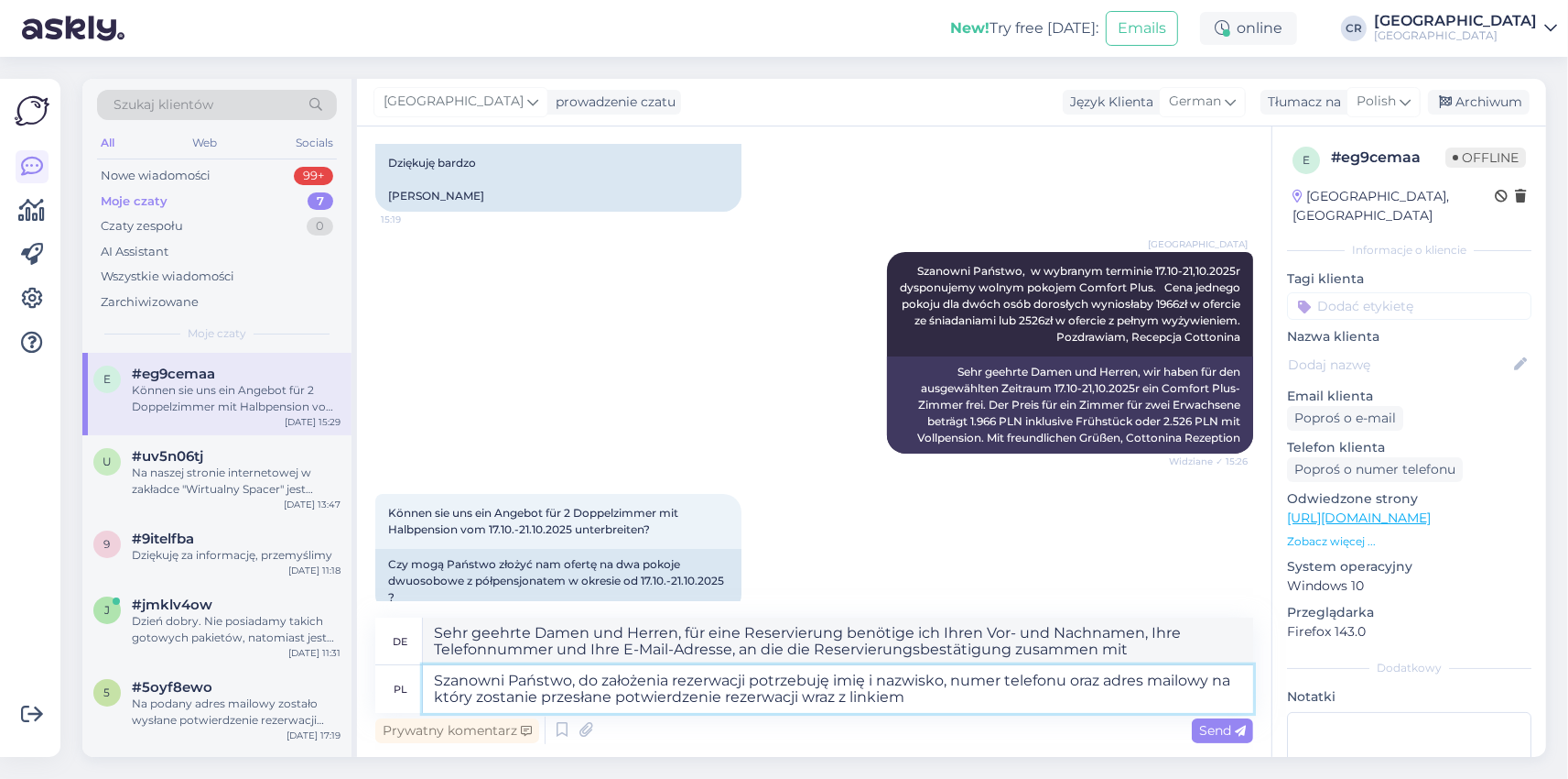
type textarea "Sehr geehrte Damen und Herren, für eine Reservierung benötige ich Ihren Vor- un…"
type textarea "Szanowni Państwo, do założenia rezerwacji potrzebuję imię i nazwisko, numer tel…"
type textarea "Sehr geehrte Damen und Herren, für eine Reservierung benötige ich Ihren Vor- un…"
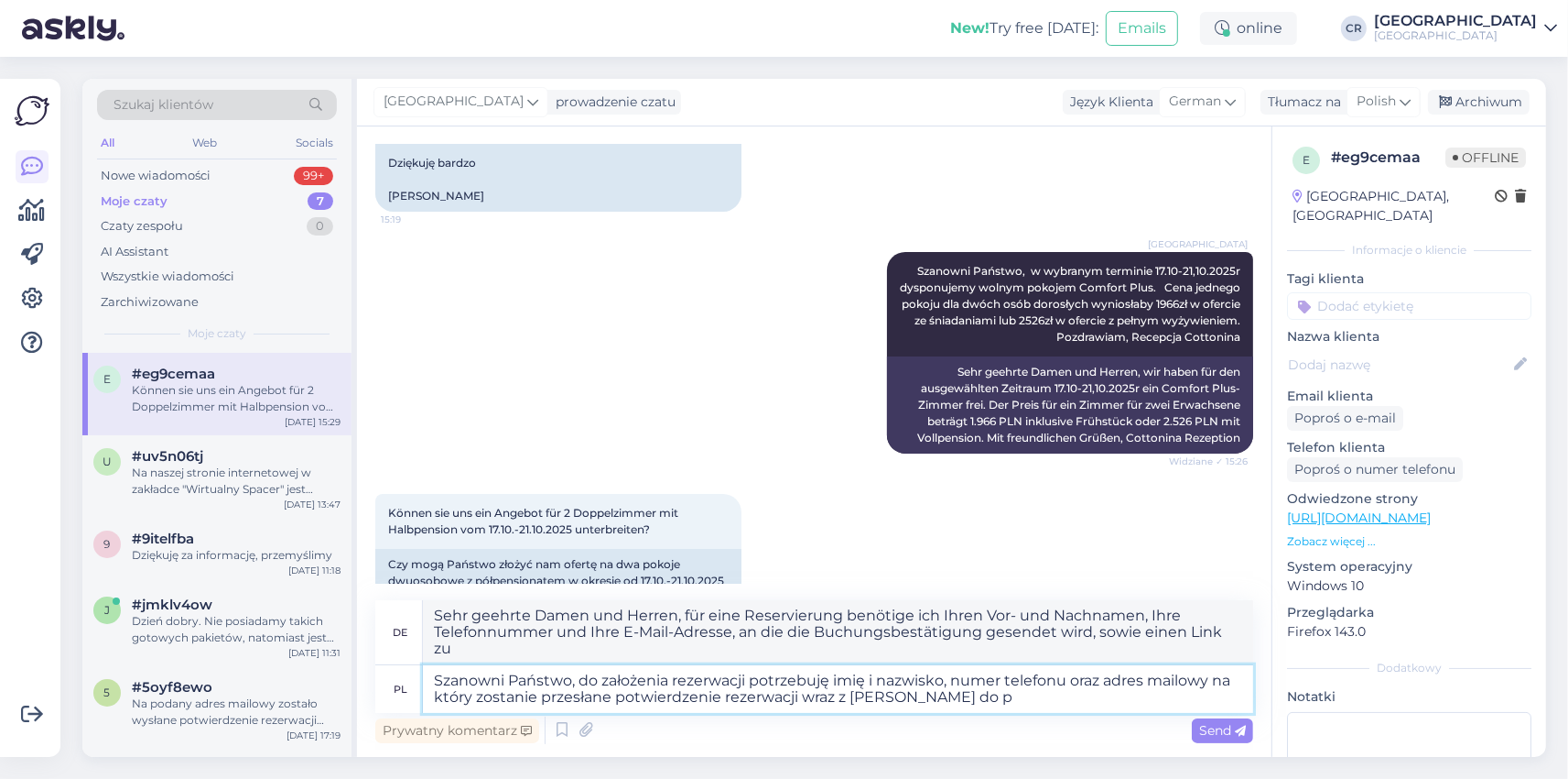
type textarea "Szanowni Państwo, do założenia rezerwacji potrzebuję imię i nazwisko, numer tel…"
type textarea "Sehr geehrte Damen und Herren, für eine Reservierung benötige ich Ihren Vor- un…"
type textarea "Szanowni Państwo, do założenia rezerwacji potrzebuję imię i nazwisko, numer tel…"
type textarea "Sehr geehrte Damen und Herren, für eine Reservierung benötige ich Ihren Vor- un…"
type textarea "Szanowni Państwo, do założenia rezerwacji potrzebuję imię i nazwisko, numer tel…"
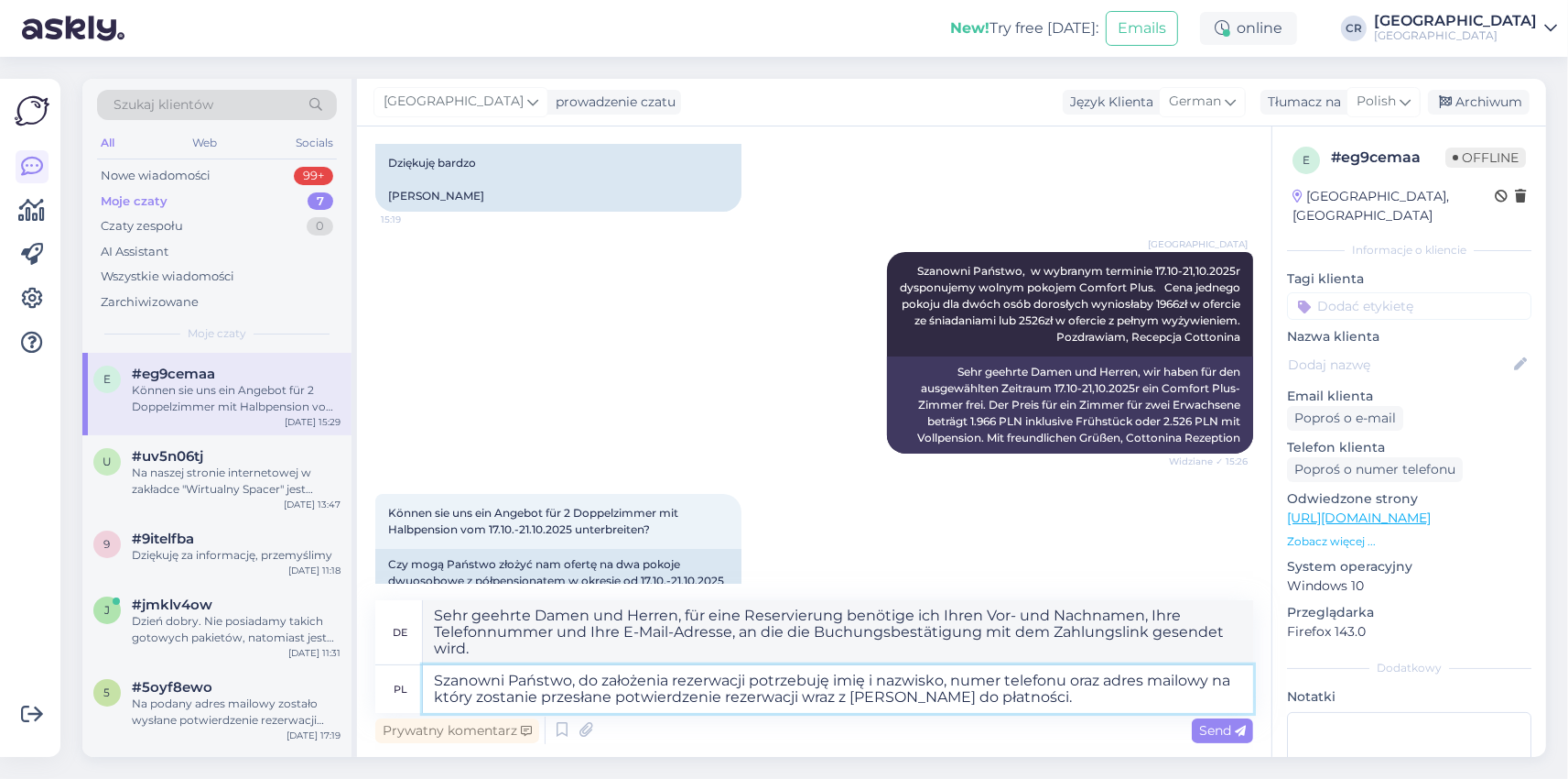
type textarea "Sehr geehrte Damen und Herren, für eine Reservierung benötige ich Ihren Vor- un…"
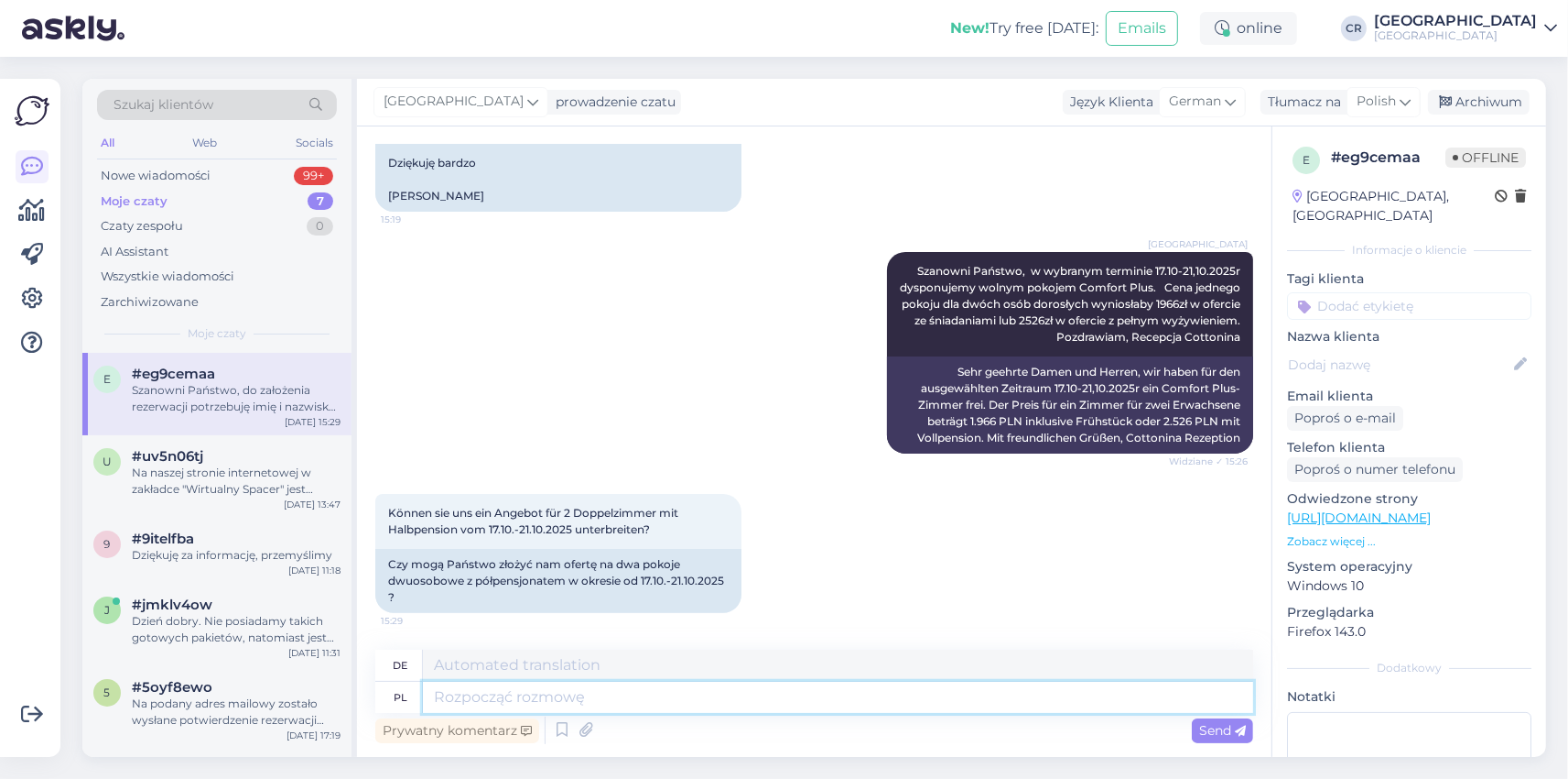
scroll to position [604, 0]
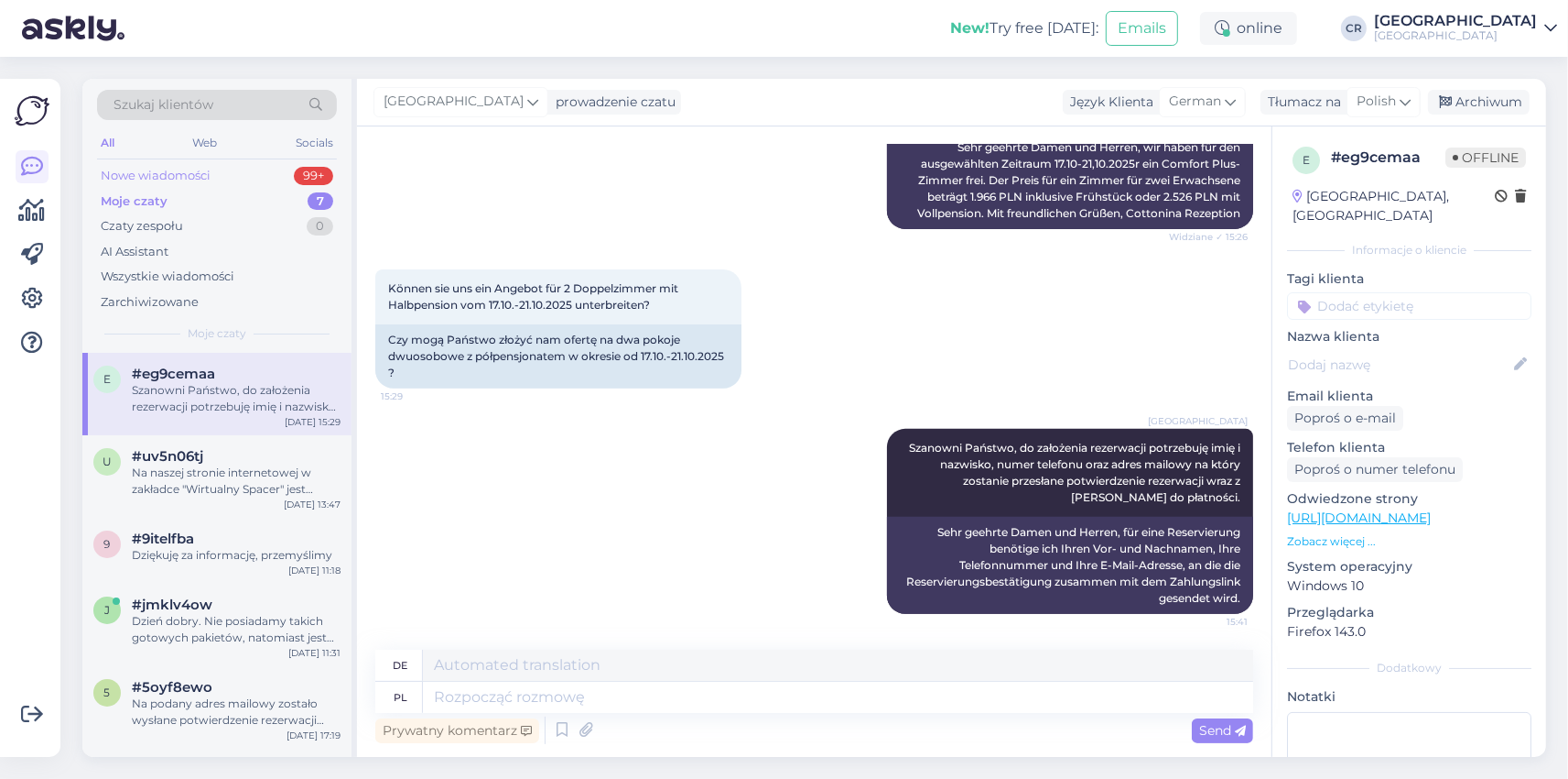
click at [191, 167] on div "Nowe wiadomości 99+" at bounding box center [217, 176] width 240 height 26
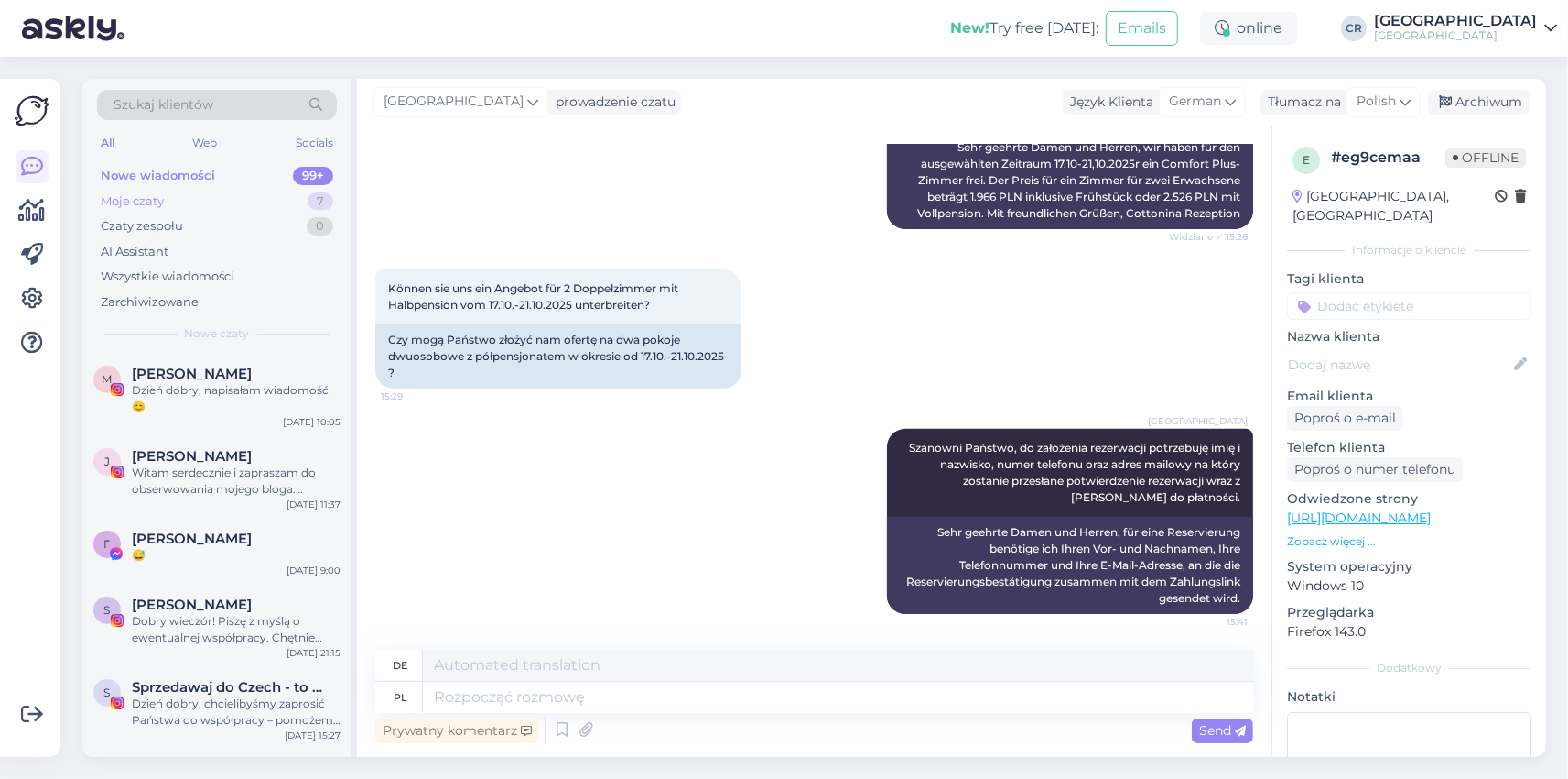
click at [145, 199] on div "Moje czaty" at bounding box center [133, 201] width 63 height 18
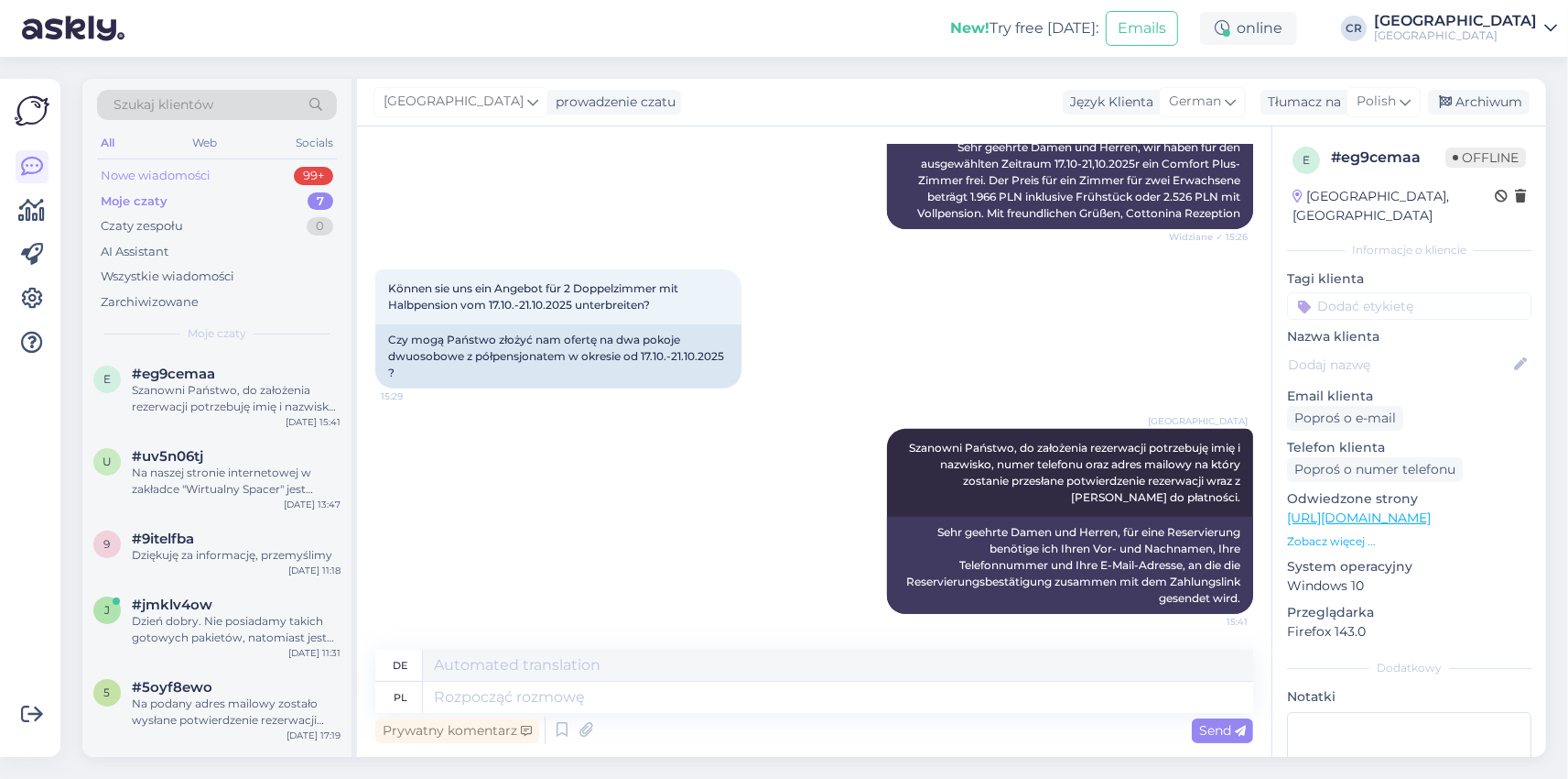
click at [144, 177] on div "Nowe wiadomości" at bounding box center [156, 176] width 110 height 18
